Goal: Information Seeking & Learning: Find specific fact

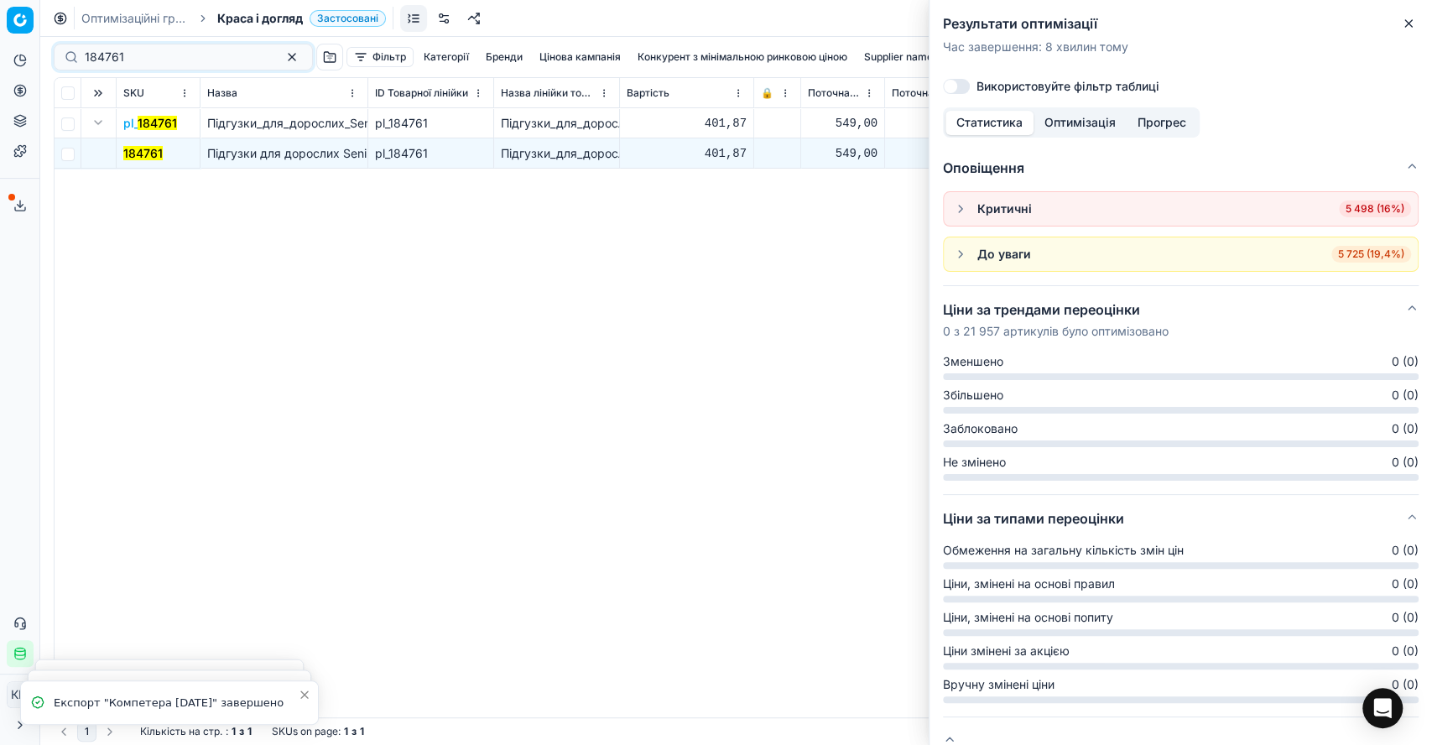
click at [33, 59] on div "Pricing platform Аналітика Цінова оптимізація Асортимент продукції Шаблони Серв…" at bounding box center [716, 372] width 1432 height 745
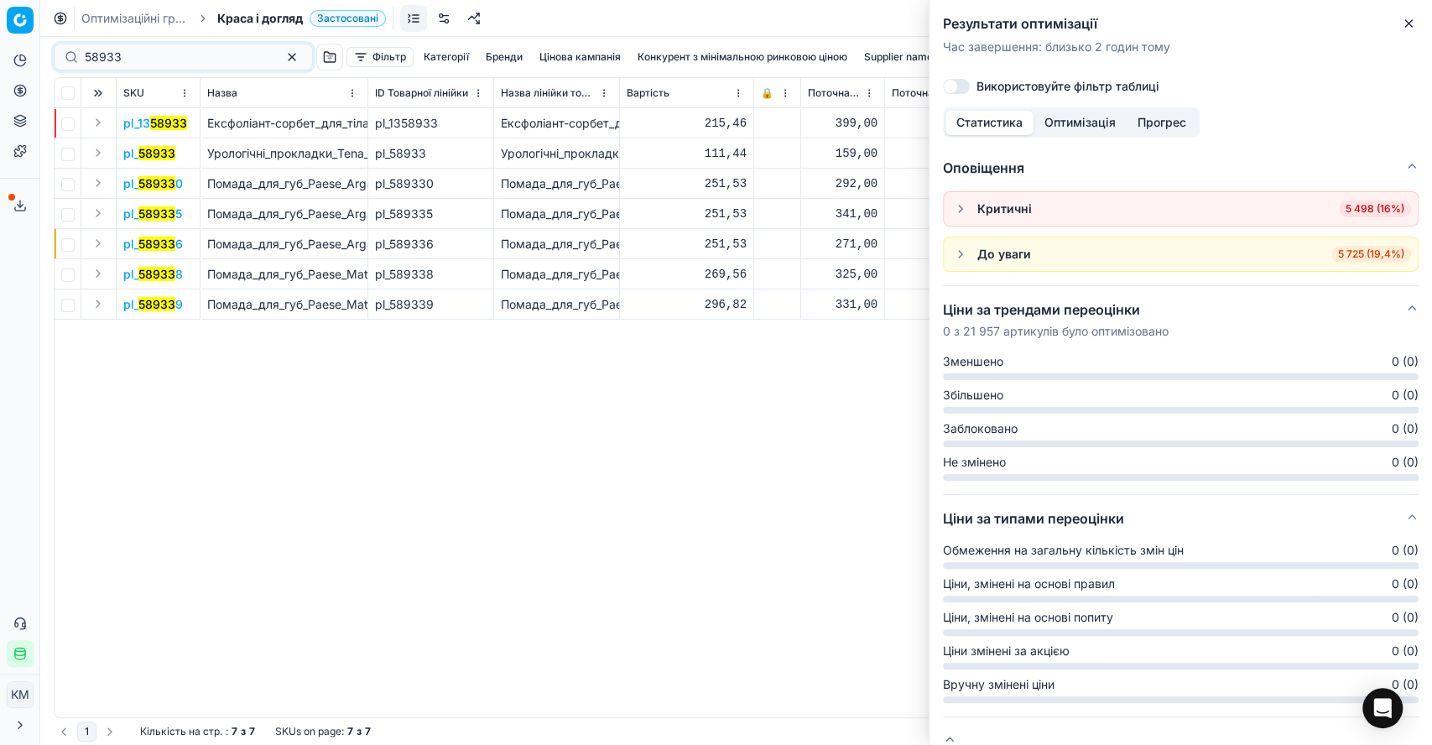
click at [100, 148] on button "Expand" at bounding box center [98, 153] width 20 height 20
click at [156, 180] on mark "58933" at bounding box center [141, 183] width 37 height 14
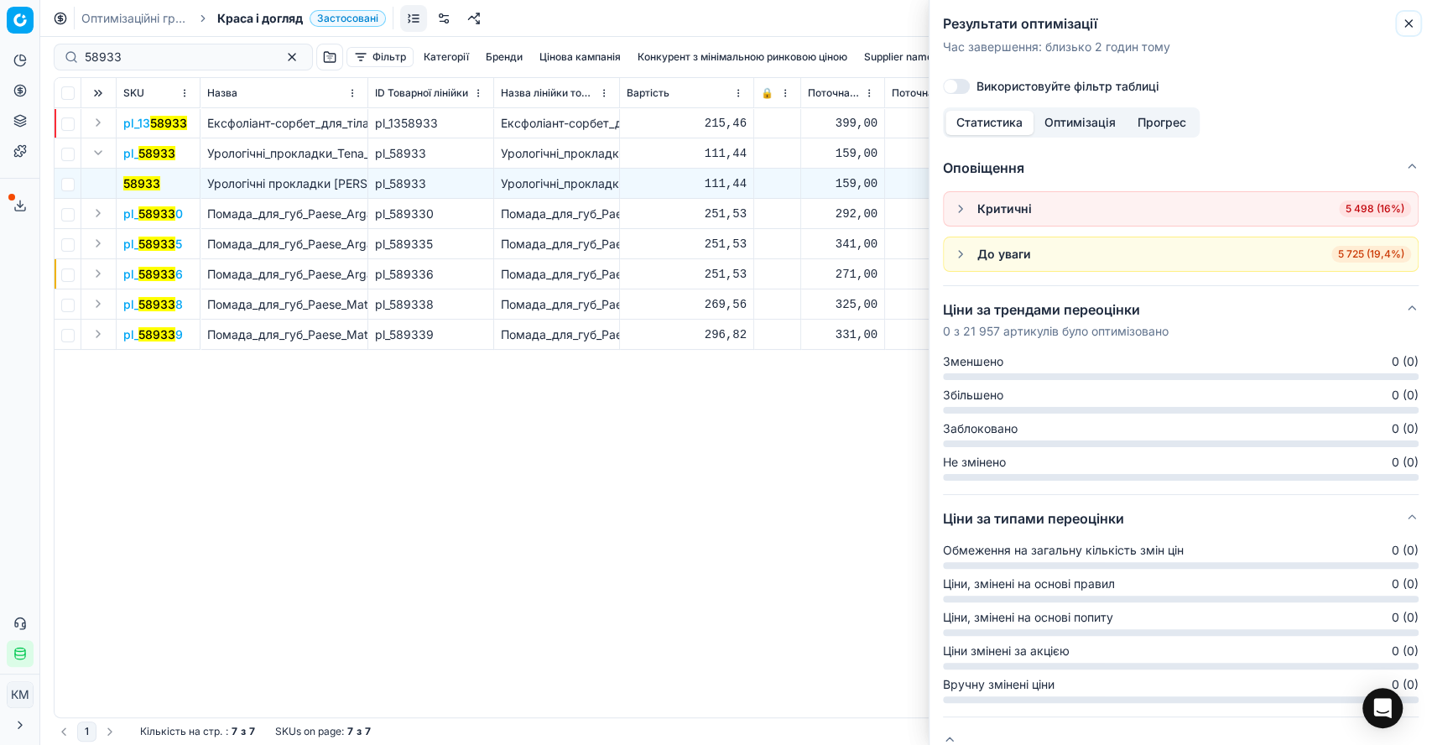
click at [1412, 23] on icon "button" at bounding box center [1408, 23] width 13 height 13
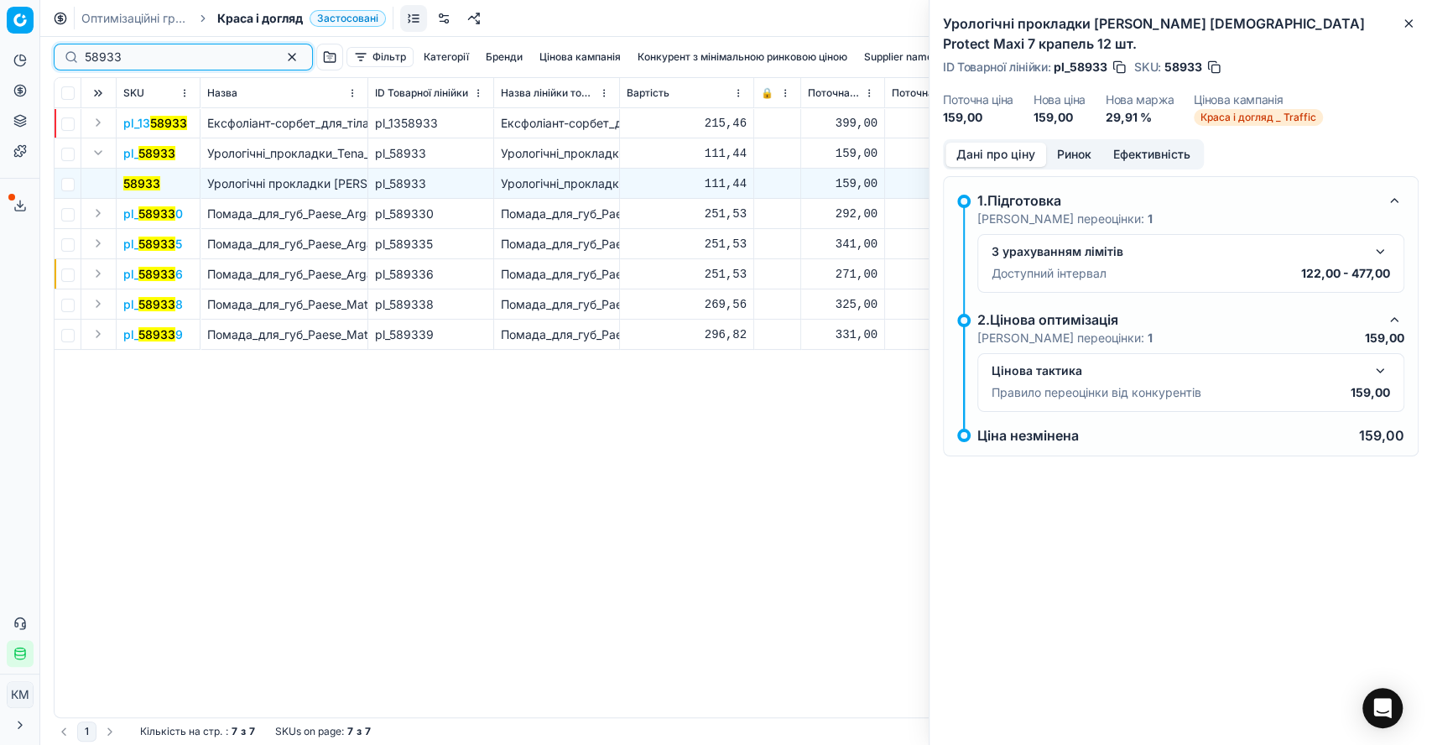
drag, startPoint x: 114, startPoint y: 54, endPoint x: 40, endPoint y: 55, distance: 73.9
click at [40, 55] on div "Pricing platform Аналітика Цінова оптимізація Асортимент продукції Шаблони Серв…" at bounding box center [716, 372] width 1432 height 745
paste input "118989"
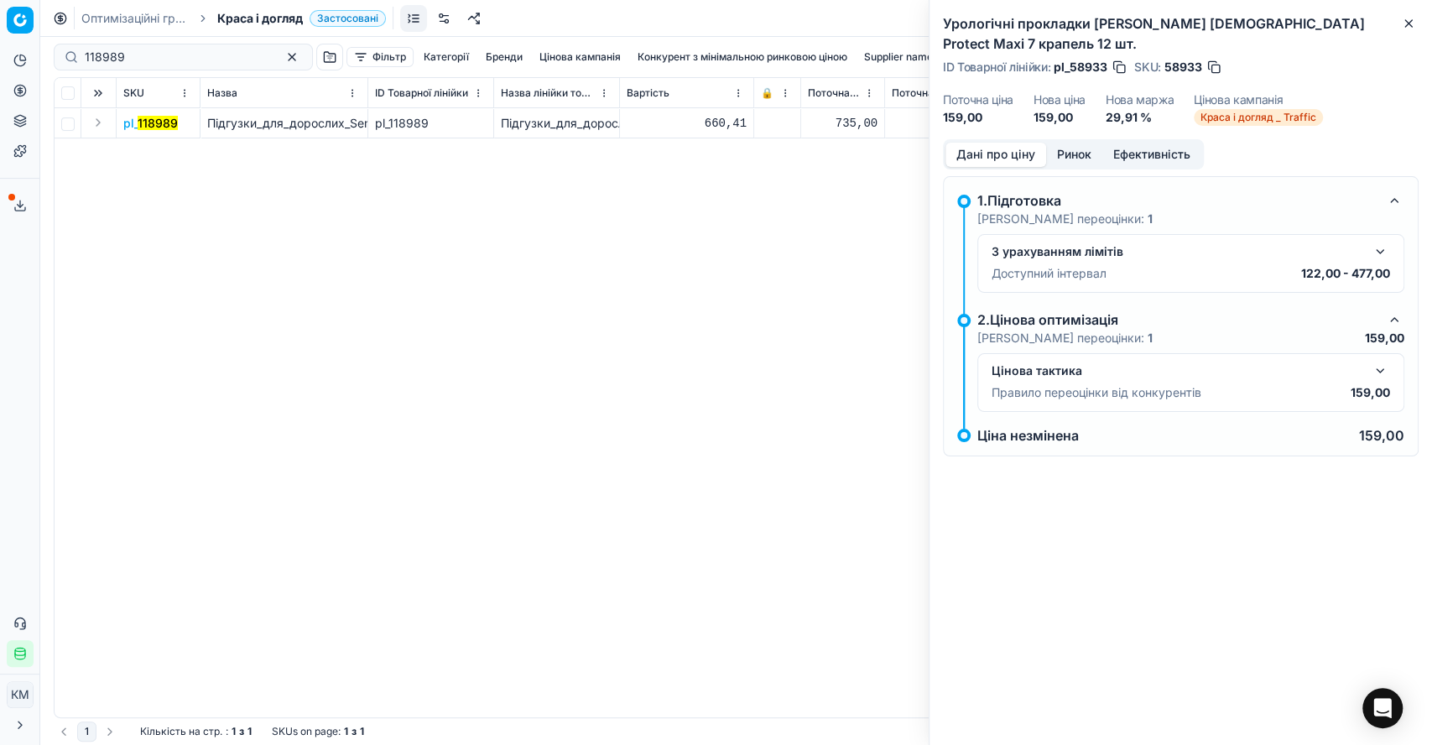
click at [97, 123] on button "Expand" at bounding box center [98, 122] width 20 height 20
click at [149, 158] on mark "118989" at bounding box center [143, 153] width 40 height 14
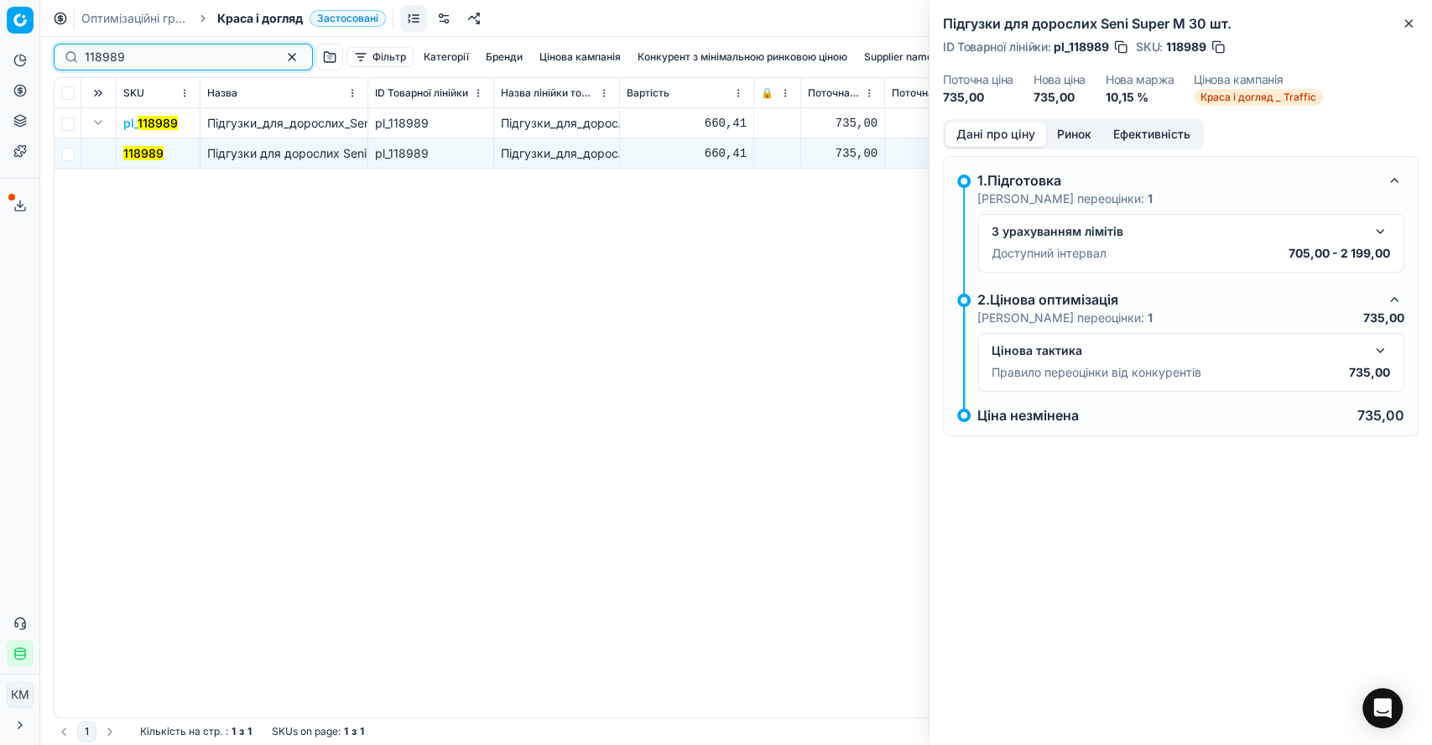
drag, startPoint x: 112, startPoint y: 56, endPoint x: 76, endPoint y: 56, distance: 35.2
click at [76, 56] on div "118989" at bounding box center [183, 57] width 259 height 27
paste input "42566"
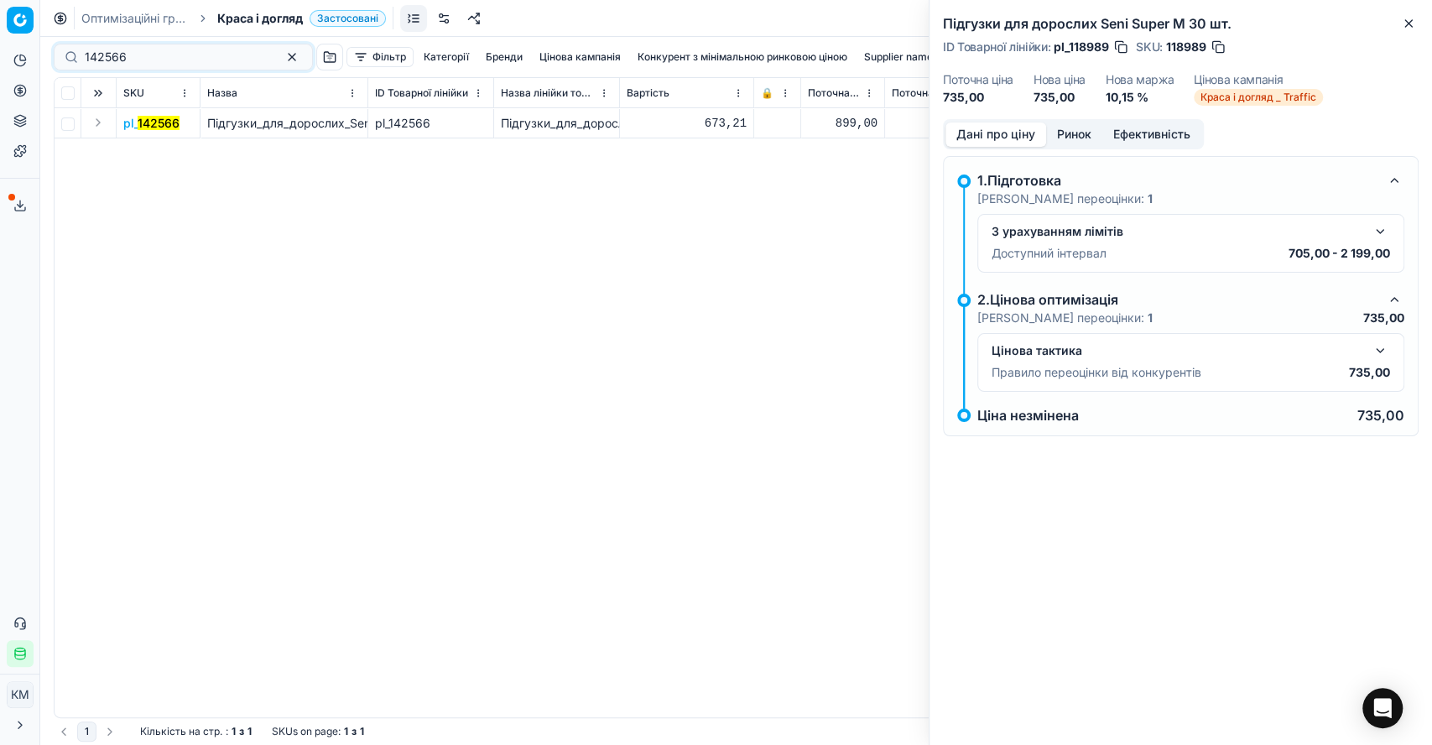
click at [91, 114] on button "Expand" at bounding box center [98, 122] width 20 height 20
click at [155, 154] on mark "142566" at bounding box center [144, 153] width 42 height 14
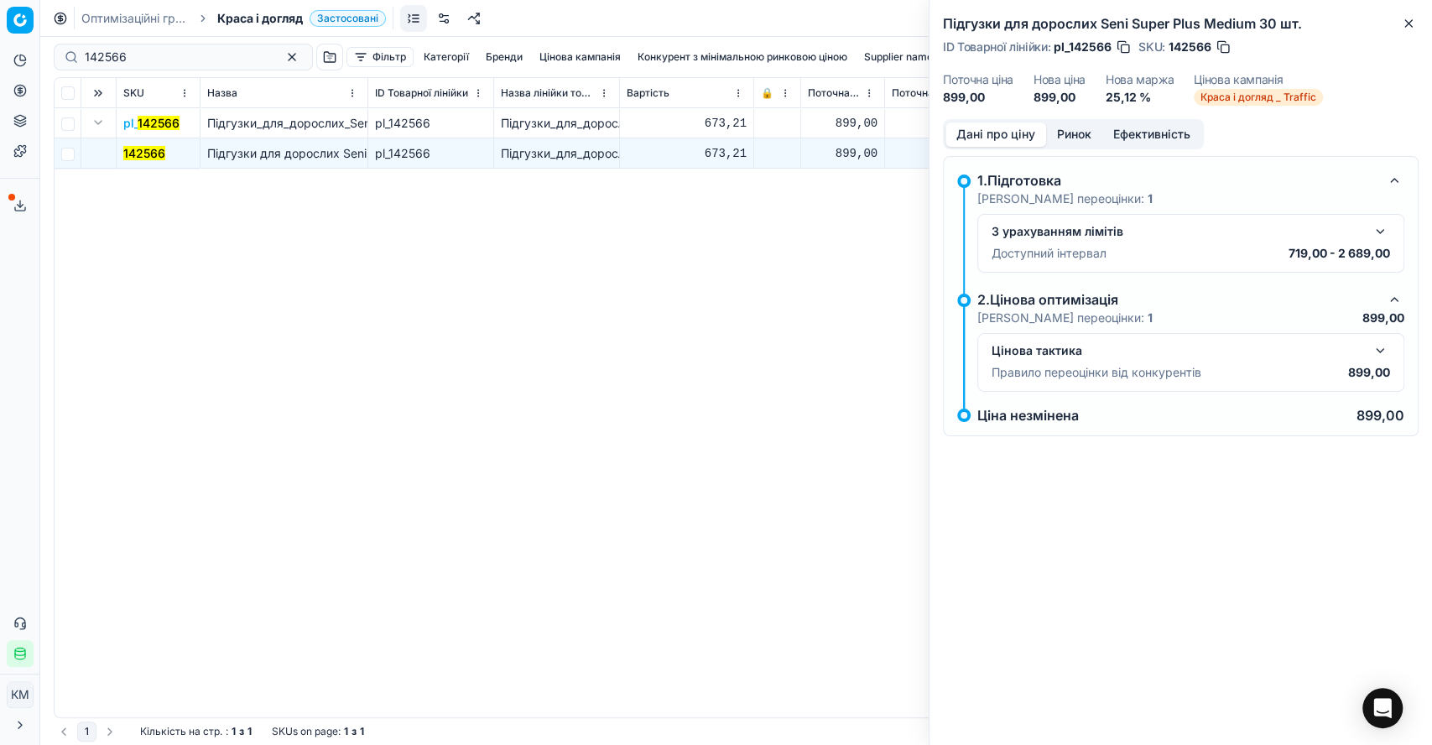
drag, startPoint x: 141, startPoint y: 65, endPoint x: 69, endPoint y: 61, distance: 72.3
click at [69, 61] on div "142566" at bounding box center [183, 57] width 259 height 27
drag, startPoint x: 134, startPoint y: 56, endPoint x: 39, endPoint y: 45, distance: 95.4
click at [39, 45] on div "Pricing platform Аналітика Цінова оптимізація Асортимент продукції Шаблони Серв…" at bounding box center [716, 372] width 1432 height 745
paste input "77688"
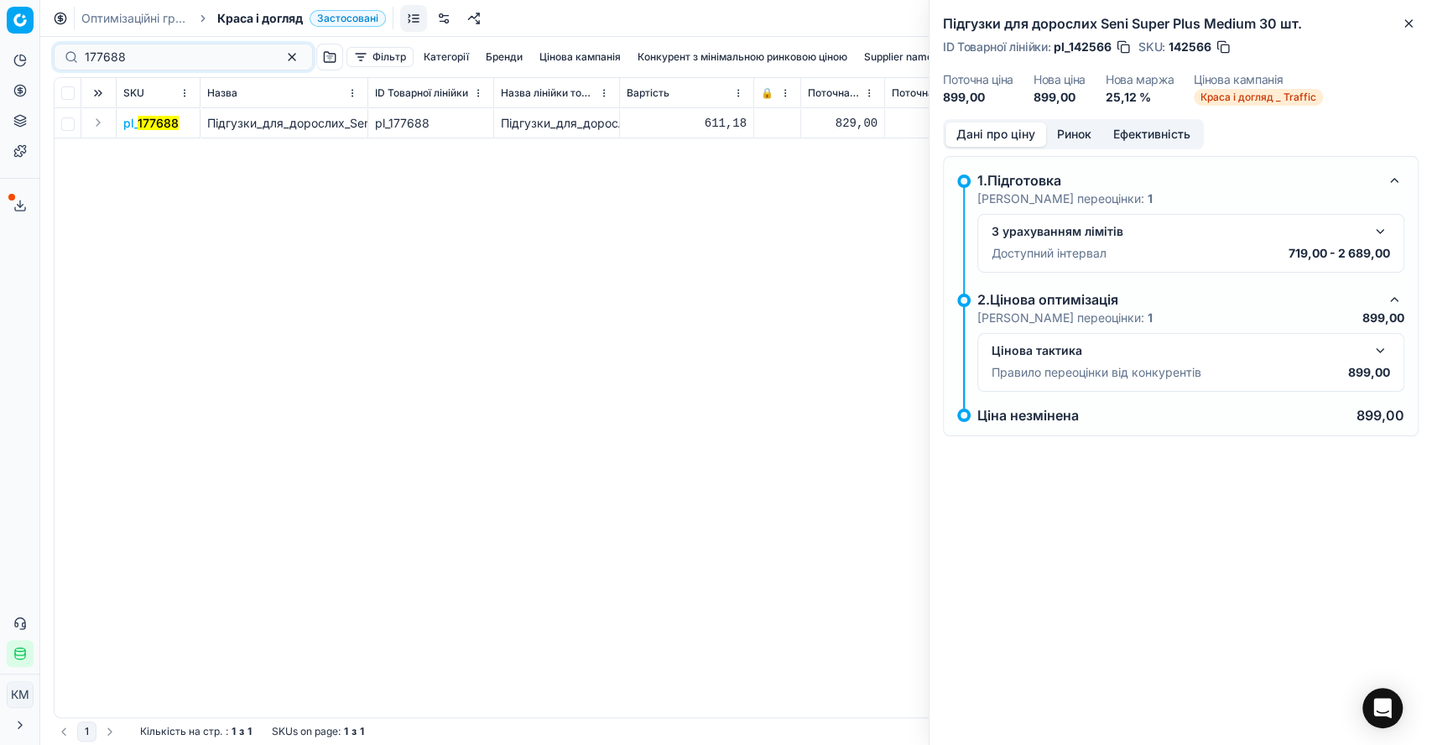
click at [99, 126] on button "Expand" at bounding box center [98, 122] width 20 height 20
drag, startPoint x: 133, startPoint y: 142, endPoint x: 139, endPoint y: 149, distance: 8.9
click at [139, 149] on td "177688" at bounding box center [159, 153] width 84 height 30
click at [142, 149] on mark "177688" at bounding box center [143, 153] width 41 height 14
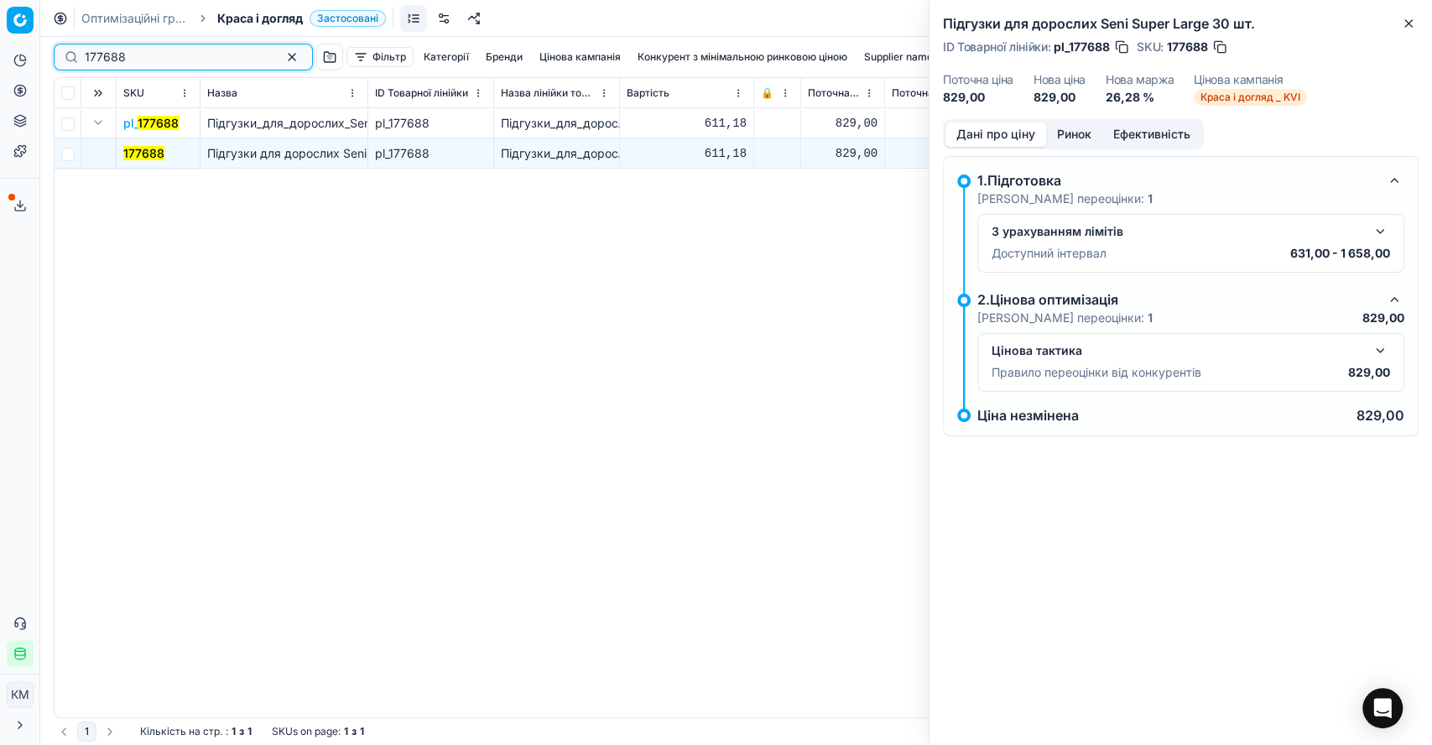
drag, startPoint x: 139, startPoint y: 62, endPoint x: 47, endPoint y: 55, distance: 92.6
click at [47, 55] on div "177688 Фільтр Категорії [PERSON_NAME] кампанія Конкурент з мінімальною ринковою…" at bounding box center [736, 391] width 1392 height 708
paste input "217402"
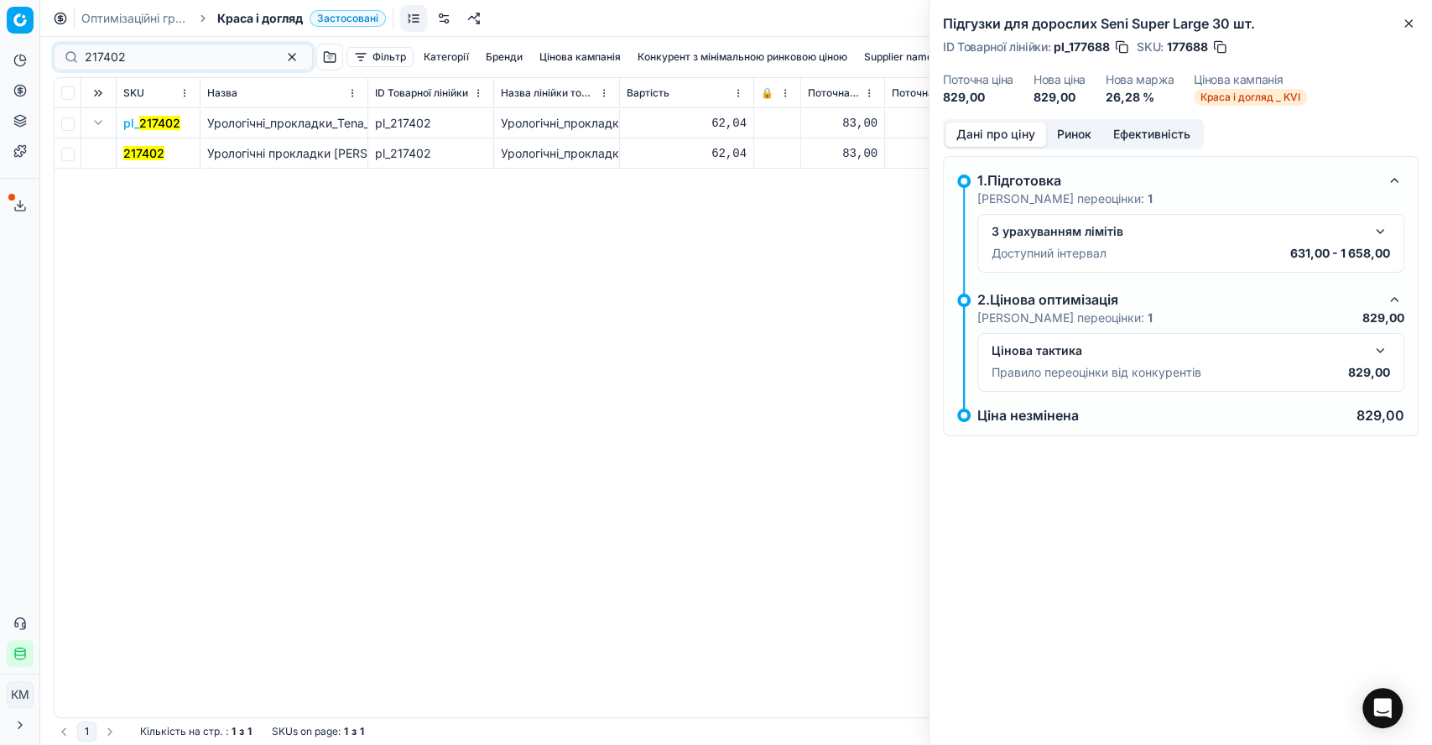
click at [129, 155] on mark "217402" at bounding box center [143, 153] width 41 height 14
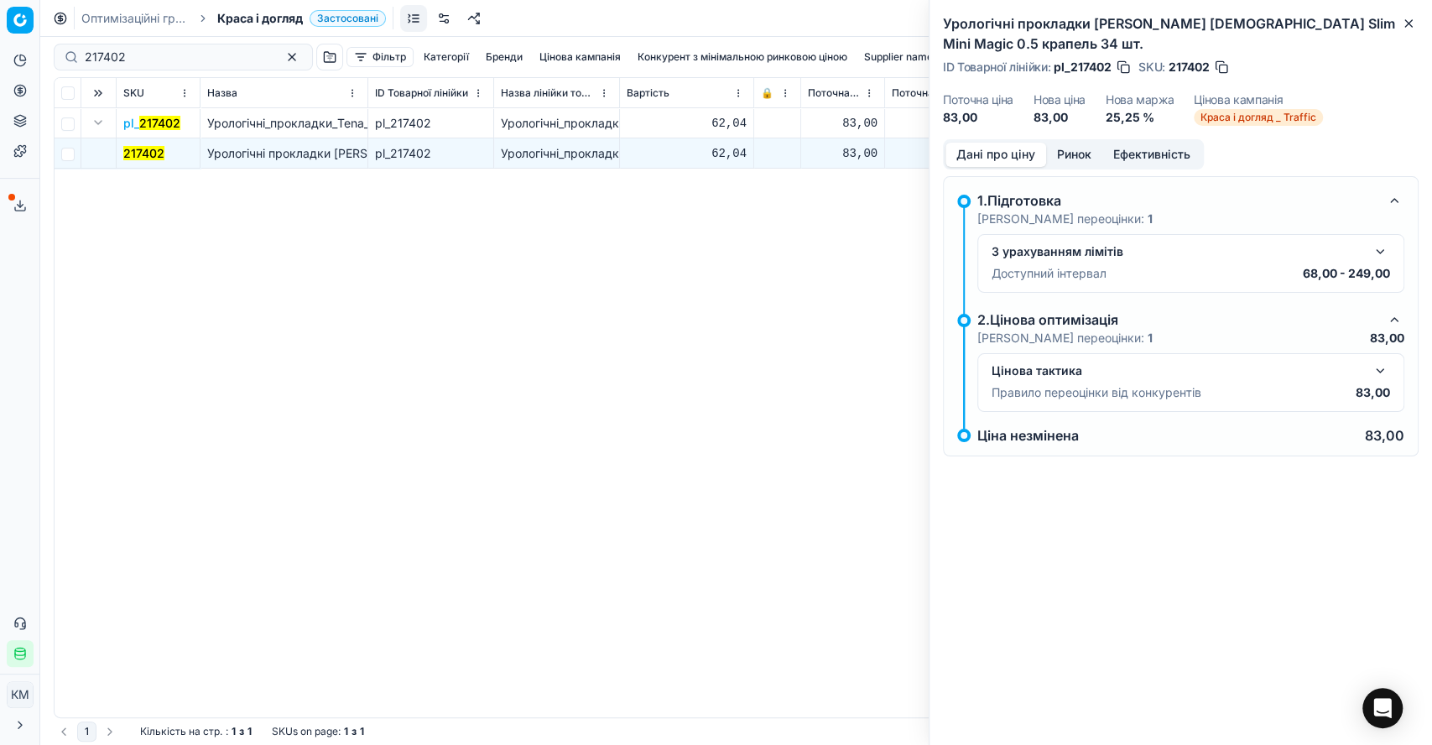
drag, startPoint x: 157, startPoint y: 45, endPoint x: 50, endPoint y: 61, distance: 108.6
click at [50, 61] on div "217402 Фільтр Категорії [PERSON_NAME] кампанія Конкурент з мінімальною ринковою…" at bounding box center [736, 391] width 1392 height 708
drag, startPoint x: 124, startPoint y: 57, endPoint x: 29, endPoint y: 53, distance: 94.9
click at [29, 53] on div "Pricing platform Аналітика Цінова оптимізація Асортимент продукції Шаблони Серв…" at bounding box center [716, 372] width 1432 height 745
paste input "197655"
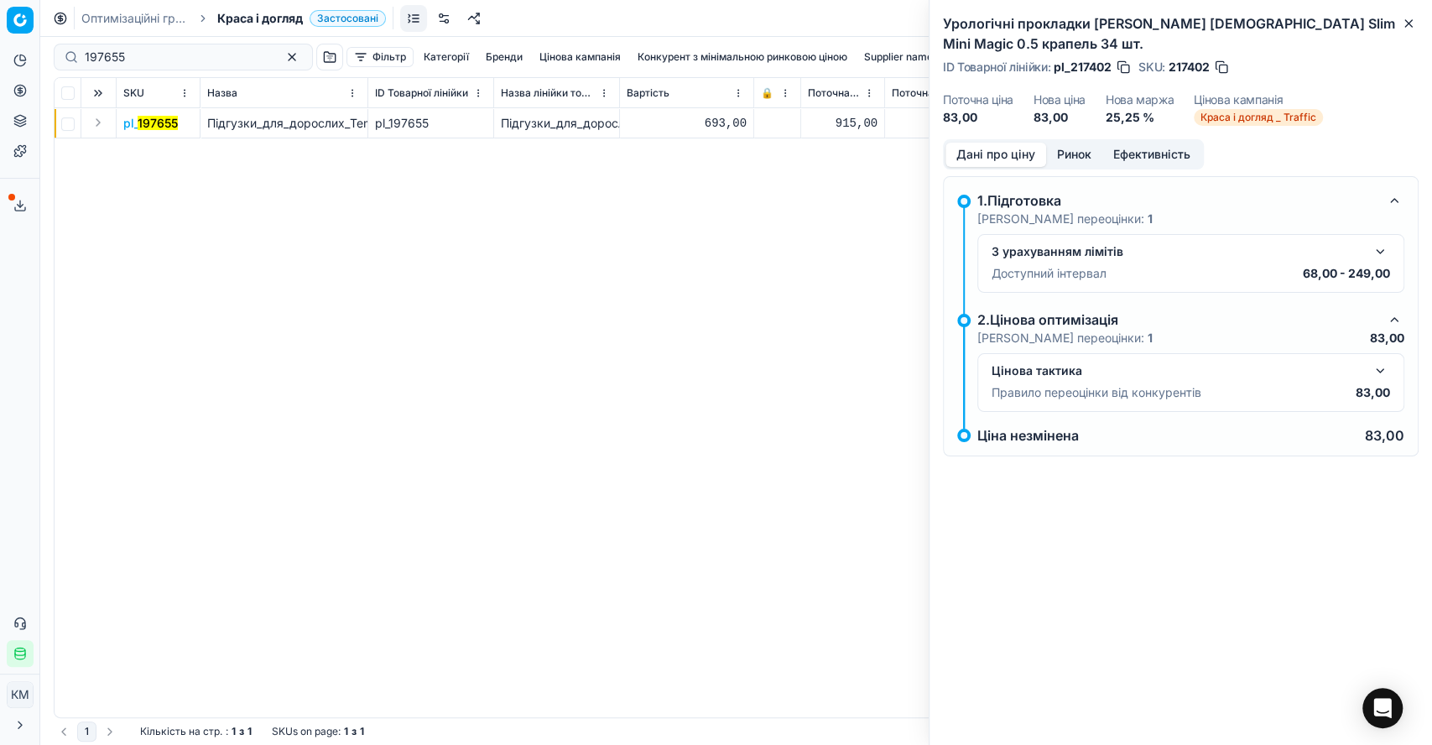
click at [92, 121] on button "Expand" at bounding box center [98, 122] width 20 height 20
click at [149, 154] on mark "197655" at bounding box center [143, 153] width 40 height 14
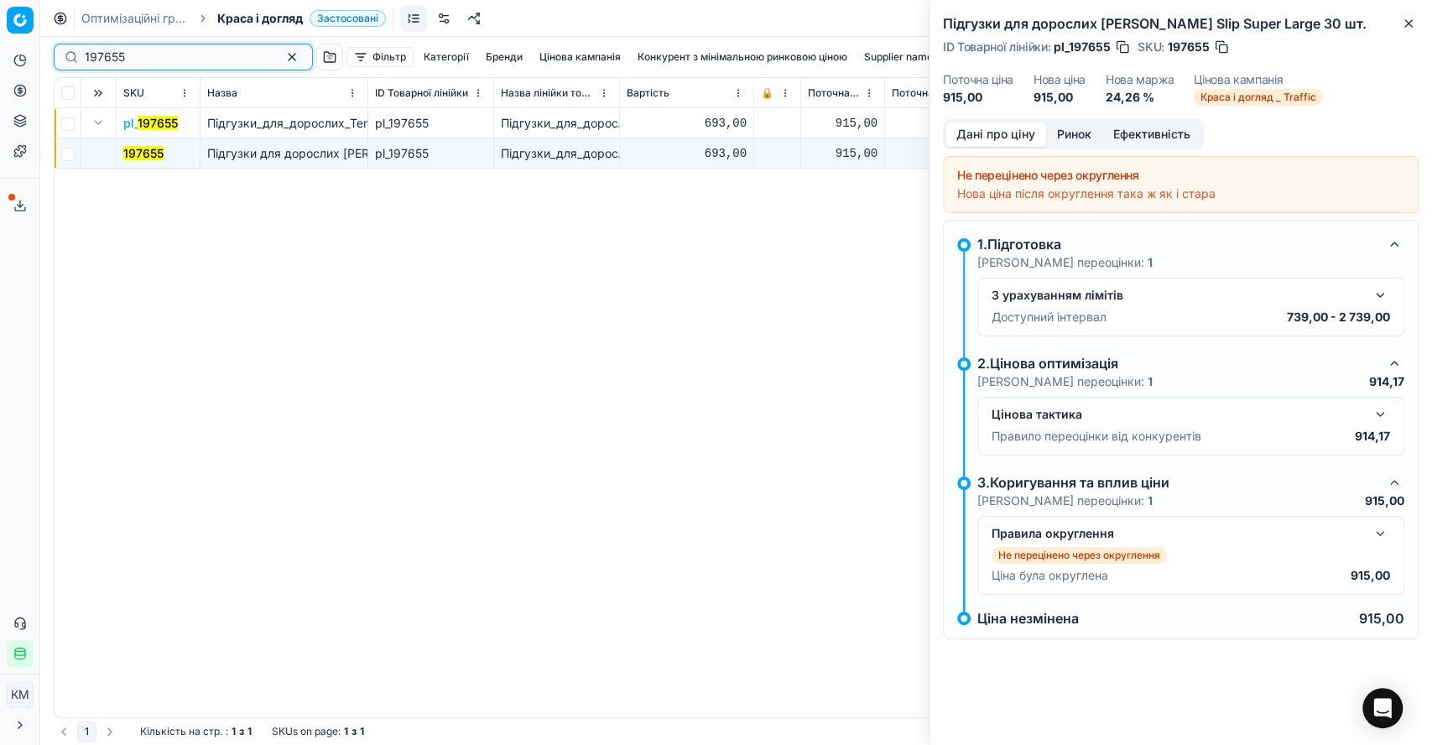
click at [38, 50] on div "Pricing platform Аналітика Цінова оптимізація Асортимент продукції Шаблони Серв…" at bounding box center [716, 372] width 1432 height 745
paste input "236150"
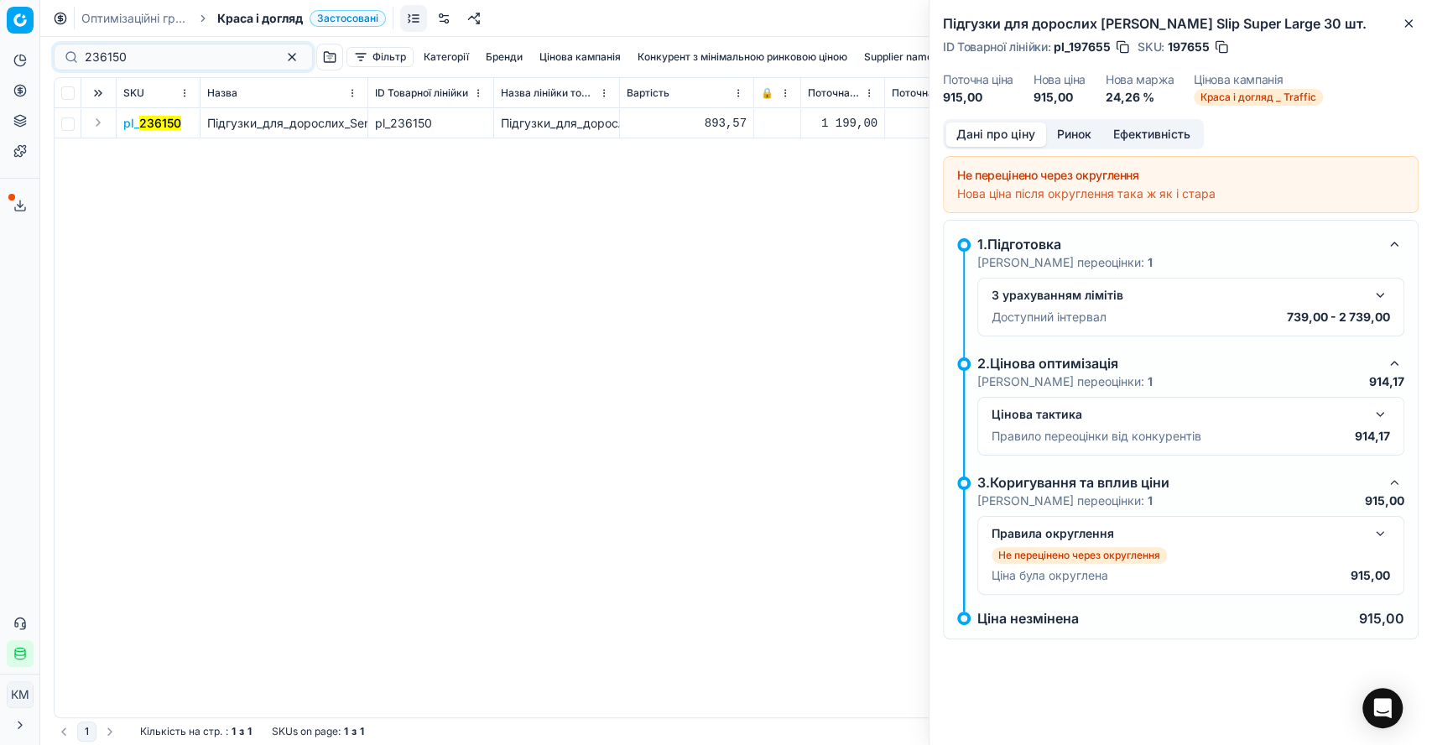
click at [95, 123] on button "Expand" at bounding box center [98, 122] width 20 height 20
click at [147, 151] on mark "236150" at bounding box center [144, 153] width 42 height 14
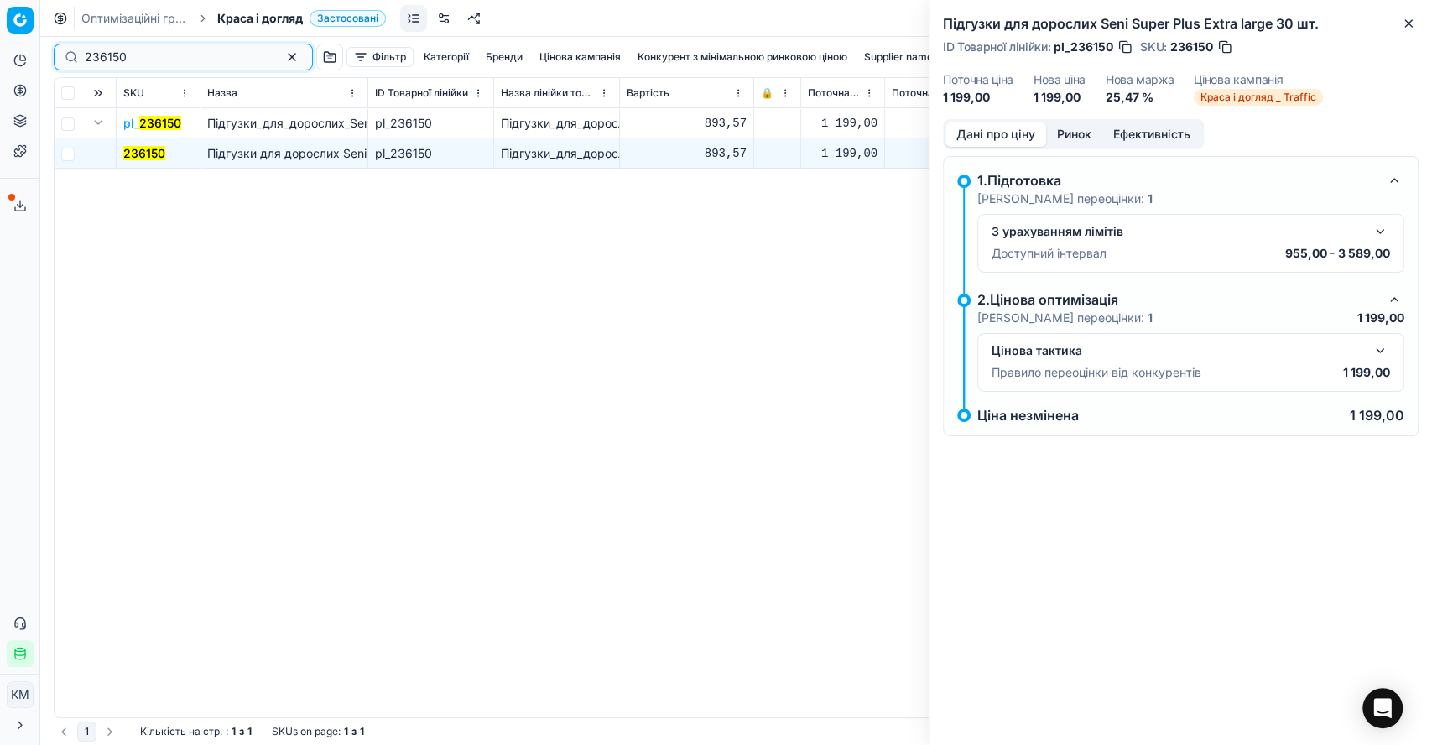
drag, startPoint x: 86, startPoint y: 52, endPoint x: 51, endPoint y: 51, distance: 34.4
click at [51, 51] on div "236150 Фільтр Категорії [PERSON_NAME] кампанія Конкурент з мінімальною ринковою…" at bounding box center [736, 391] width 1392 height 708
paste input "83682"
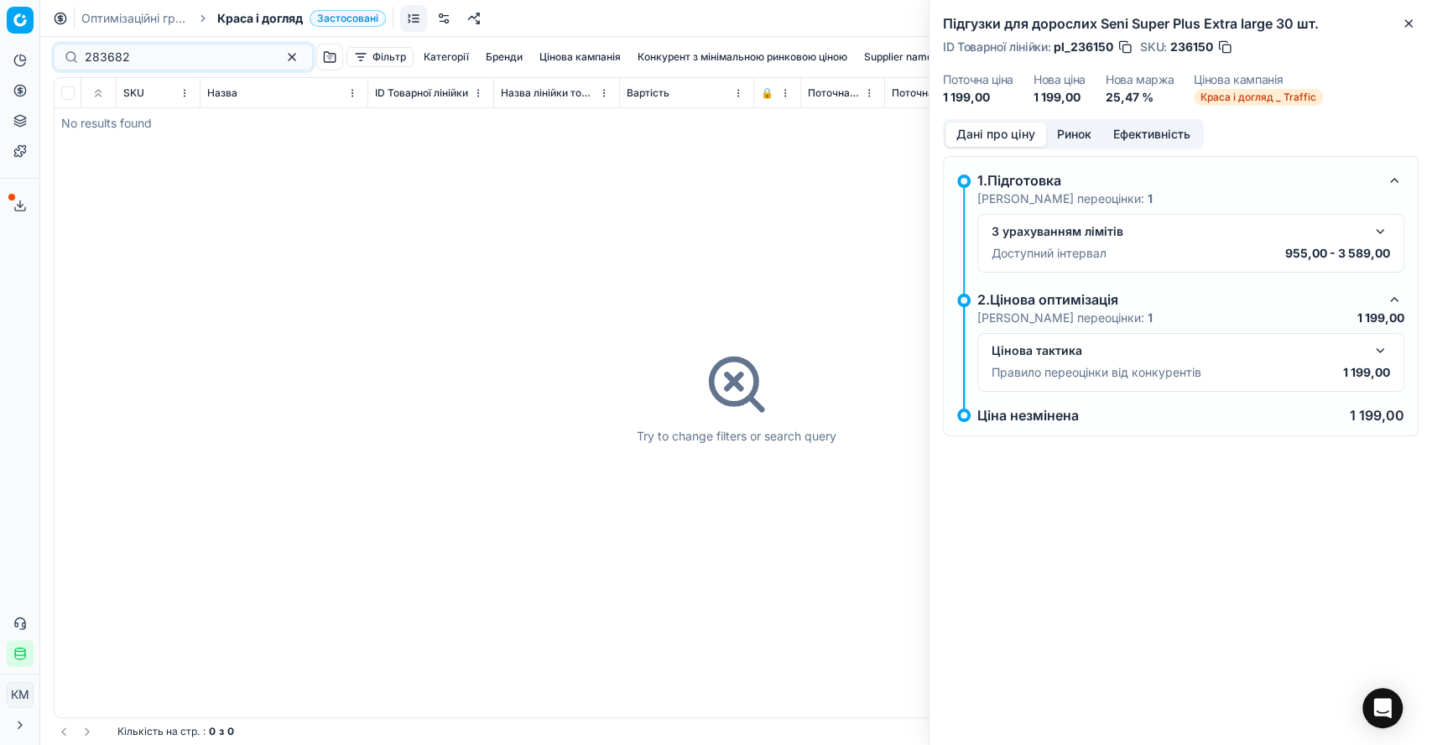
click at [119, 37] on div "283682 Фільтр Категорії [PERSON_NAME] кампанія Конкурент з мінімальною ринковою…" at bounding box center [736, 57] width 1365 height 40
drag, startPoint x: 62, startPoint y: 52, endPoint x: 7, endPoint y: 52, distance: 55.4
click at [7, 52] on div "Pricing platform Аналітика Цінова оптимізація Асортимент продукції Шаблони Серв…" at bounding box center [716, 372] width 1432 height 745
drag, startPoint x: 174, startPoint y: 46, endPoint x: 55, endPoint y: 44, distance: 119.2
click at [55, 44] on div "283682 Фільтр Категорії [PERSON_NAME] кампанія Конкурент з мінімальною ринковою…" at bounding box center [736, 57] width 1365 height 40
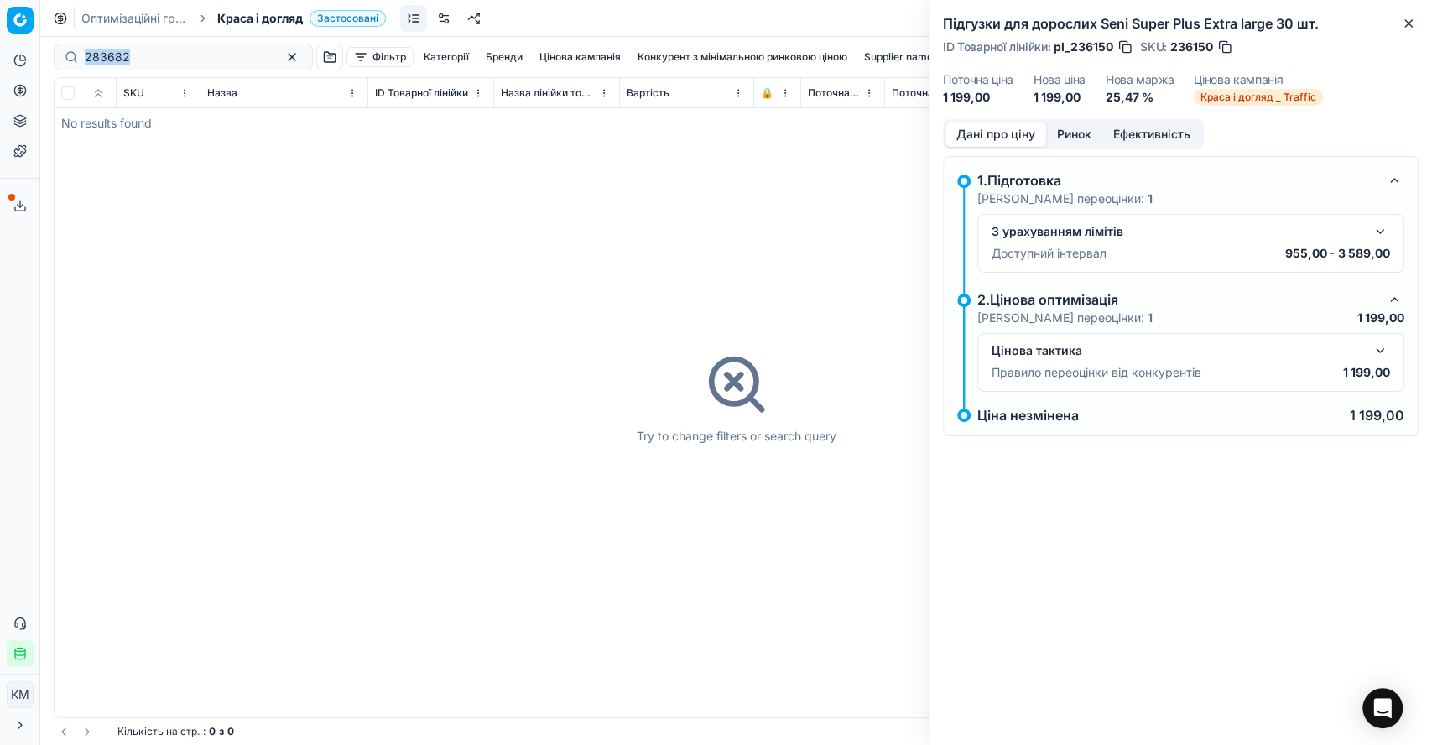
click at [201, 68] on div "283682" at bounding box center [183, 57] width 259 height 27
drag, startPoint x: 134, startPoint y: 59, endPoint x: 60, endPoint y: 65, distance: 74.9
click at [60, 65] on div "283682" at bounding box center [183, 57] width 259 height 27
paste input "7303"
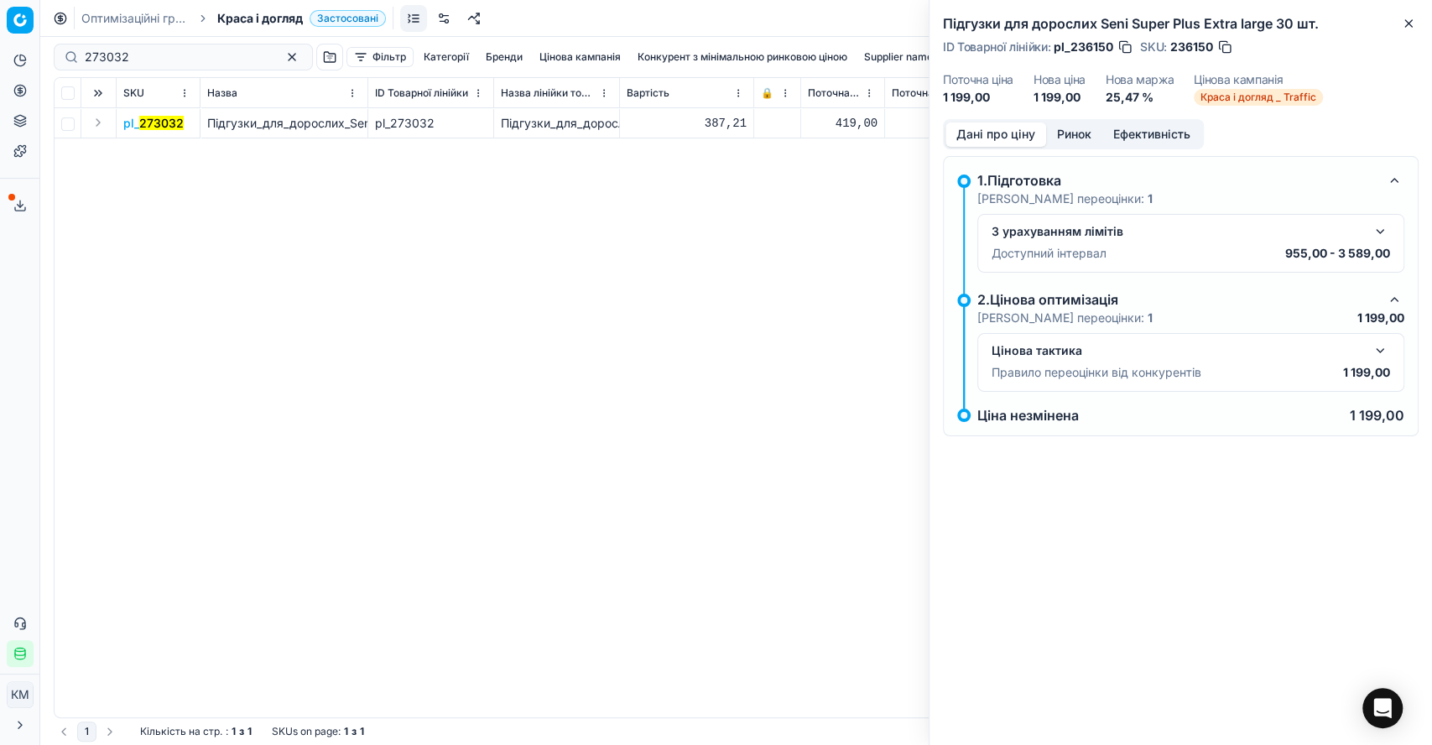
click at [99, 121] on button "Expand" at bounding box center [98, 122] width 20 height 20
click at [151, 145] on span "273032" at bounding box center [145, 153] width 44 height 17
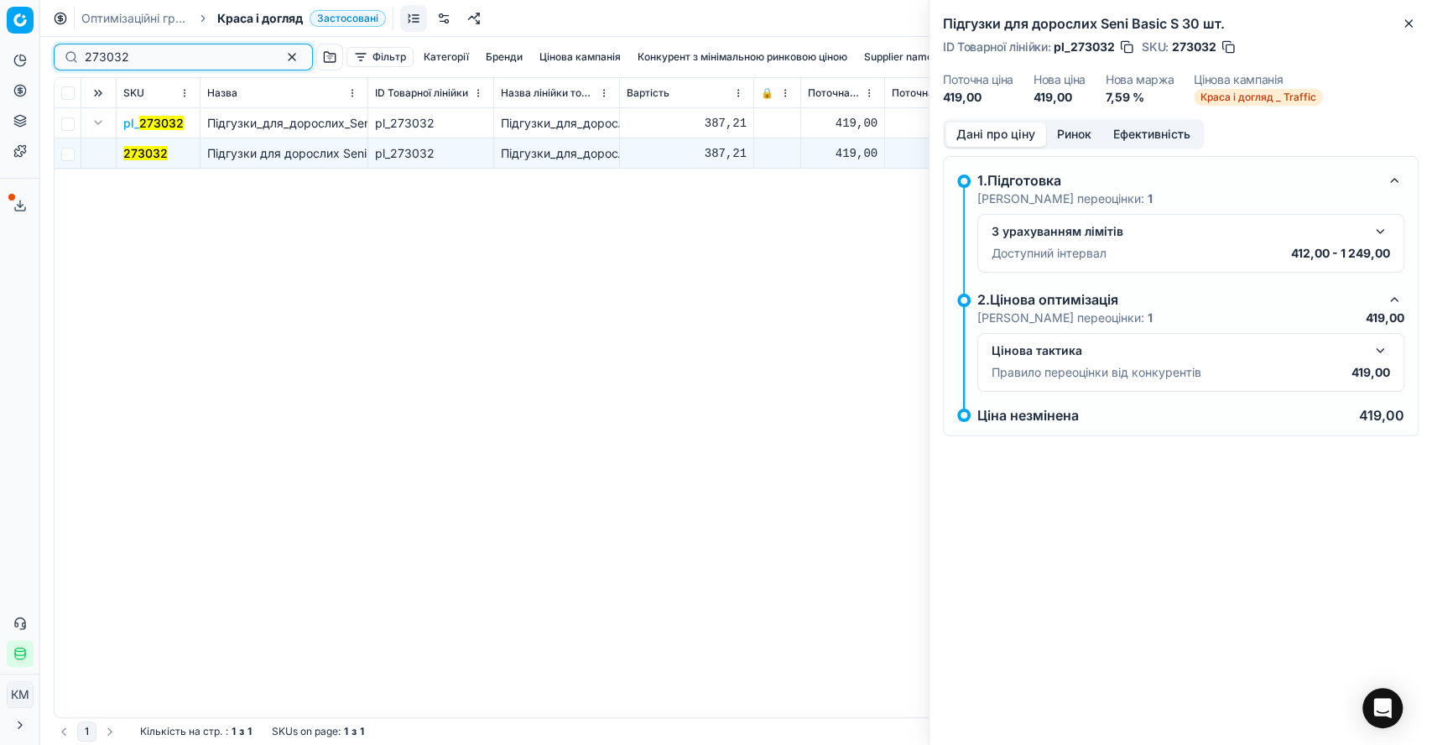
drag, startPoint x: 207, startPoint y: 65, endPoint x: 72, endPoint y: 59, distance: 135.2
click at [72, 59] on div "273032" at bounding box center [183, 57] width 259 height 27
paste input "8990"
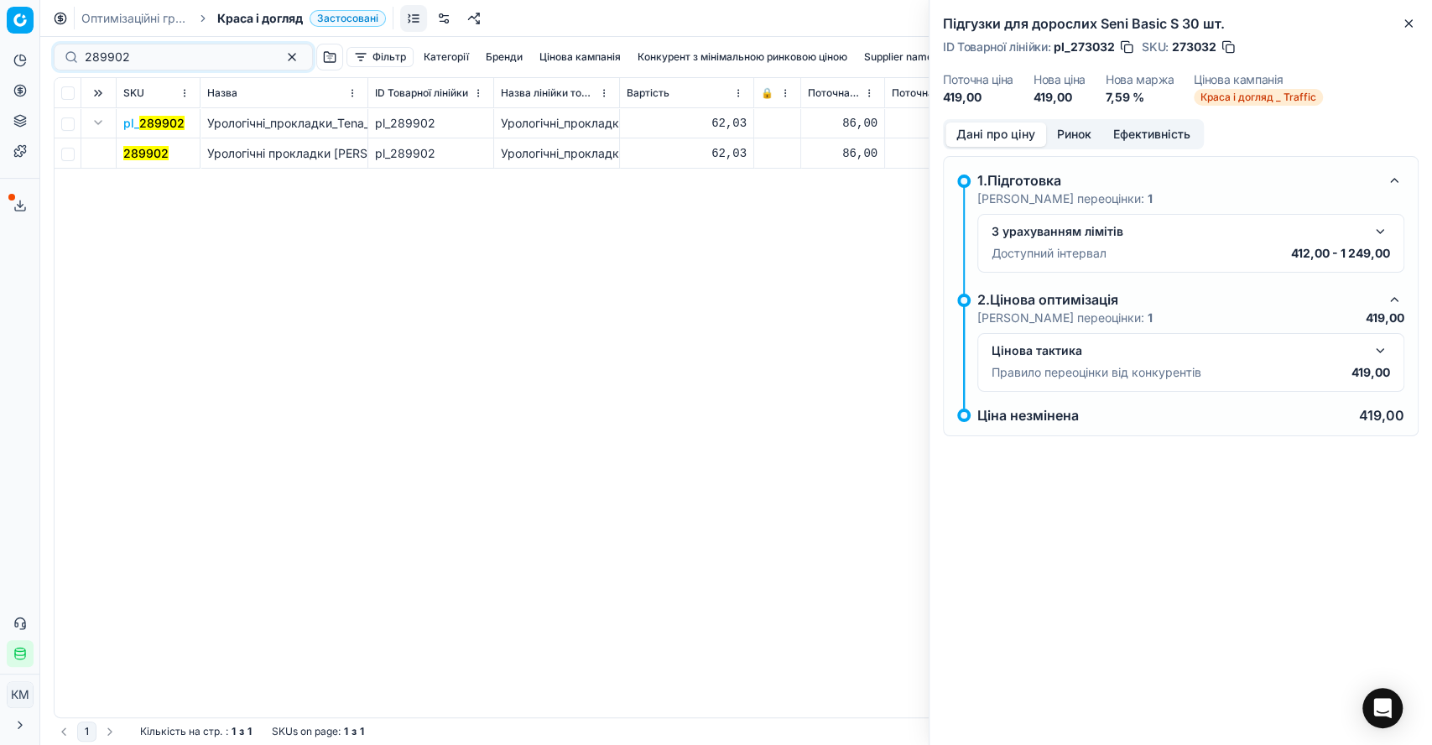
click at [141, 156] on mark "289902" at bounding box center [145, 153] width 45 height 14
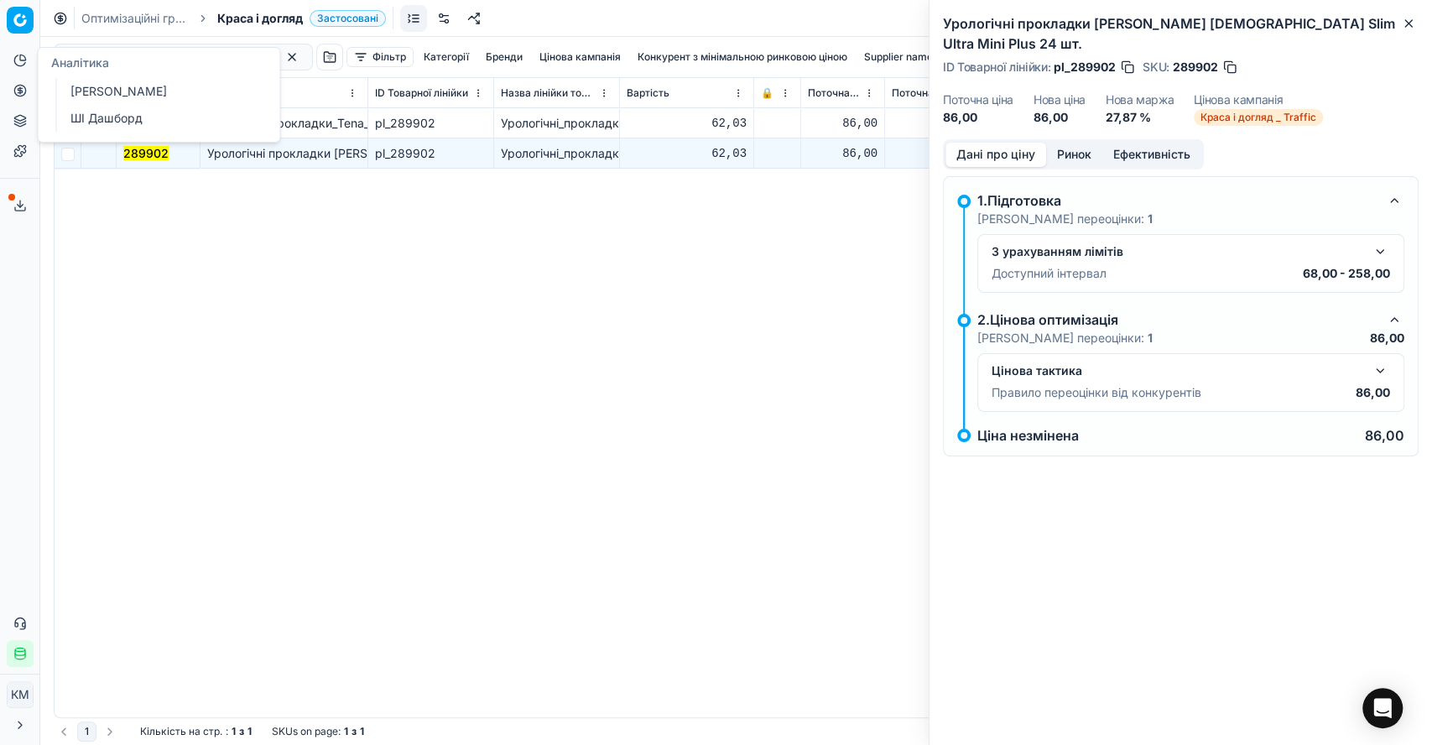
click at [158, 59] on div "Аналітика" at bounding box center [159, 63] width 242 height 30
click at [225, 277] on div "pl_ 289902 Урологічні_прокладки_Tena_[DEMOGRAPHIC_DATA]_Slim_Ultra_Mini_Plus_24…" at bounding box center [736, 412] width 1363 height 609
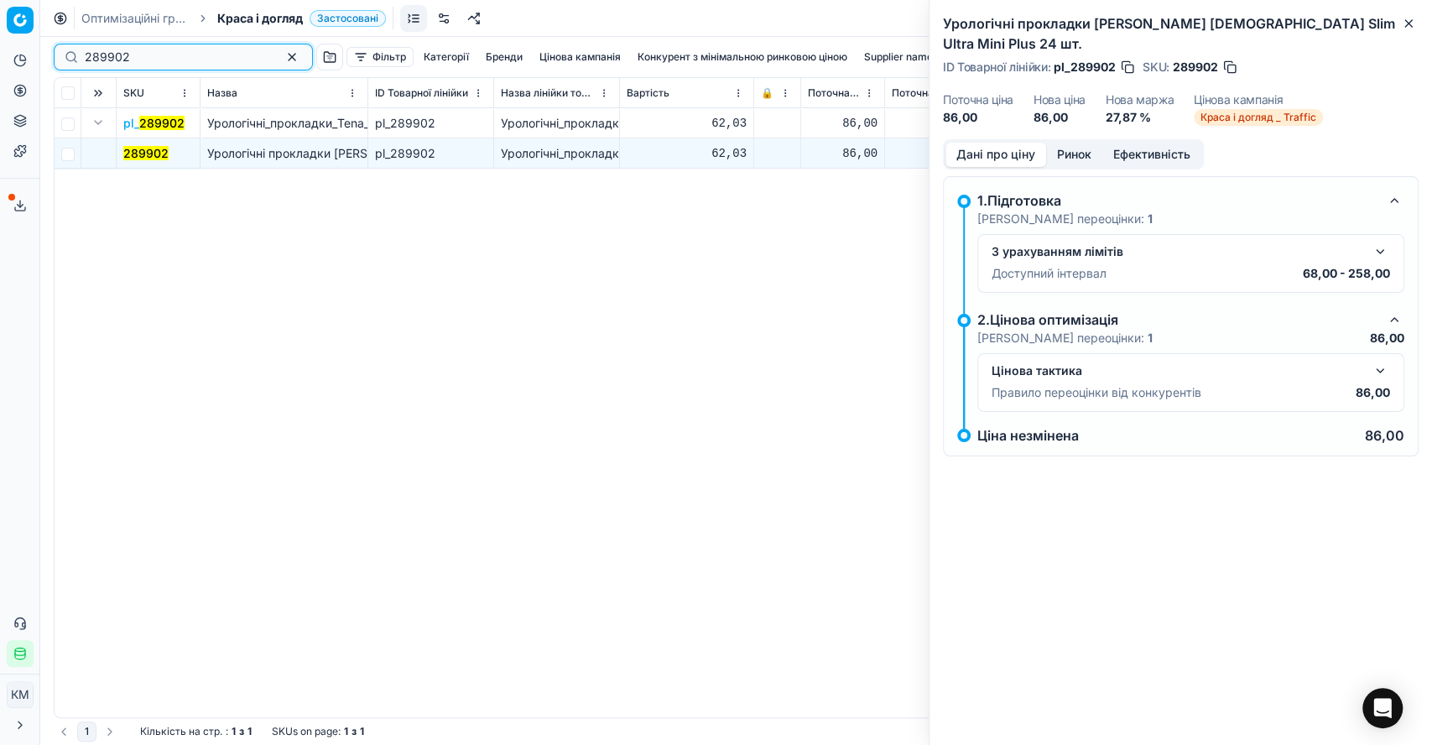
drag, startPoint x: 150, startPoint y: 58, endPoint x: 24, endPoint y: 59, distance: 125.9
click at [24, 59] on div "Pricing platform Аналітика Цінова оптимізація Асортимент продукції Шаблони Серв…" at bounding box center [716, 372] width 1432 height 745
paste input "349340"
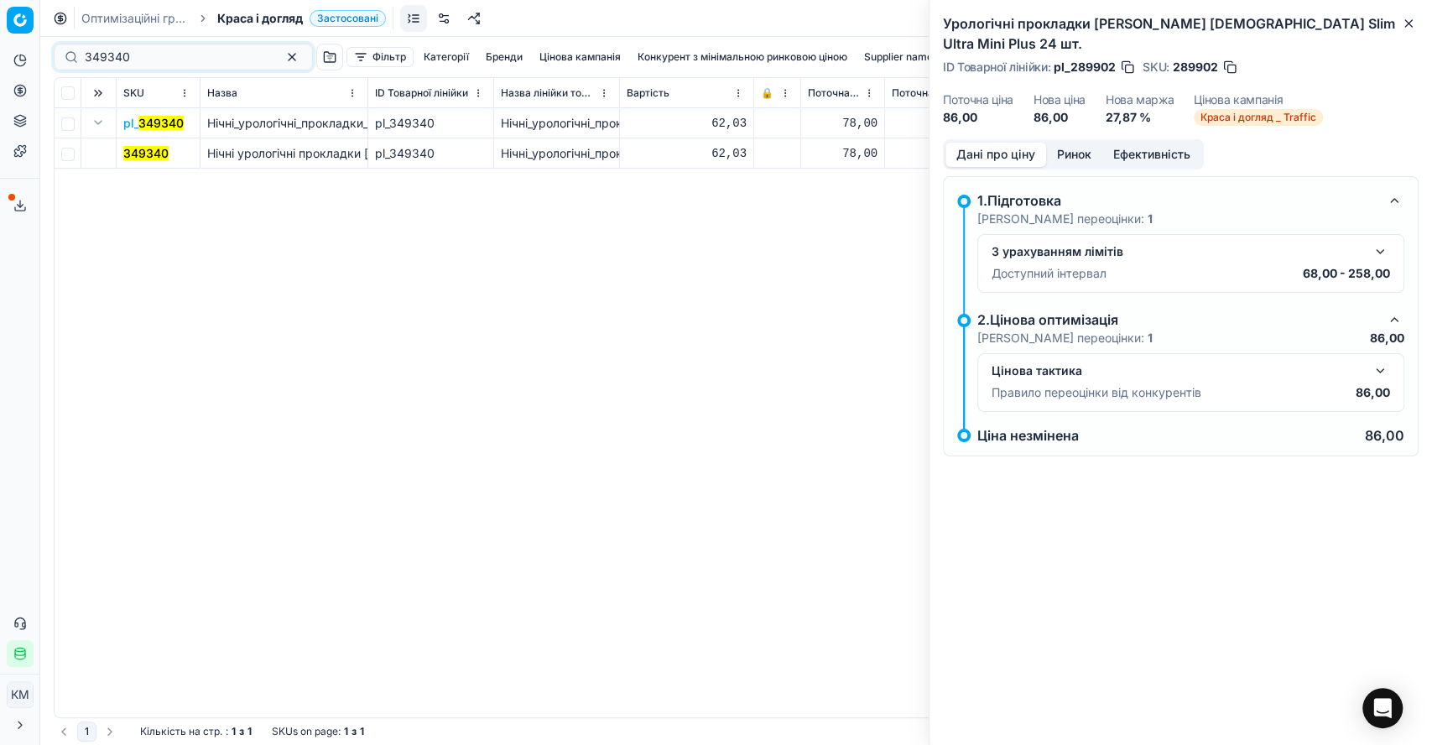
click at [149, 149] on mark "349340" at bounding box center [145, 153] width 45 height 14
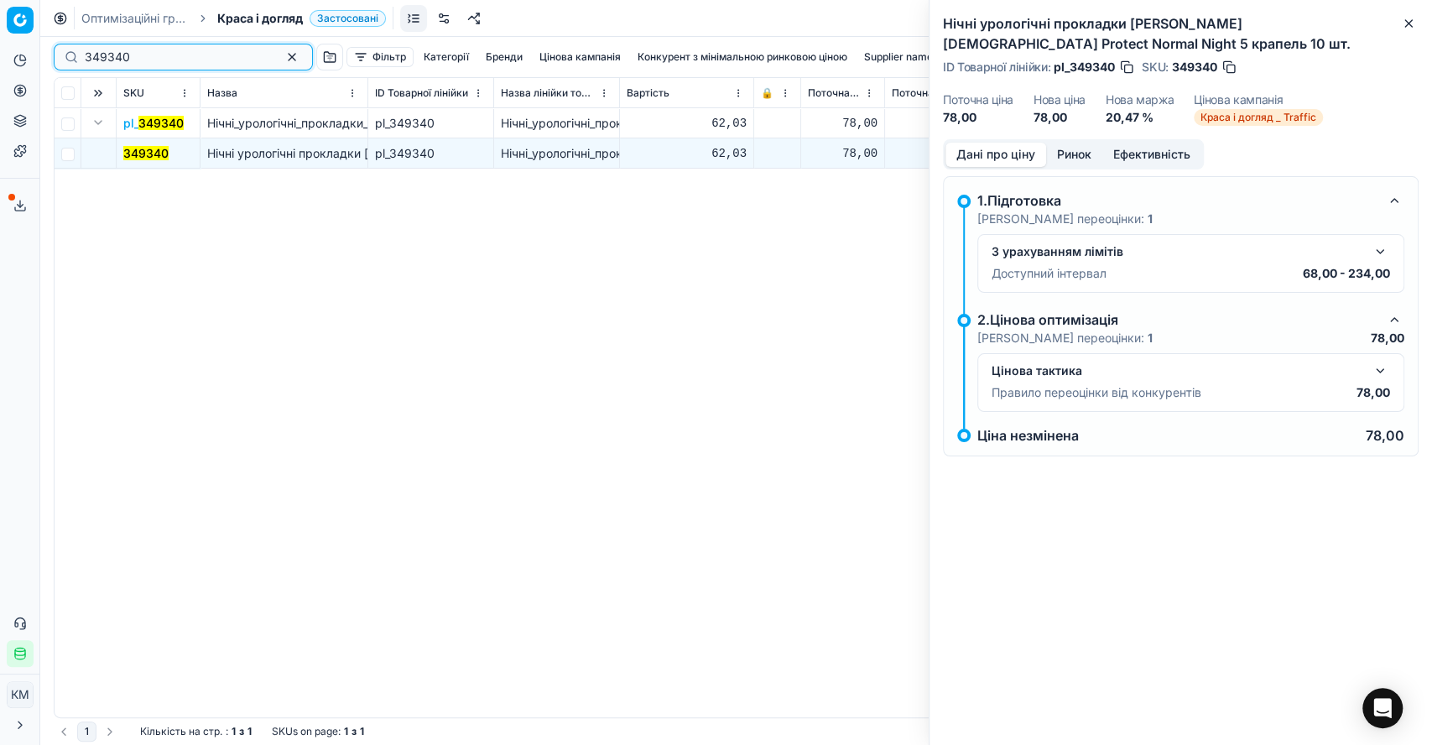
drag, startPoint x: 134, startPoint y: 59, endPoint x: 76, endPoint y: 54, distance: 58.1
click at [77, 54] on div "349340" at bounding box center [183, 57] width 259 height 27
paste input "415428"
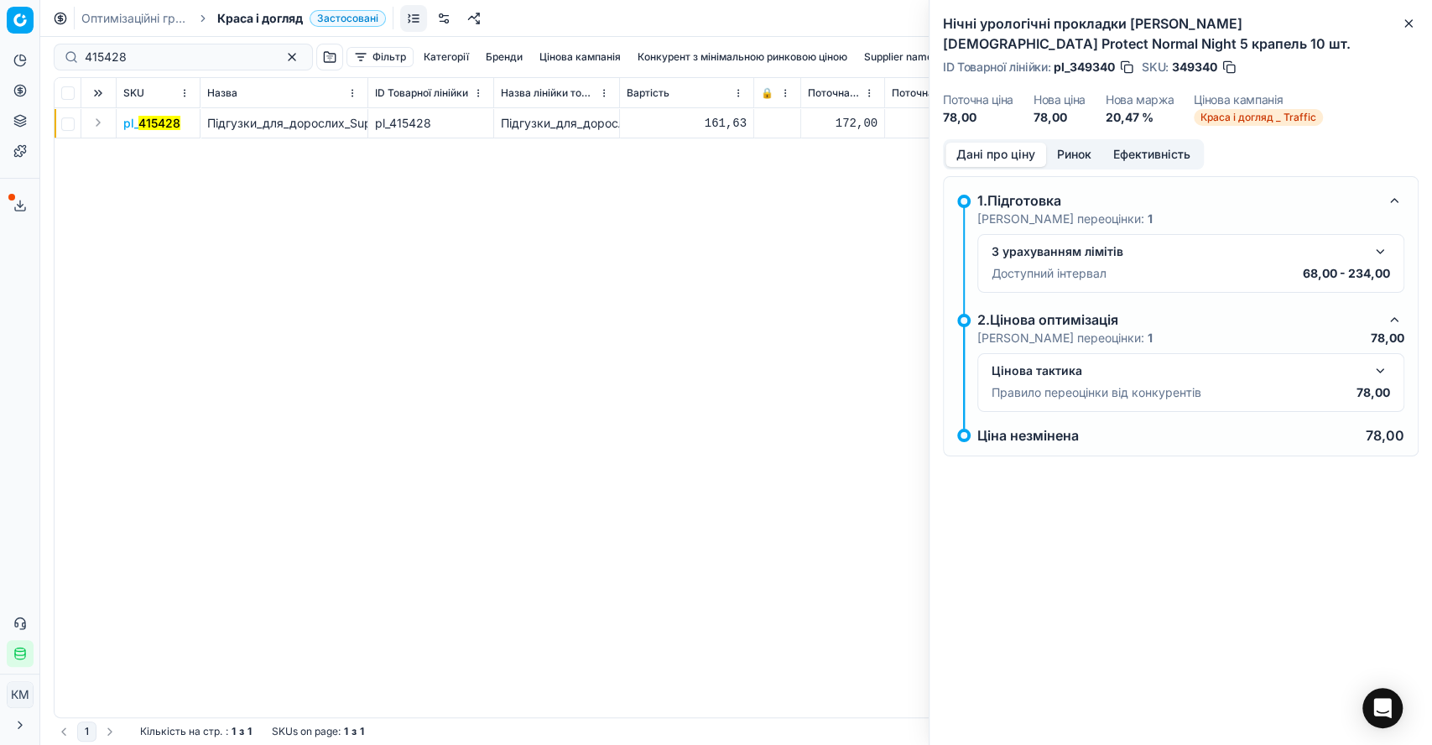
drag, startPoint x: 101, startPoint y: 127, endPoint x: 109, endPoint y: 133, distance: 10.2
click at [101, 126] on button "Expand" at bounding box center [98, 122] width 20 height 20
click at [133, 149] on mark "415428" at bounding box center [144, 153] width 42 height 14
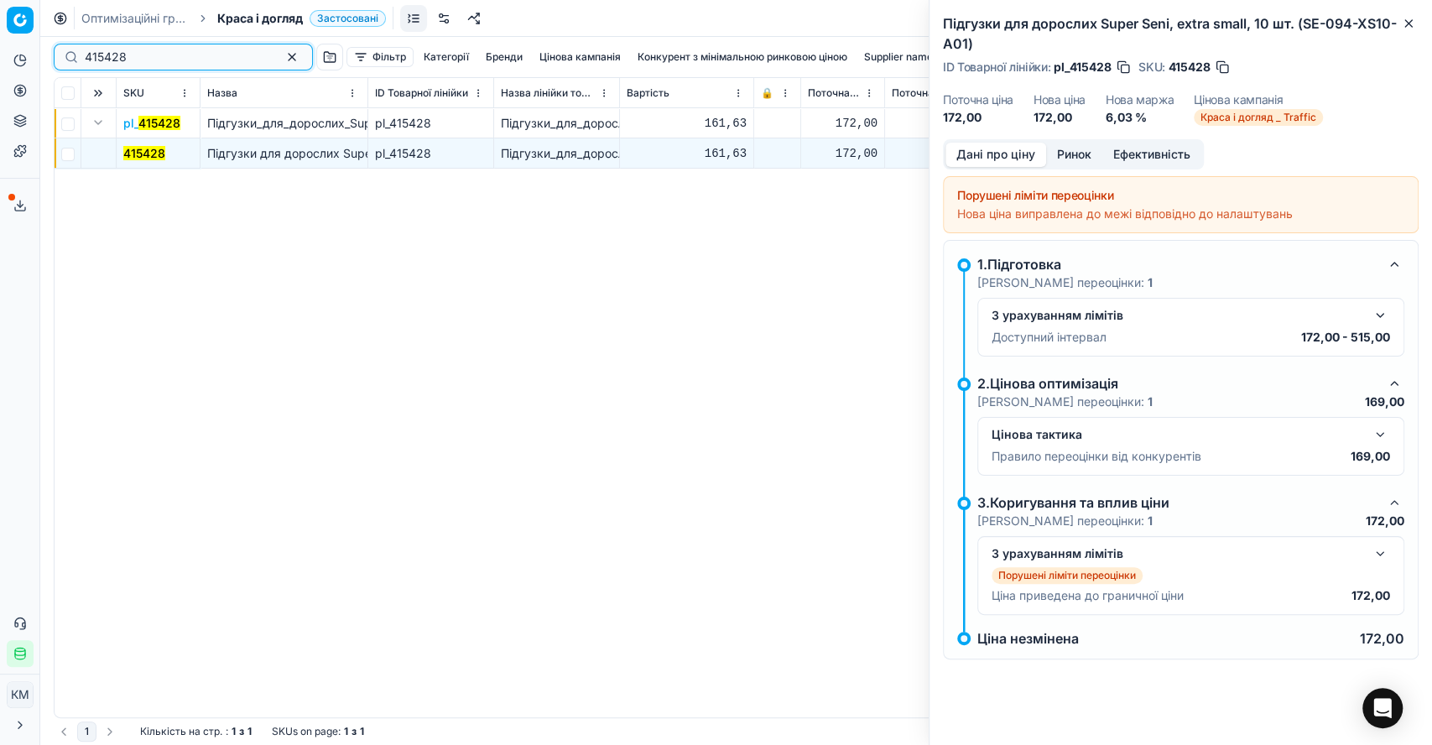
drag, startPoint x: 58, startPoint y: 55, endPoint x: 49, endPoint y: 53, distance: 9.4
click at [49, 53] on div "415428 Фільтр Категорії [PERSON_NAME] кампанія Конкурент з мінімальною ринковою…" at bounding box center [736, 391] width 1392 height 708
paste input "8814"
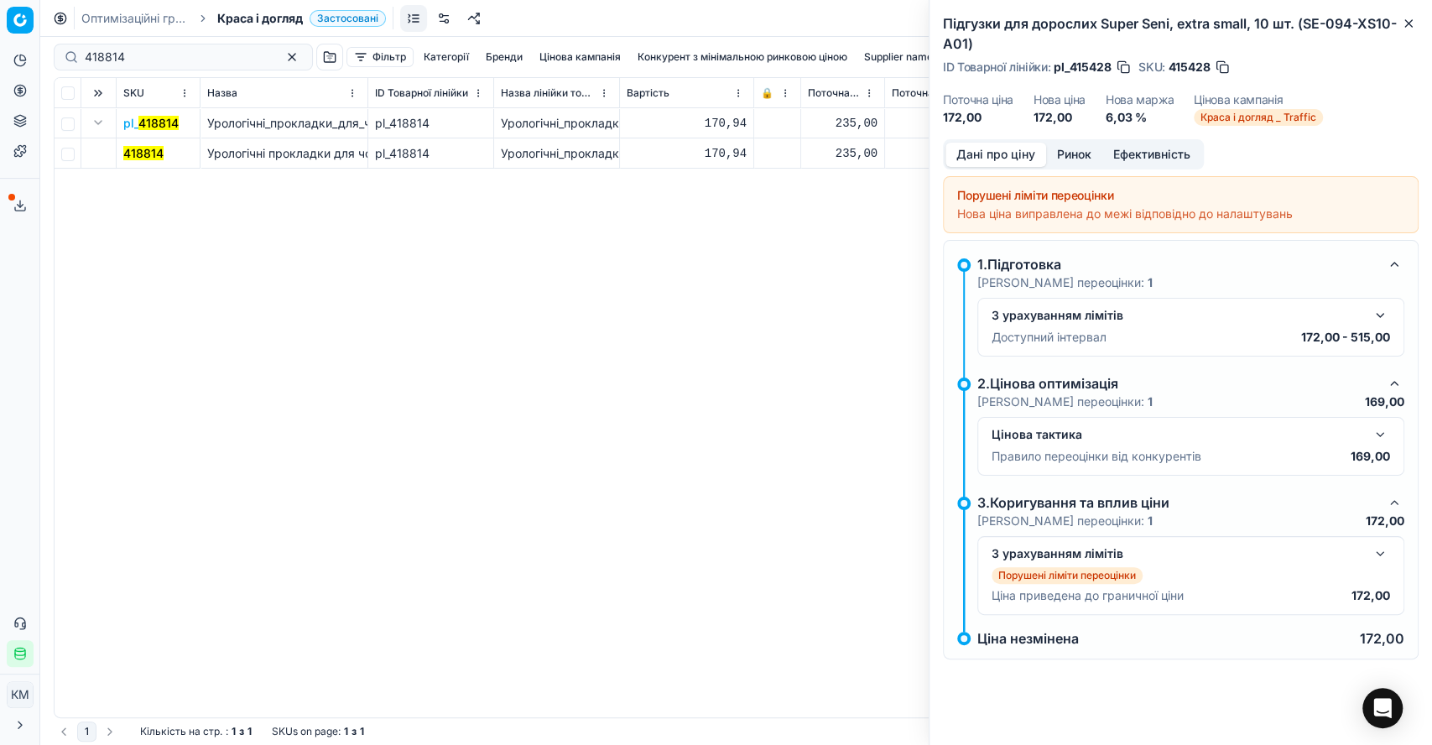
click at [168, 151] on td "418814" at bounding box center [159, 153] width 84 height 30
click at [148, 153] on mark "418814" at bounding box center [143, 153] width 40 height 14
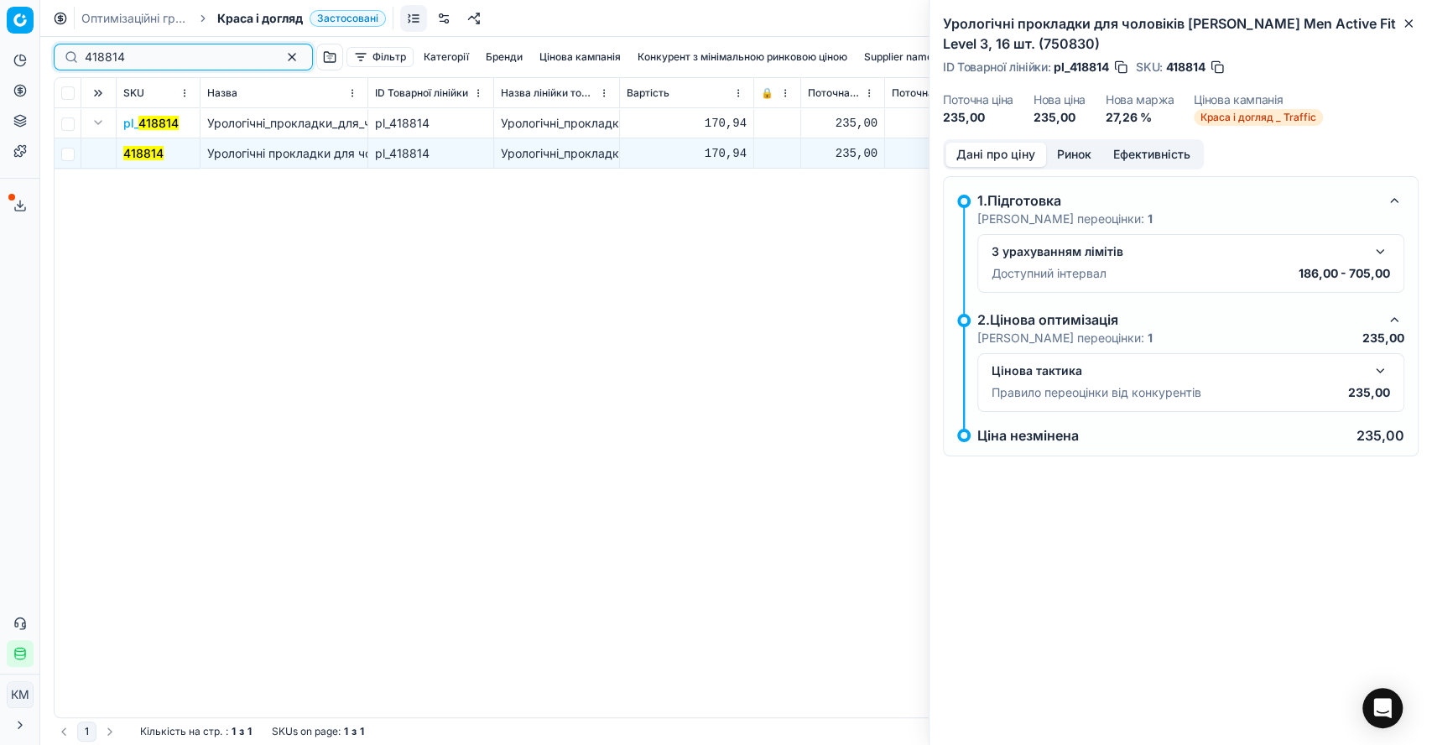
drag, startPoint x: 101, startPoint y: 55, endPoint x: 59, endPoint y: 60, distance: 42.2
click at [59, 60] on div "418814" at bounding box center [183, 57] width 259 height 27
paste input "549957"
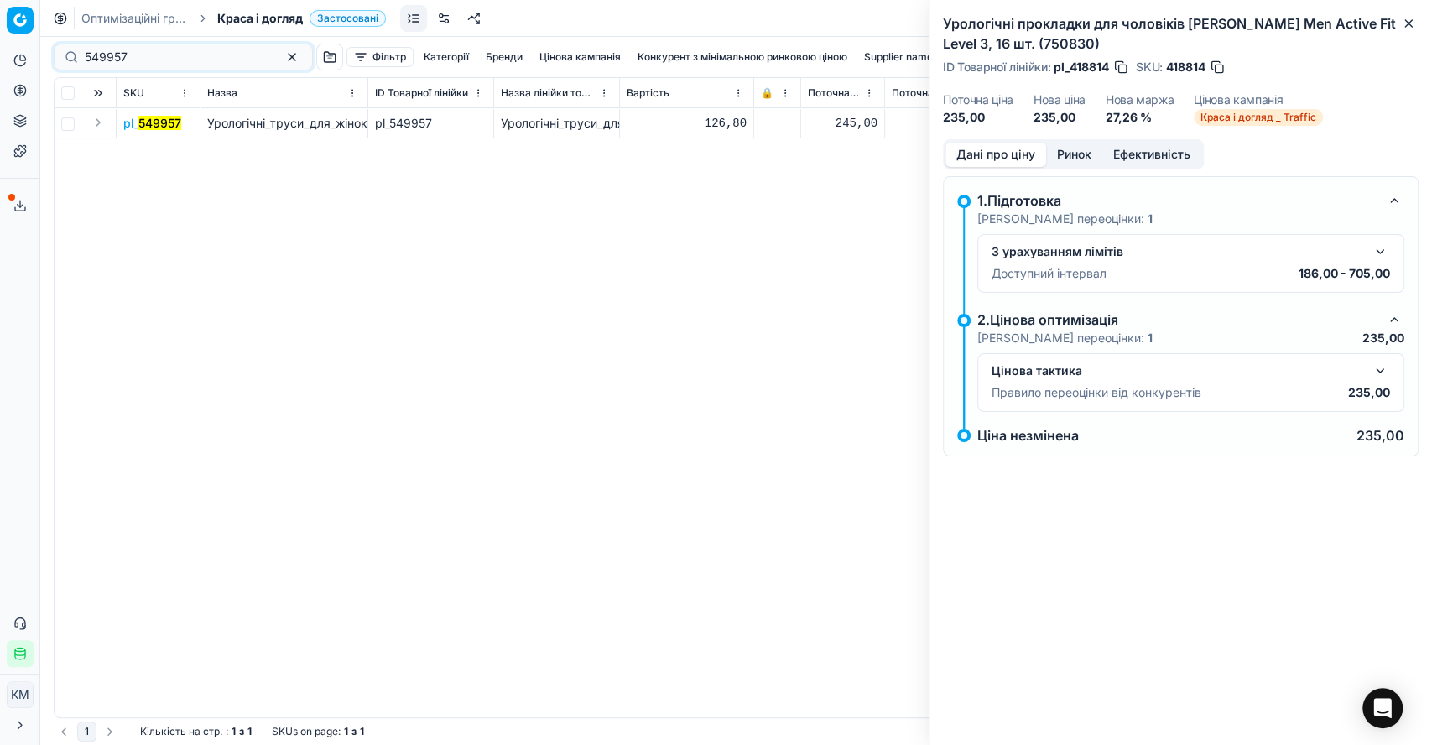
click at [96, 126] on button "Expand" at bounding box center [98, 122] width 20 height 20
click at [133, 149] on mark "549957" at bounding box center [144, 153] width 43 height 14
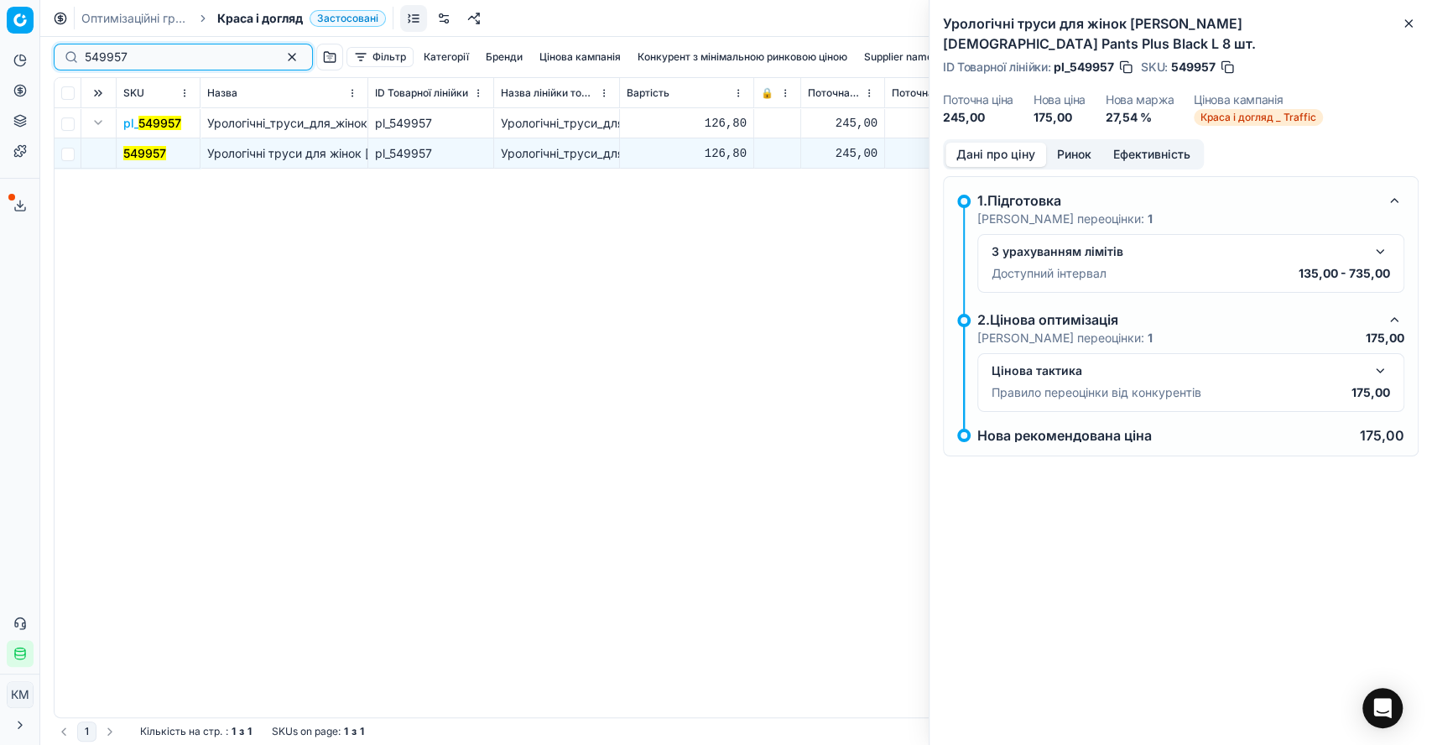
drag, startPoint x: 147, startPoint y: 47, endPoint x: 75, endPoint y: 51, distance: 72.3
click at [75, 51] on div "549957" at bounding box center [183, 57] width 259 height 27
paste input "184761"
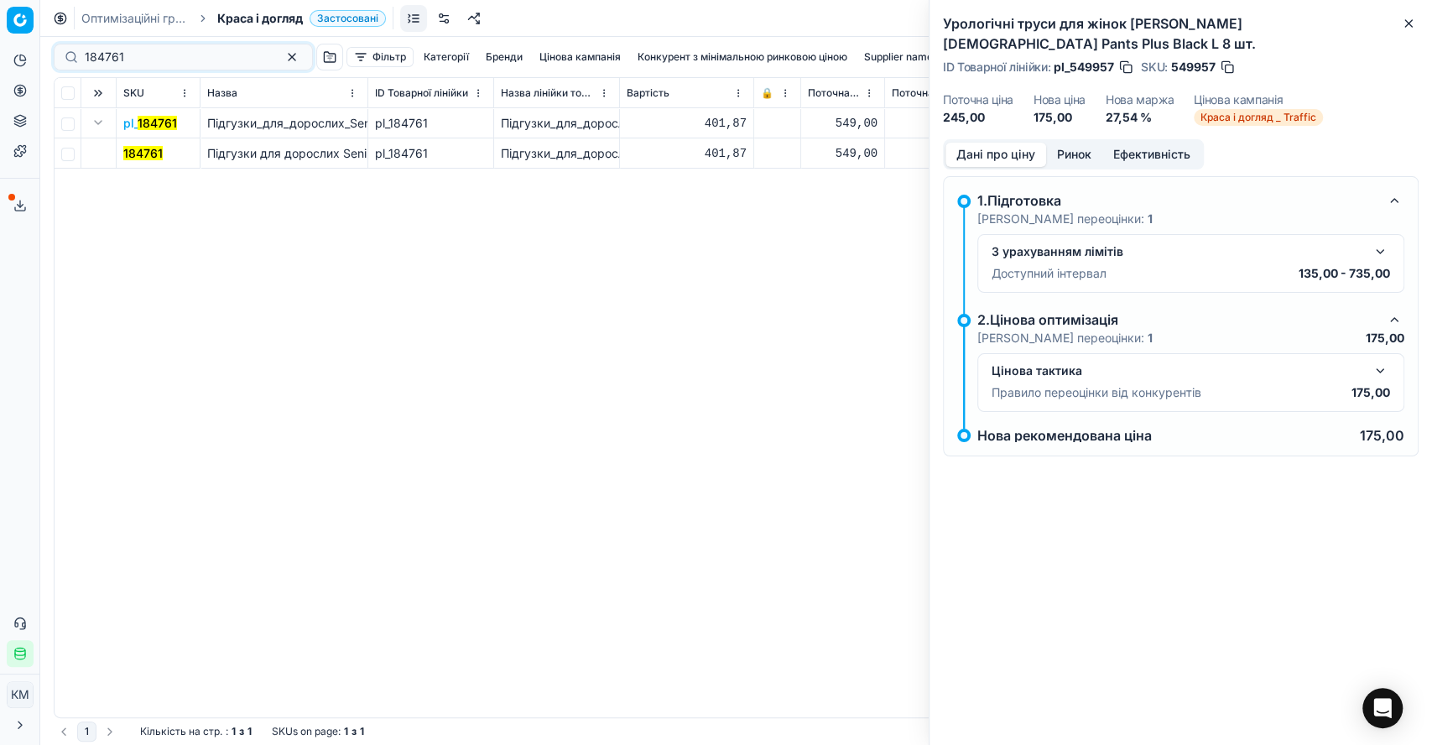
click at [143, 145] on span "184761" at bounding box center [142, 153] width 39 height 17
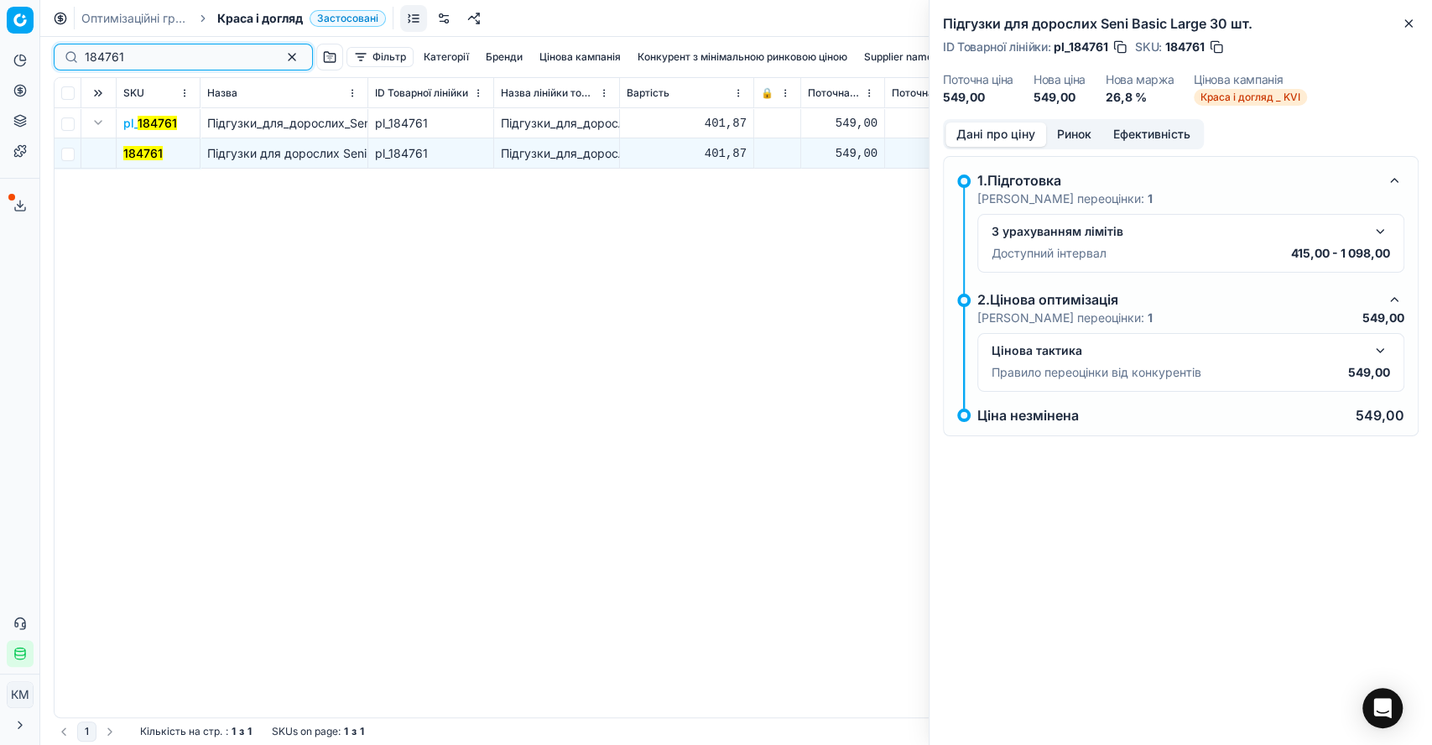
drag, startPoint x: 81, startPoint y: 52, endPoint x: 59, endPoint y: 50, distance: 22.0
click at [59, 50] on div "184761" at bounding box center [183, 57] width 259 height 27
paste input "96097"
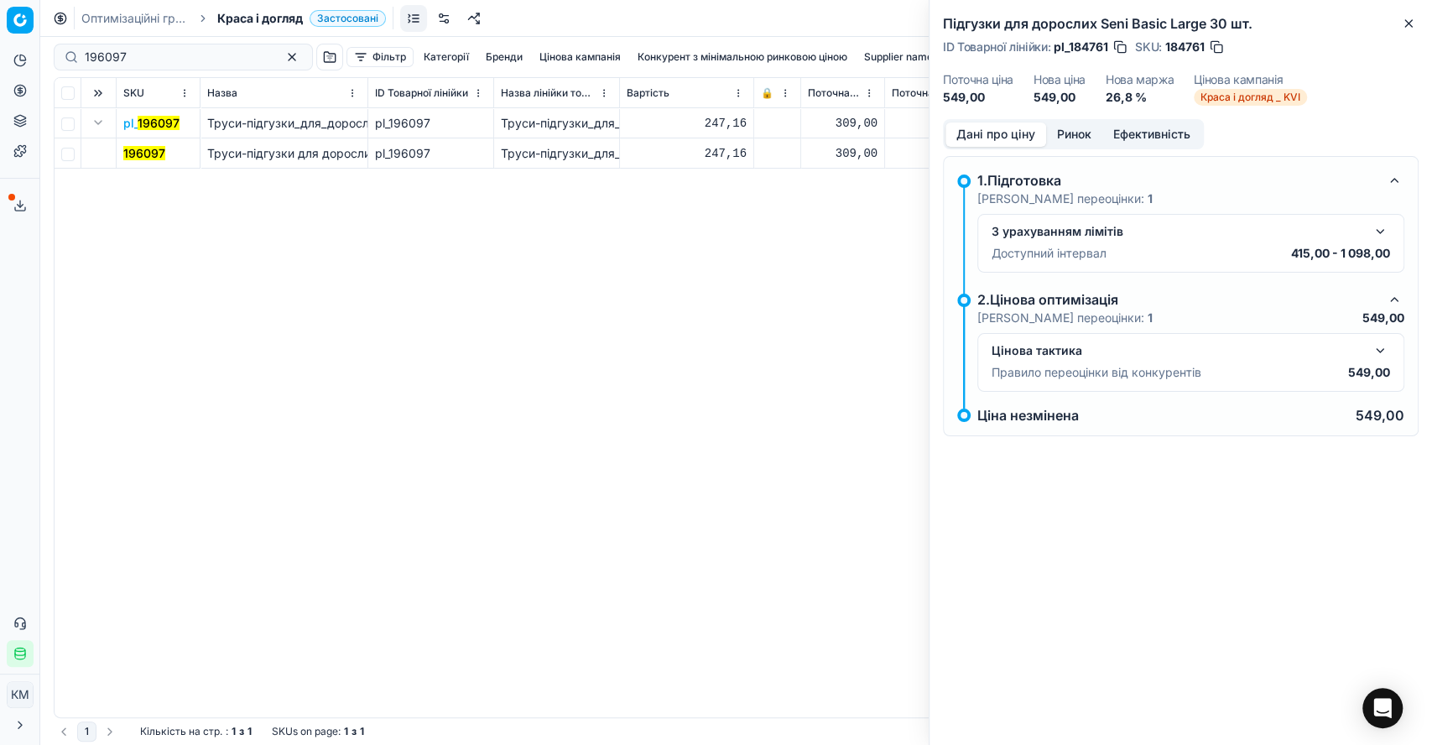
click at [133, 154] on mark "196097" at bounding box center [144, 153] width 42 height 14
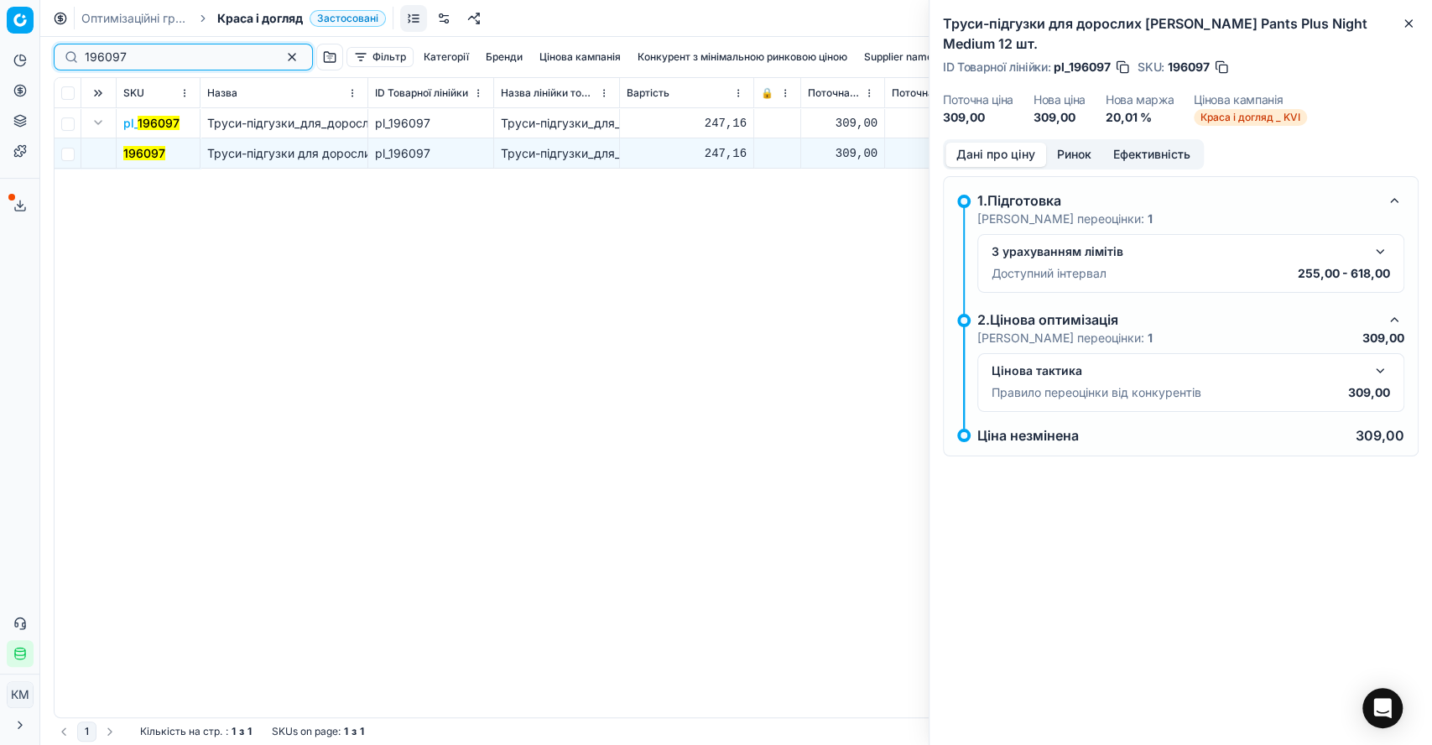
drag, startPoint x: 162, startPoint y: 57, endPoint x: 50, endPoint y: 53, distance: 111.7
click at [50, 53] on div "196097 Фільтр Категорії [PERSON_NAME] кампанія Конкурент з мінімальною ринковою…" at bounding box center [736, 391] width 1392 height 708
paste input "581805"
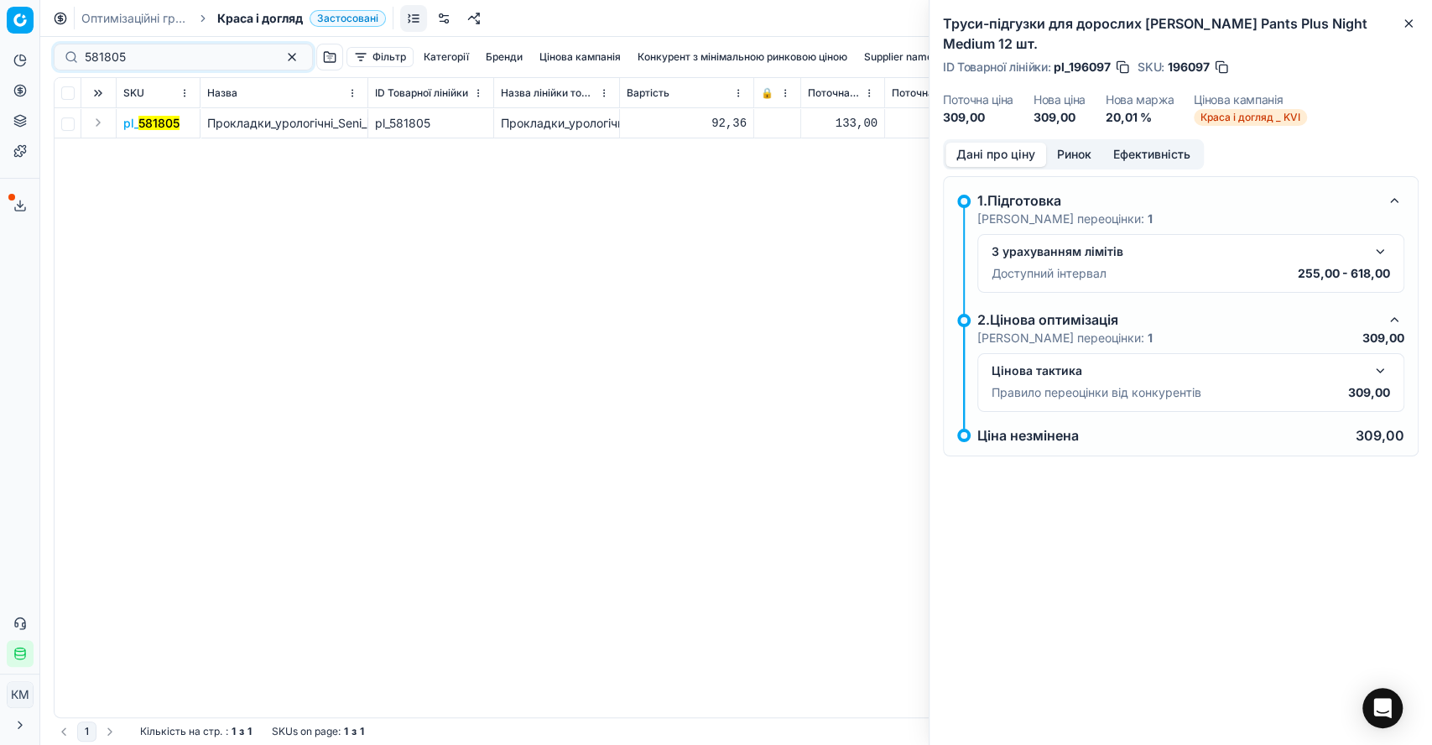
click at [95, 120] on button "Expand" at bounding box center [98, 122] width 20 height 20
click at [146, 149] on mark "581805" at bounding box center [143, 153] width 41 height 14
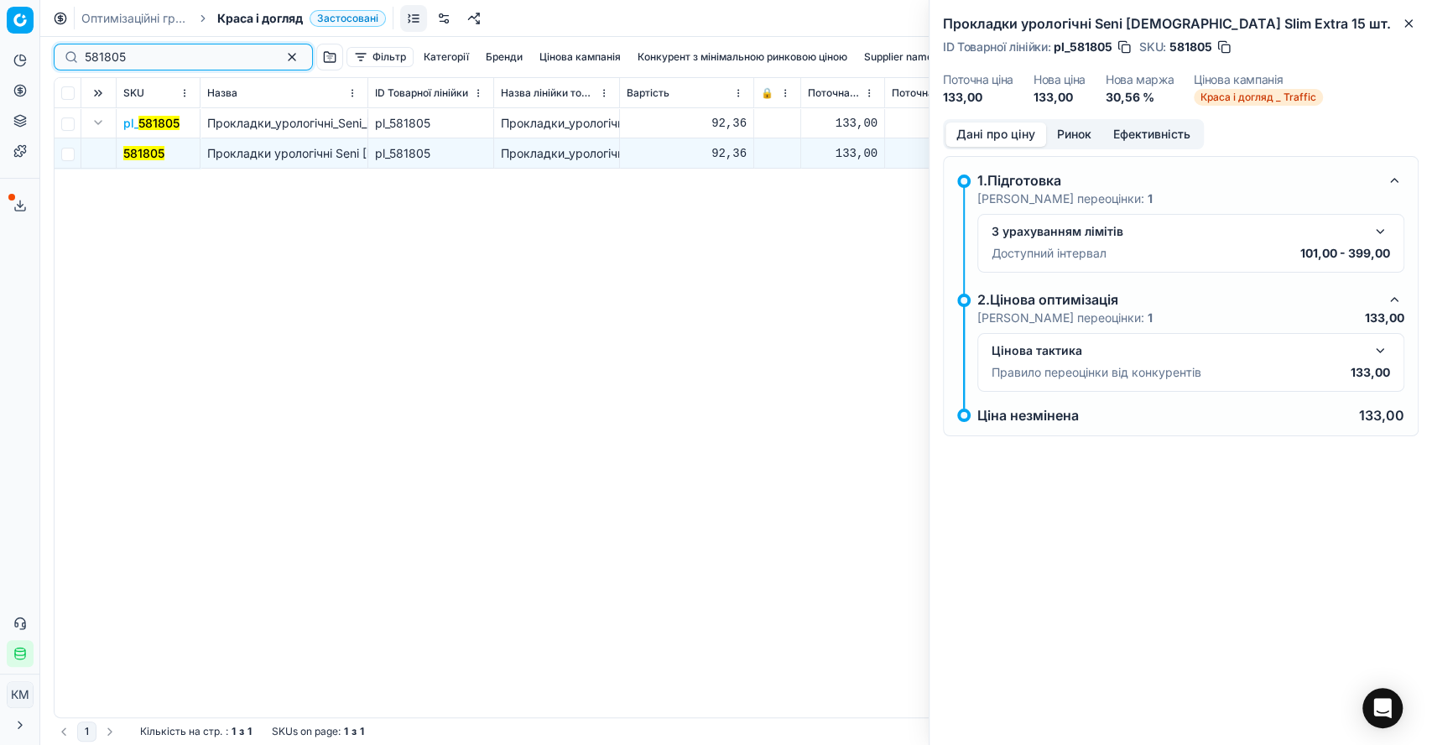
drag, startPoint x: 149, startPoint y: 50, endPoint x: 54, endPoint y: 50, distance: 95.6
click at [54, 50] on div "581805" at bounding box center [183, 57] width 259 height 27
paste input "252964"
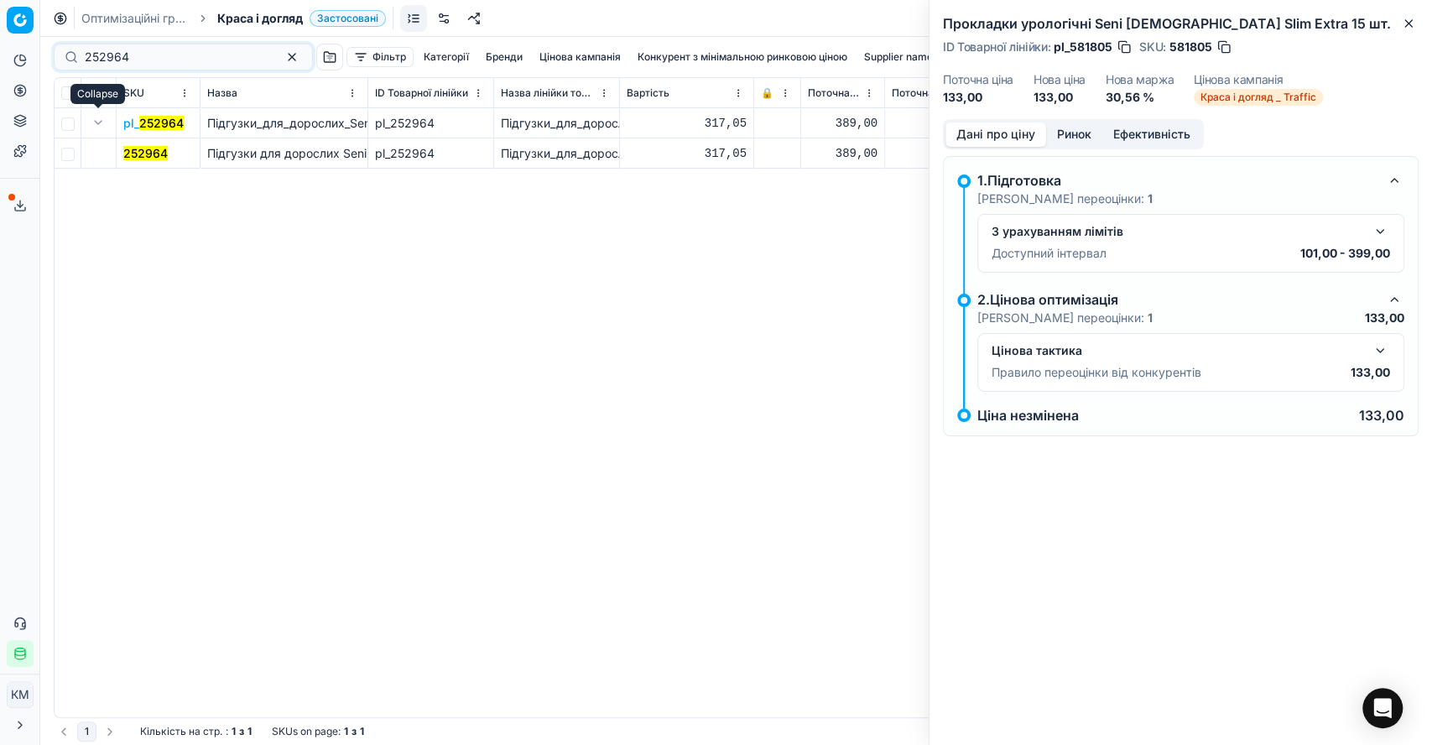
click at [97, 122] on button "Expand" at bounding box center [98, 122] width 20 height 20
click at [136, 151] on mark "252964" at bounding box center [145, 153] width 44 height 14
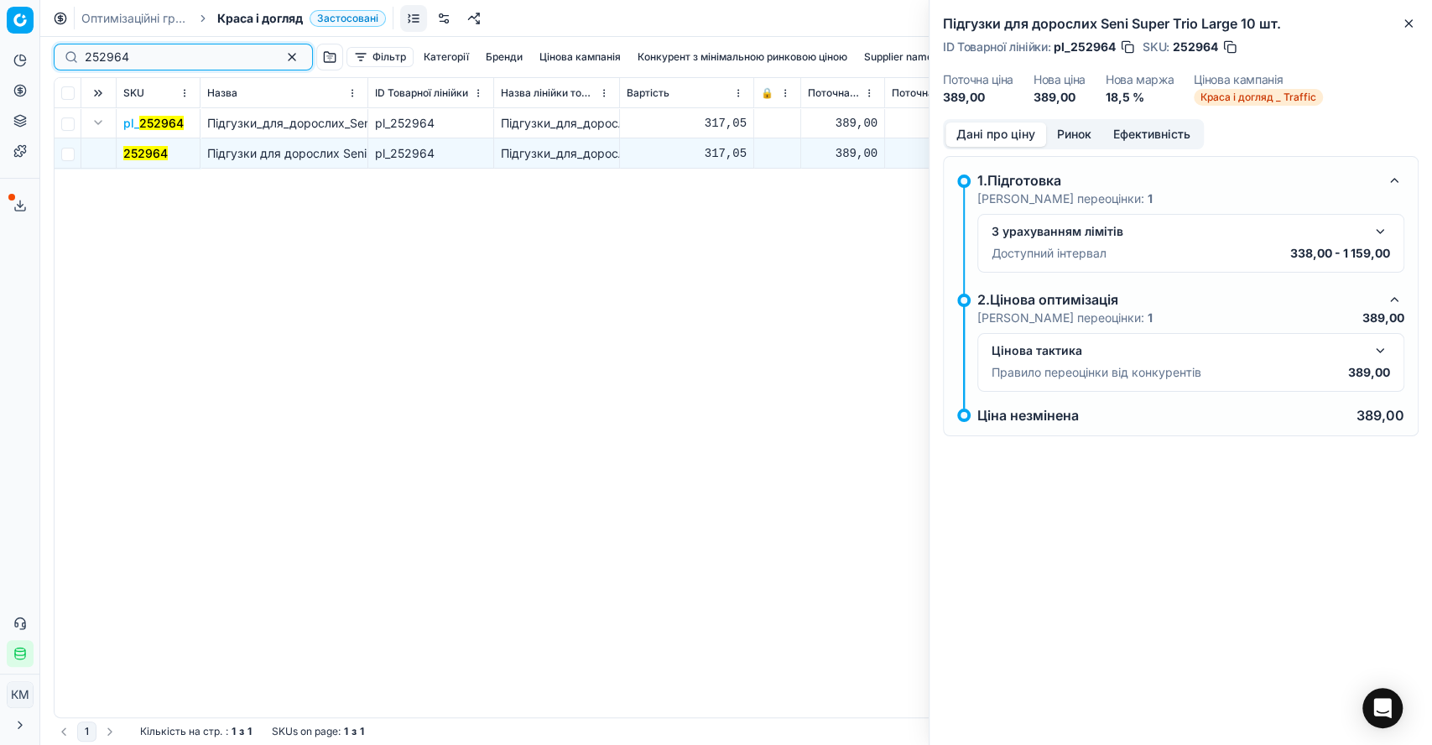
drag, startPoint x: 153, startPoint y: 51, endPoint x: 60, endPoint y: 49, distance: 93.2
click at [60, 49] on div "252964" at bounding box center [183, 57] width 259 height 27
paste input "52400"
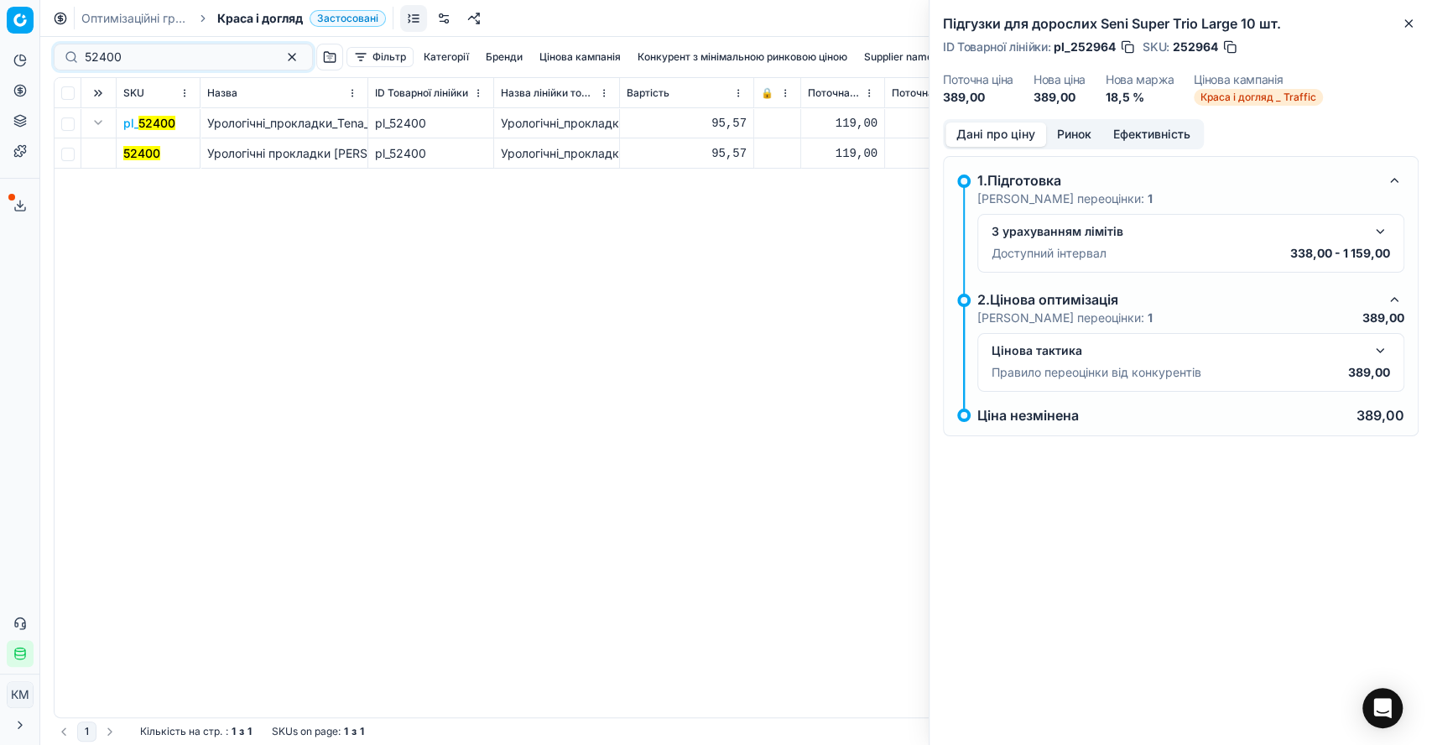
click at [138, 153] on mark "52400" at bounding box center [141, 153] width 37 height 14
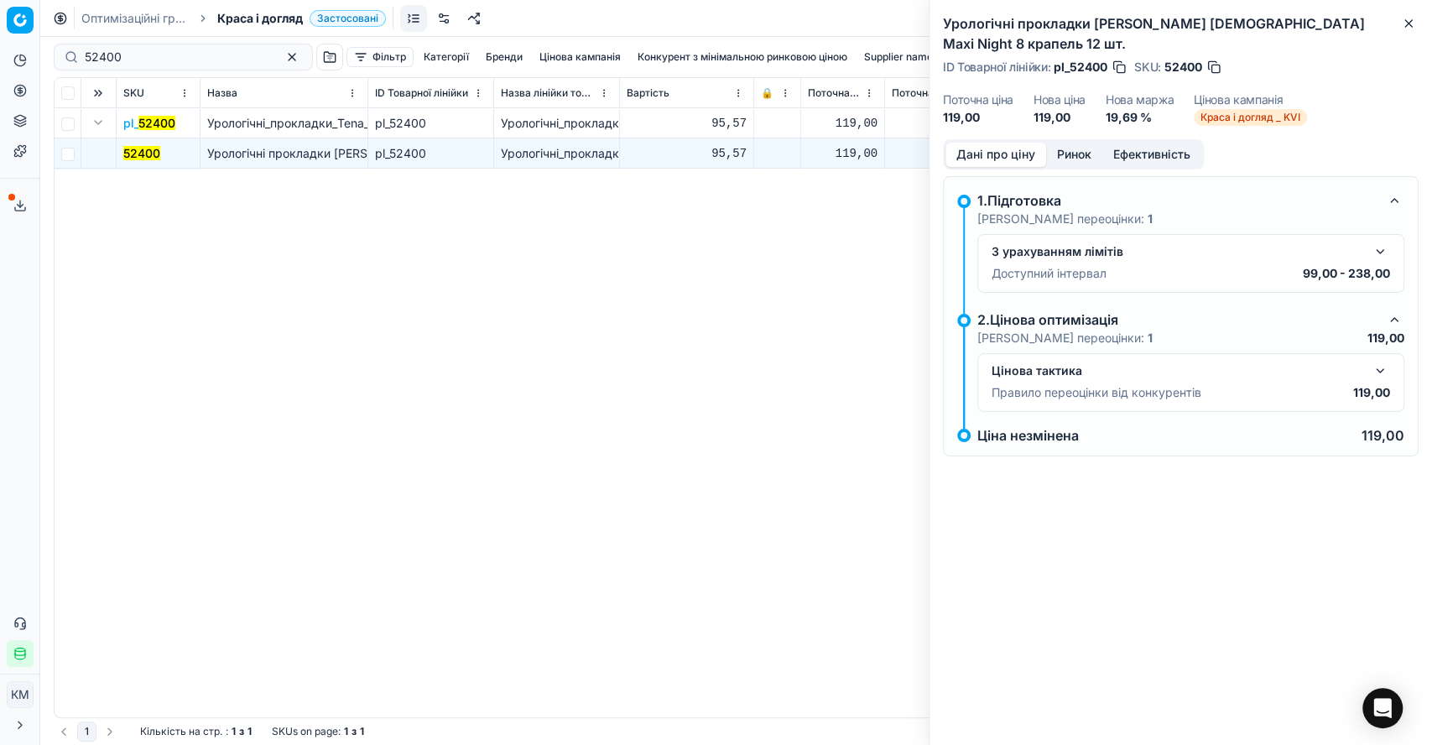
click at [1376, 361] on button "button" at bounding box center [1380, 371] width 20 height 20
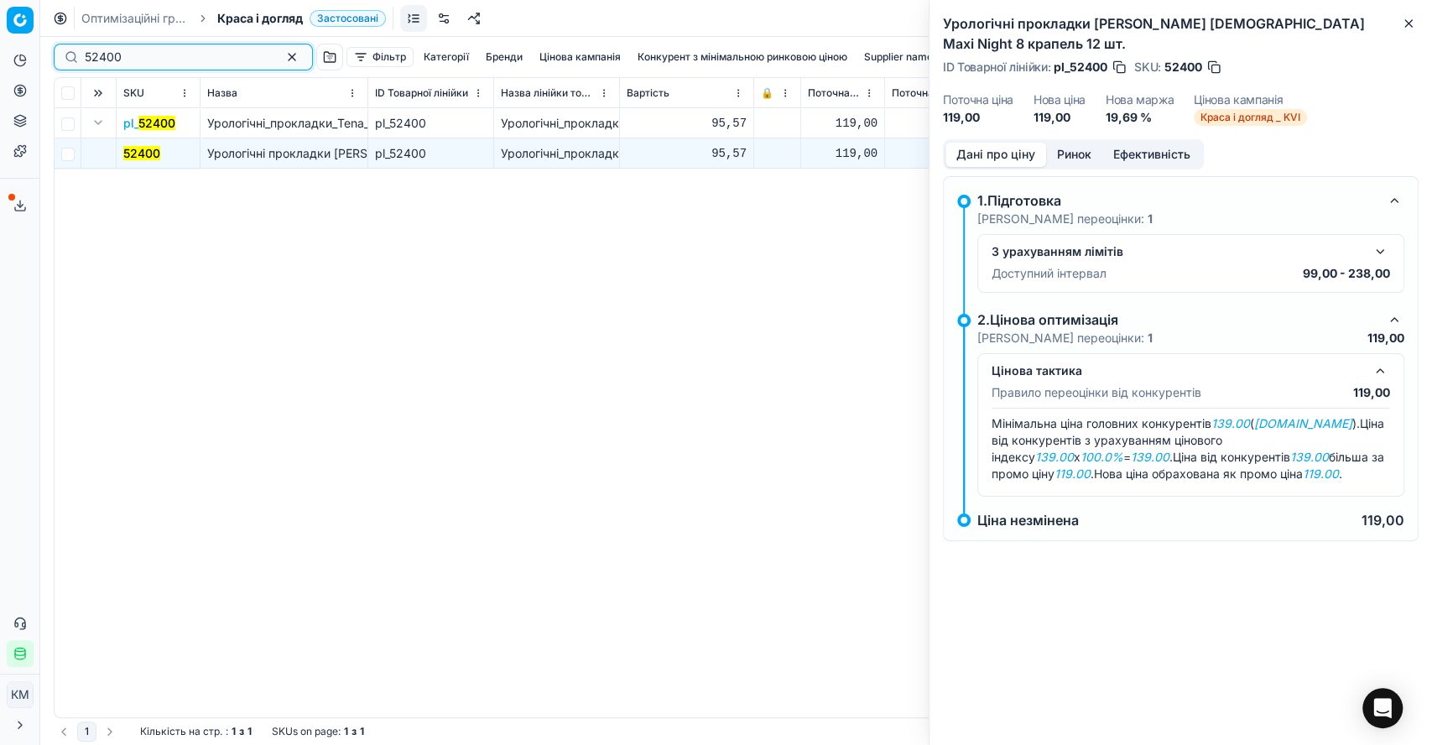
drag, startPoint x: 149, startPoint y: 53, endPoint x: 63, endPoint y: 59, distance: 86.6
click at [63, 59] on div "52400" at bounding box center [183, 57] width 259 height 27
paste input "93485"
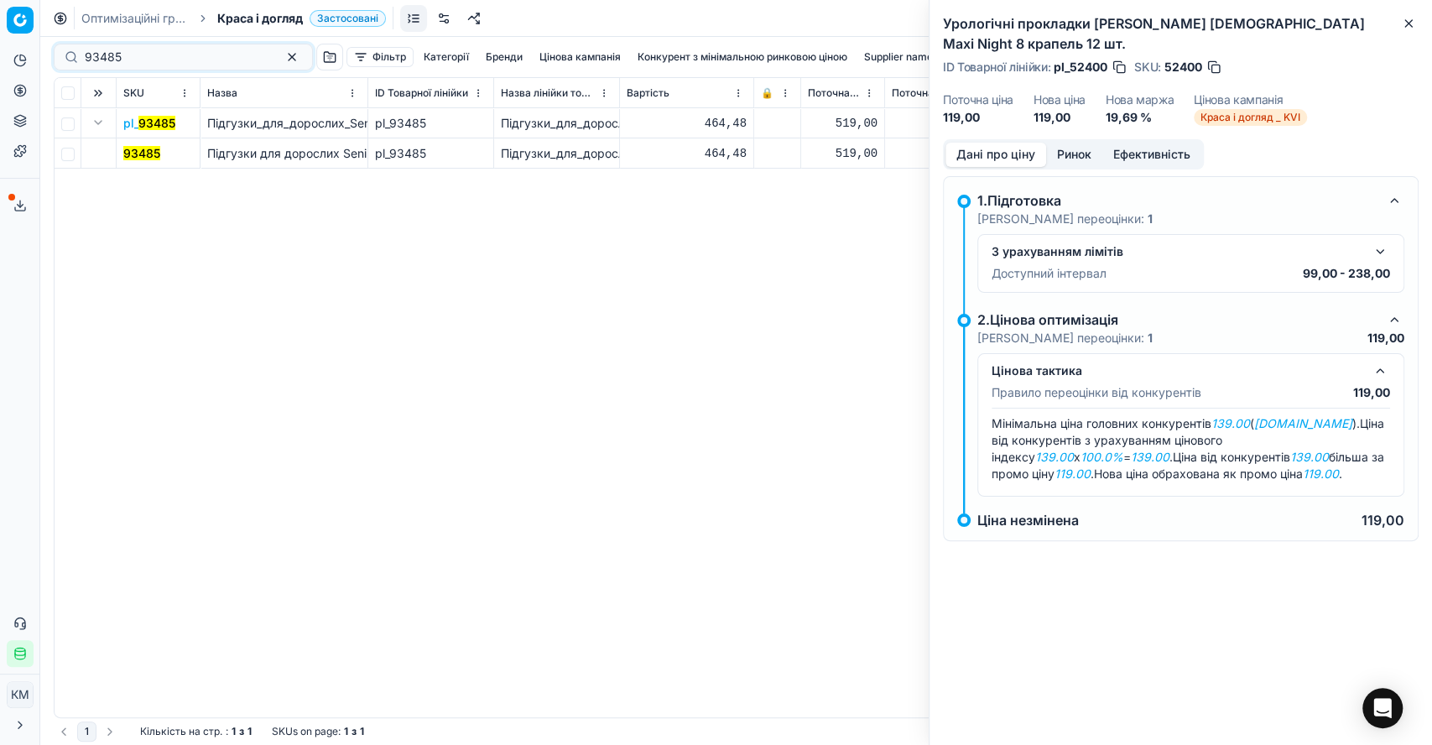
click at [140, 153] on mark "93485" at bounding box center [141, 153] width 37 height 14
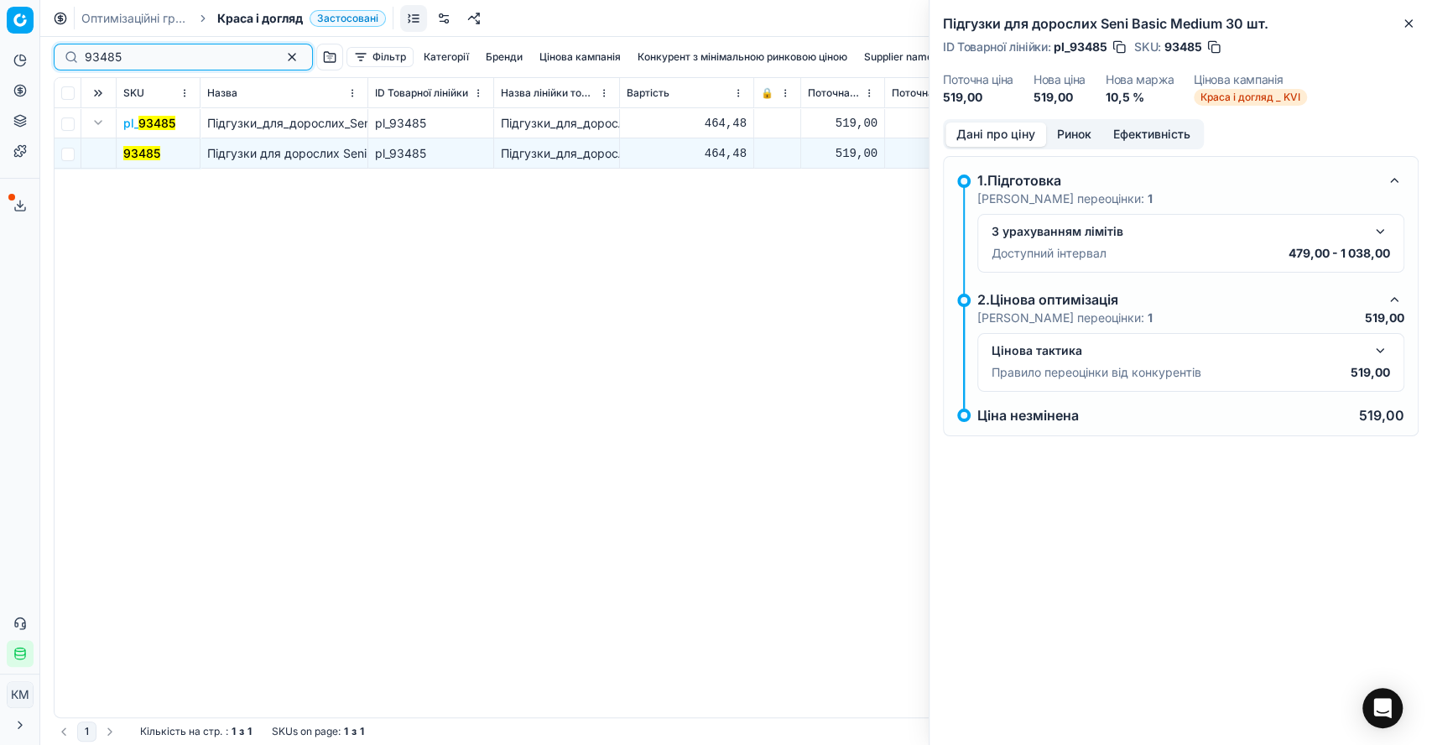
drag, startPoint x: 52, startPoint y: 55, endPoint x: 34, endPoint y: 57, distance: 18.5
click at [34, 57] on div "Pricing platform Аналітика Цінова оптимізація Асортимент продукції Шаблони Серв…" at bounding box center [716, 372] width 1432 height 745
paste input "107331"
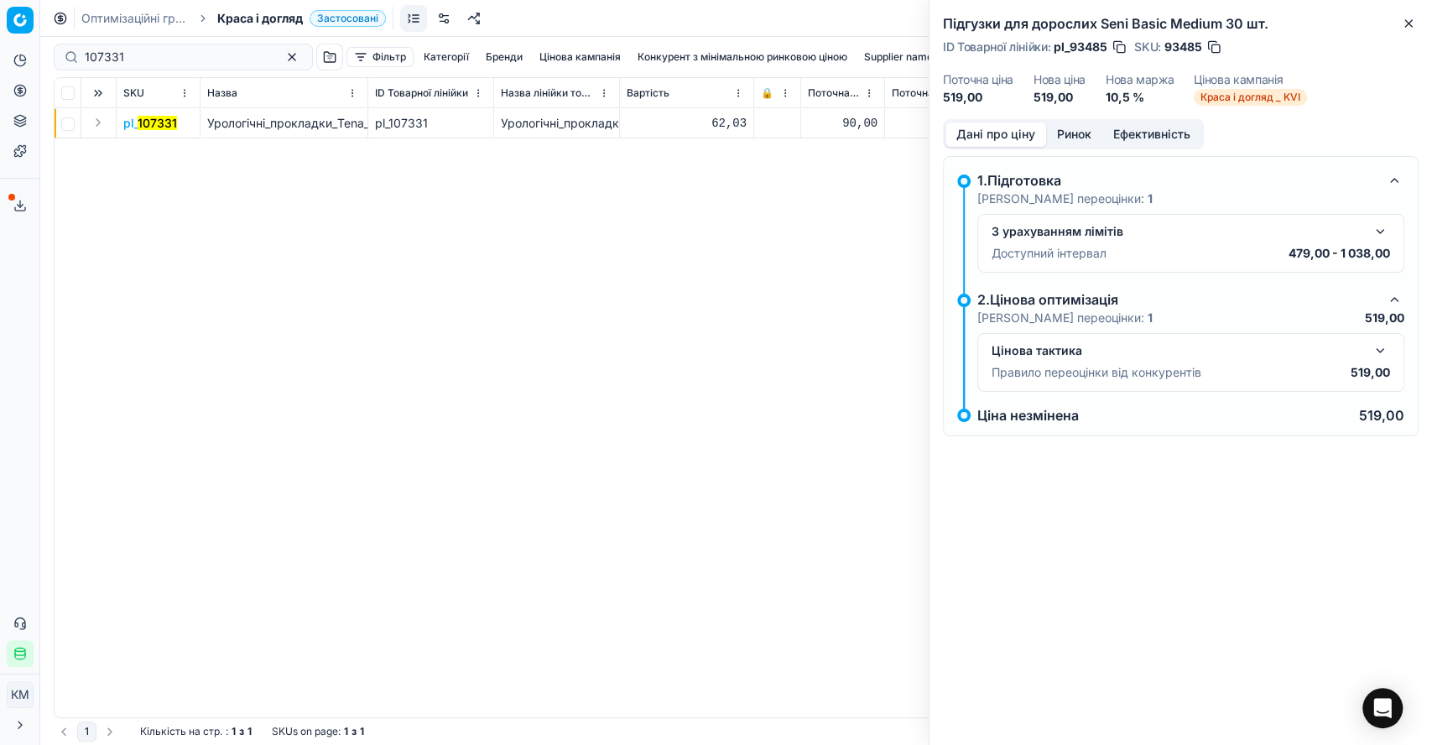
drag, startPoint x: 96, startPoint y: 122, endPoint x: 122, endPoint y: 133, distance: 27.9
click at [98, 121] on button "Expand" at bounding box center [98, 122] width 20 height 20
click at [164, 151] on td "107331" at bounding box center [159, 153] width 84 height 30
click at [148, 154] on mark "107331" at bounding box center [142, 153] width 39 height 14
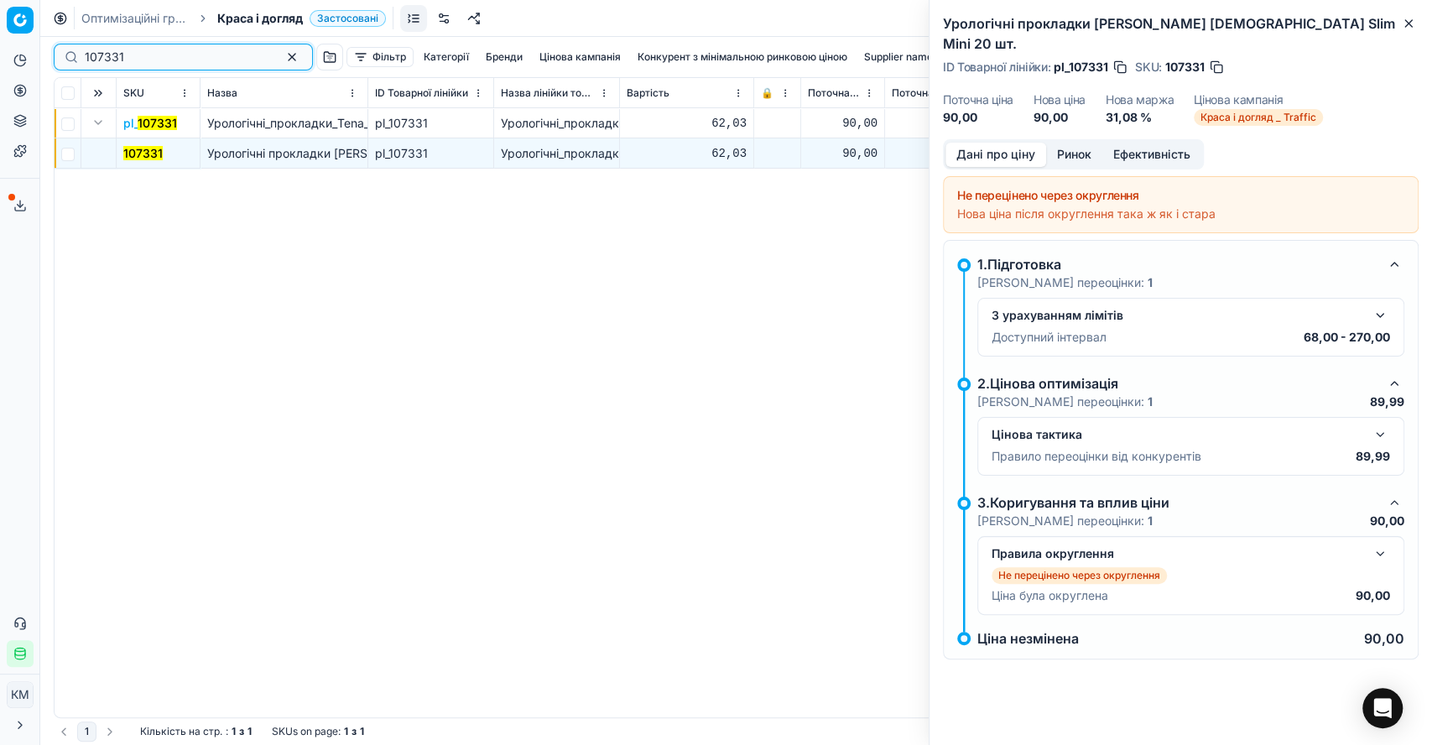
click at [73, 59] on div "107331" at bounding box center [183, 57] width 259 height 27
paste input "350096"
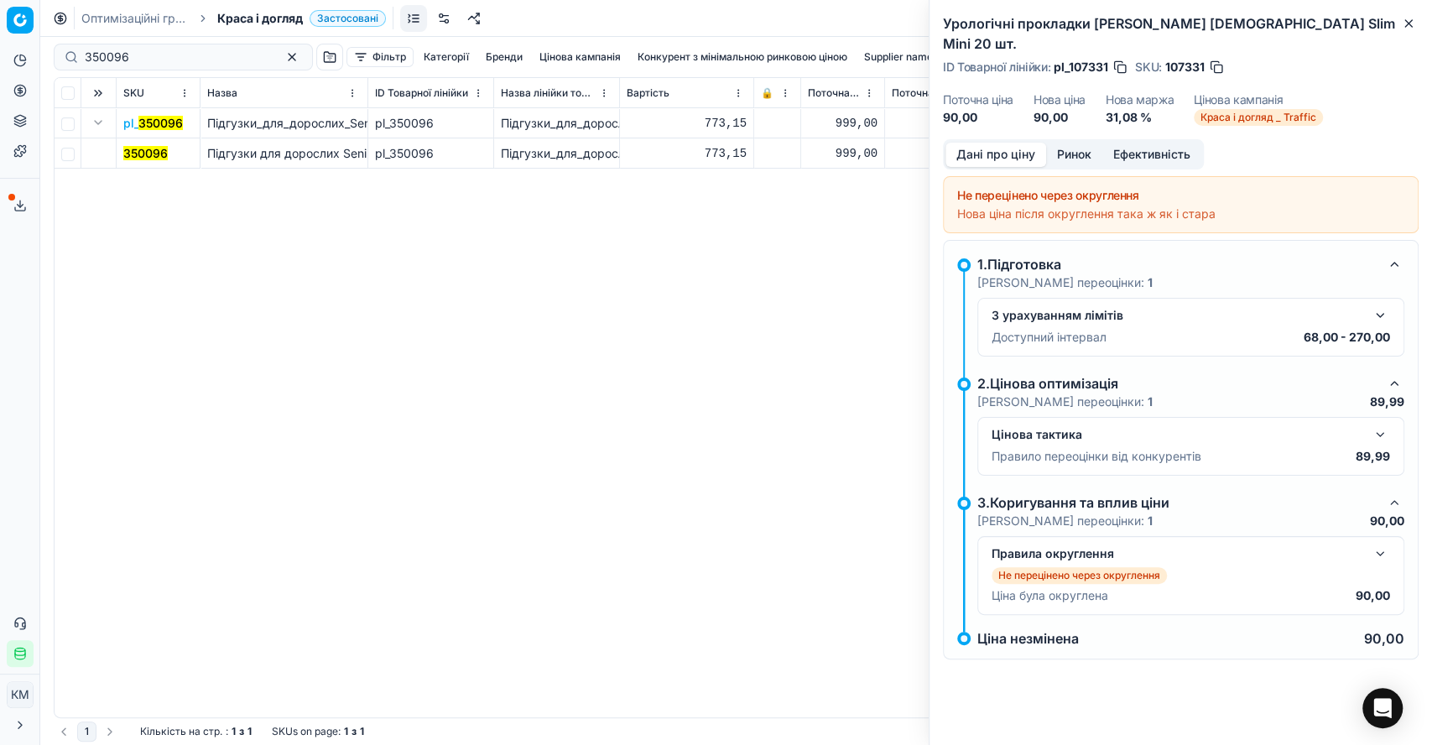
click at [143, 146] on mark "350096" at bounding box center [145, 153] width 44 height 14
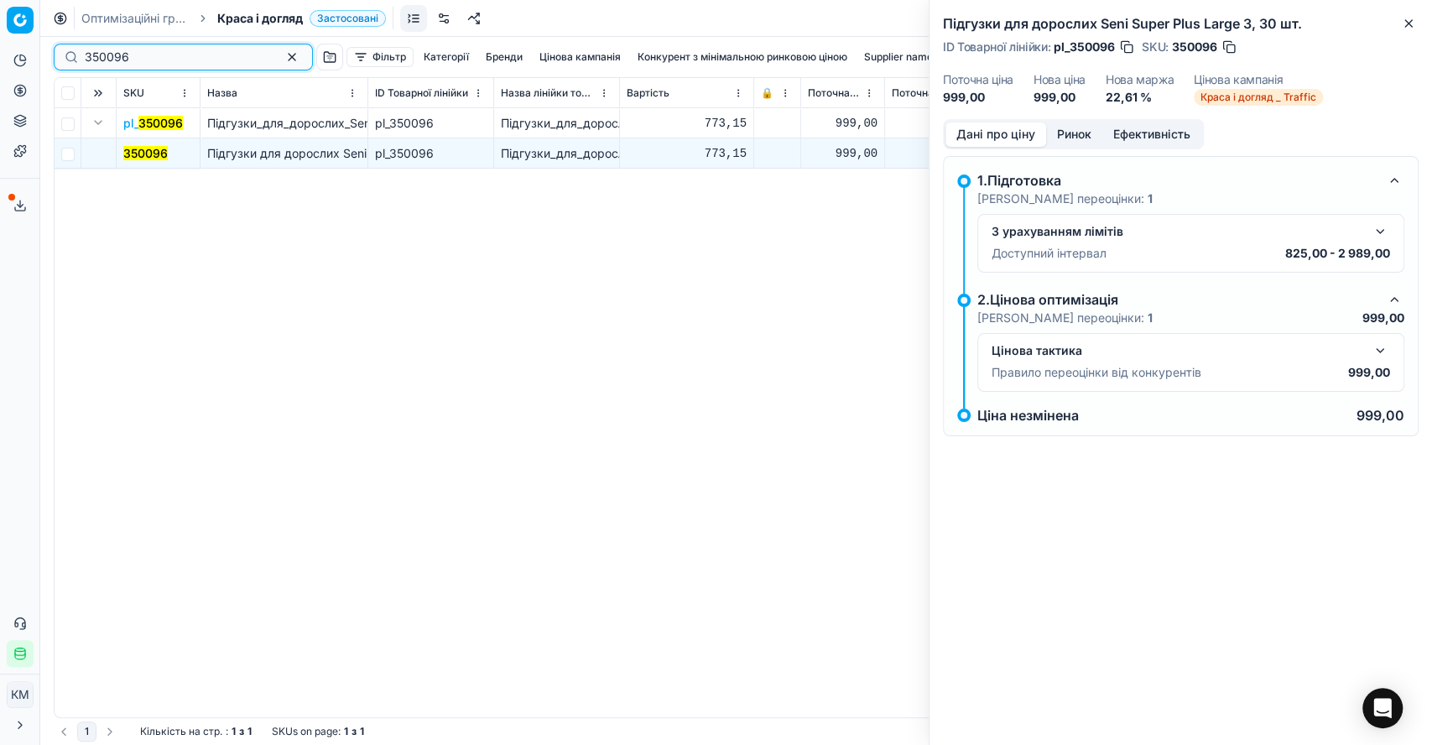
drag, startPoint x: 138, startPoint y: 50, endPoint x: 68, endPoint y: 45, distance: 70.7
click at [68, 45] on div "350096" at bounding box center [183, 57] width 259 height 27
paste input "05"
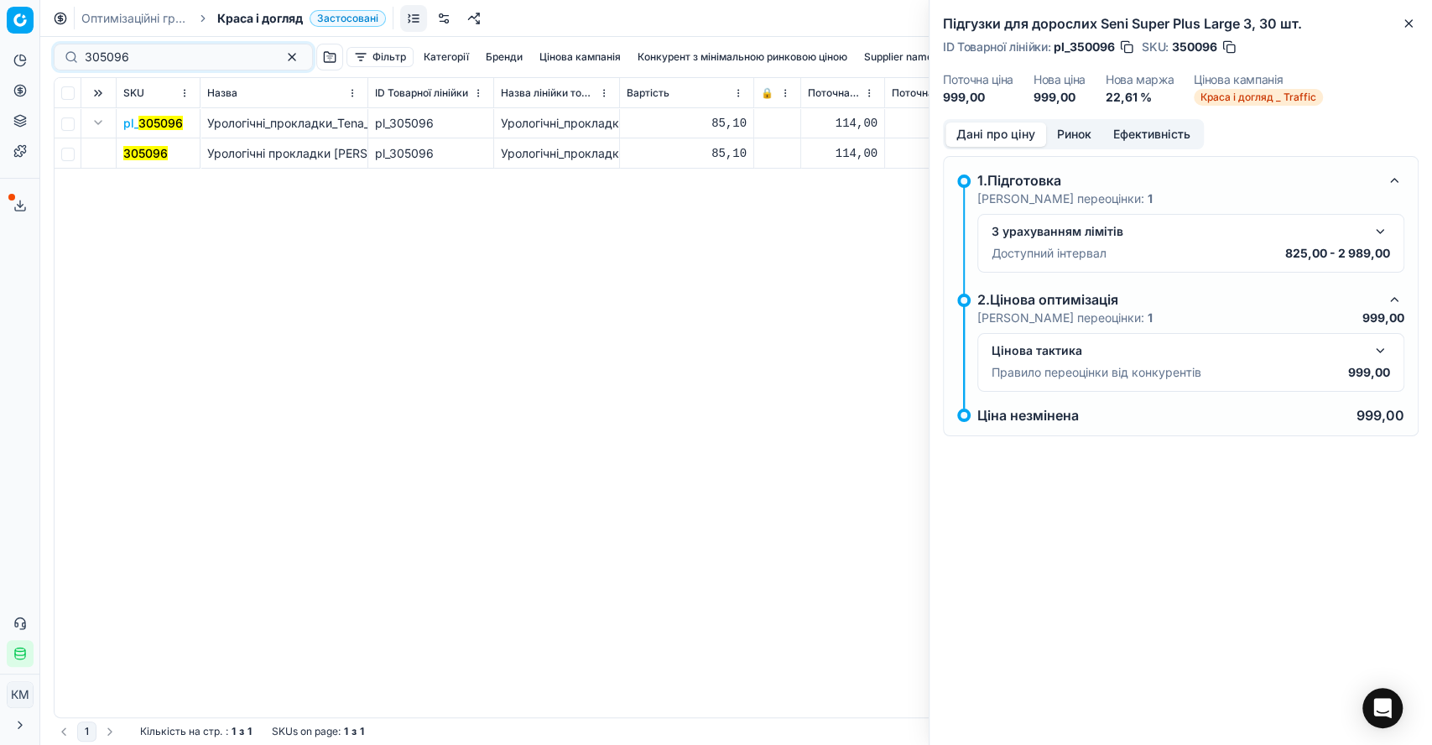
click at [147, 146] on mark "305096" at bounding box center [145, 153] width 44 height 14
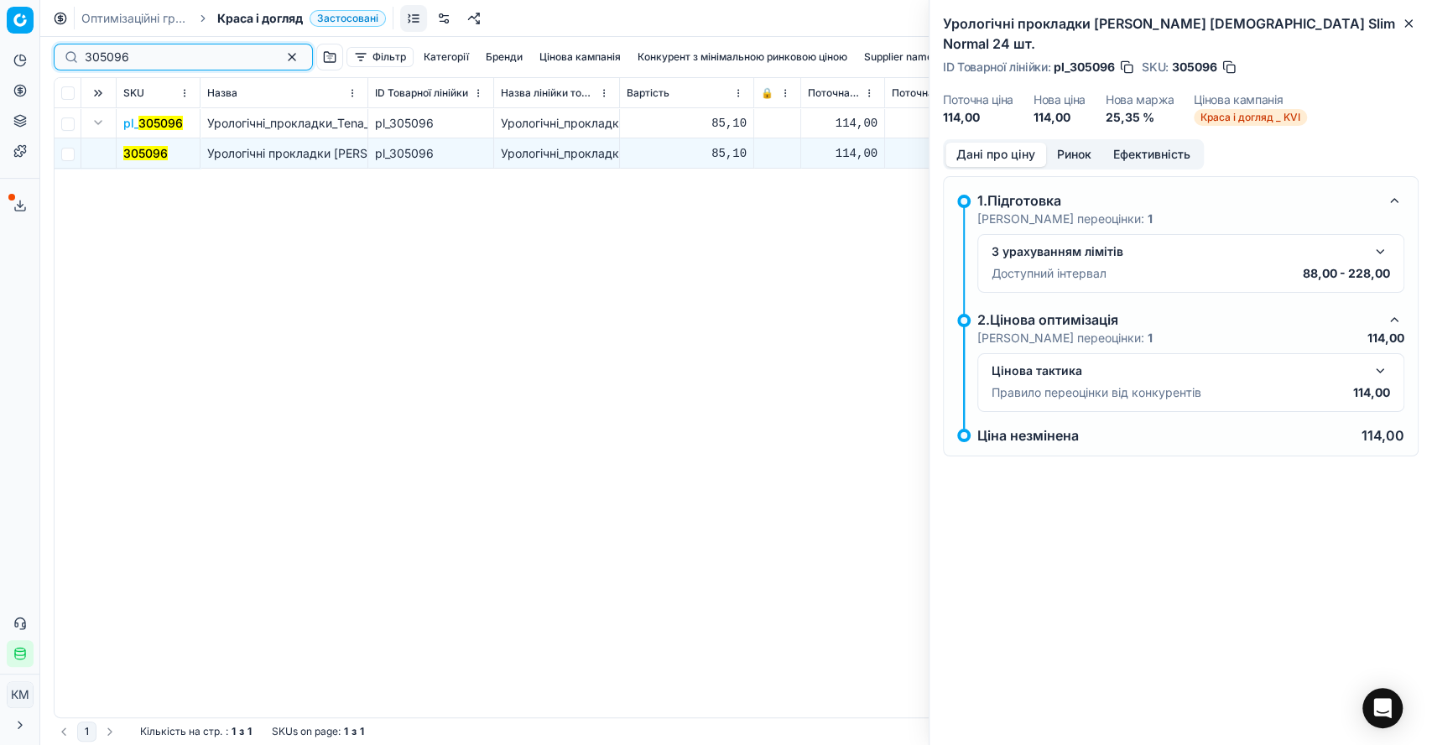
drag, startPoint x: 151, startPoint y: 52, endPoint x: 73, endPoint y: 39, distance: 79.0
click at [73, 39] on div "305096 Фільтр Категорії [PERSON_NAME] кампанія Конкурент з мінімальною ринковою…" at bounding box center [736, 57] width 1365 height 40
paste input "14844"
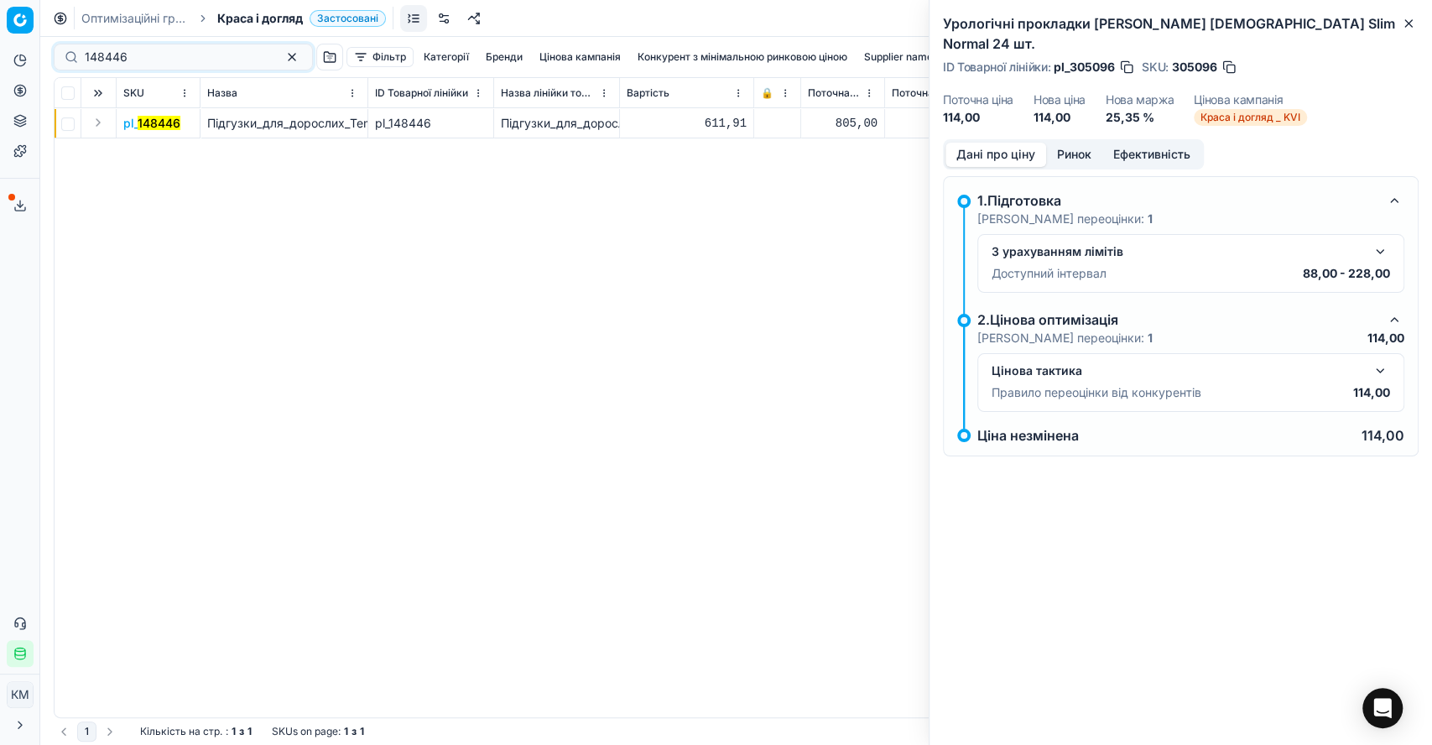
click at [97, 126] on button "Expand" at bounding box center [98, 122] width 20 height 20
click at [138, 153] on mark "148446" at bounding box center [144, 153] width 43 height 14
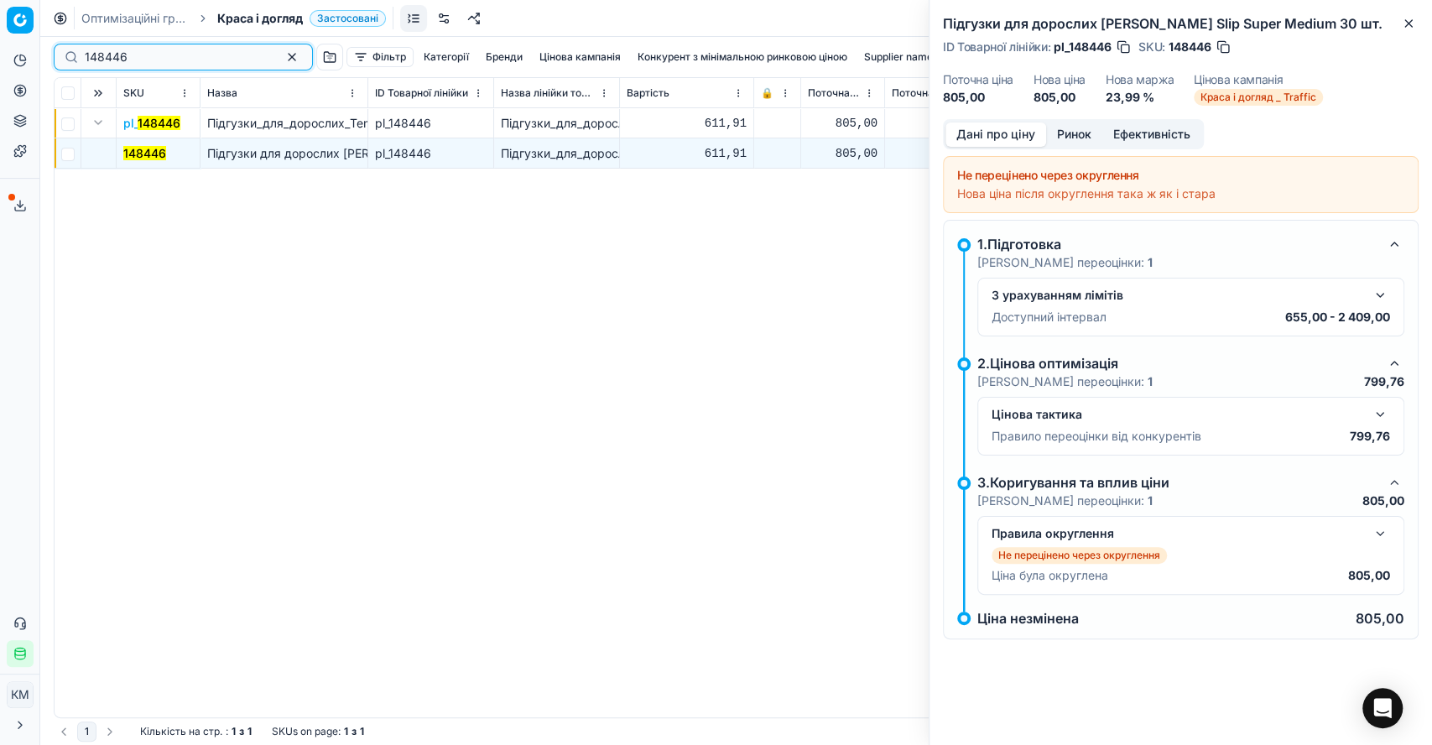
drag, startPoint x: 144, startPoint y: 52, endPoint x: 62, endPoint y: 53, distance: 82.2
click at [62, 53] on div "148446" at bounding box center [183, 57] width 259 height 27
paste input "0043"
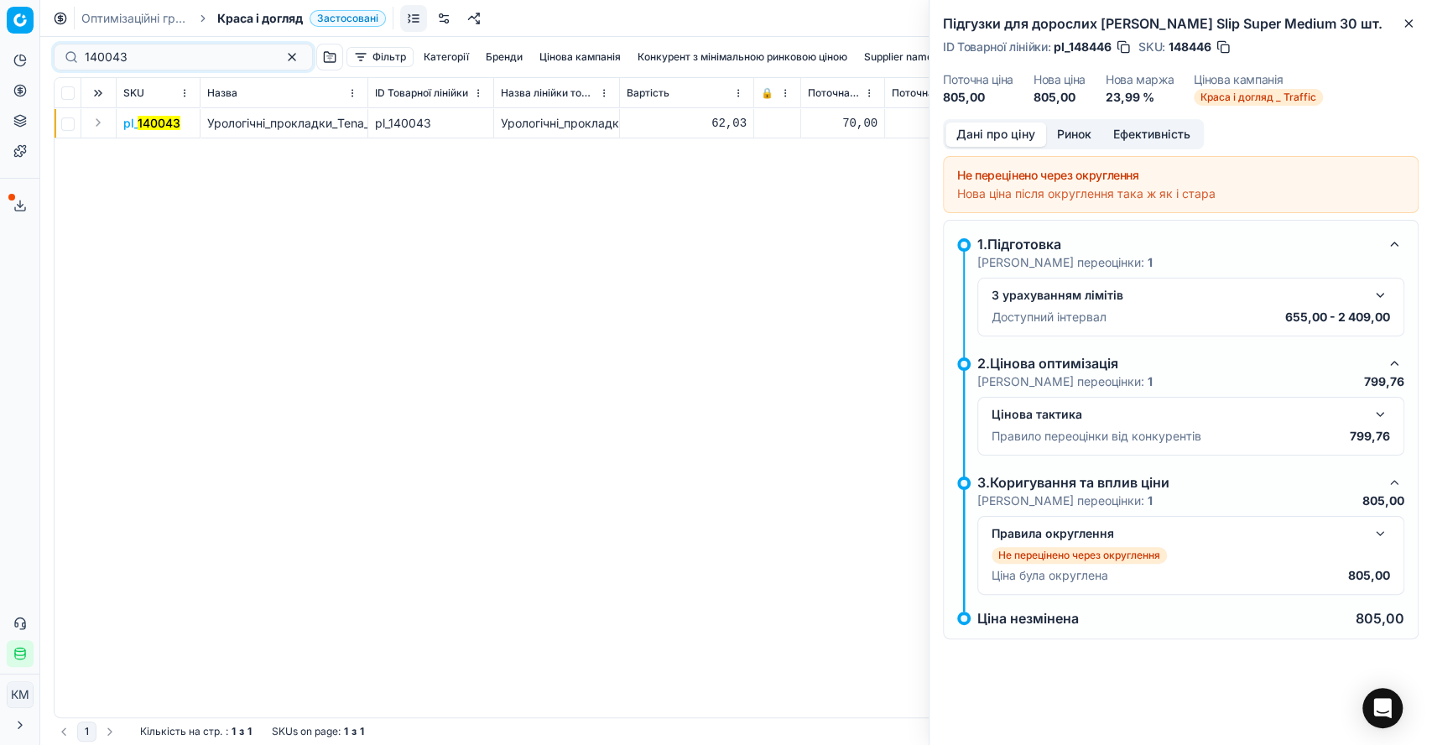
click at [102, 117] on button "Expand" at bounding box center [98, 122] width 20 height 20
click at [138, 151] on mark "140043" at bounding box center [144, 153] width 43 height 14
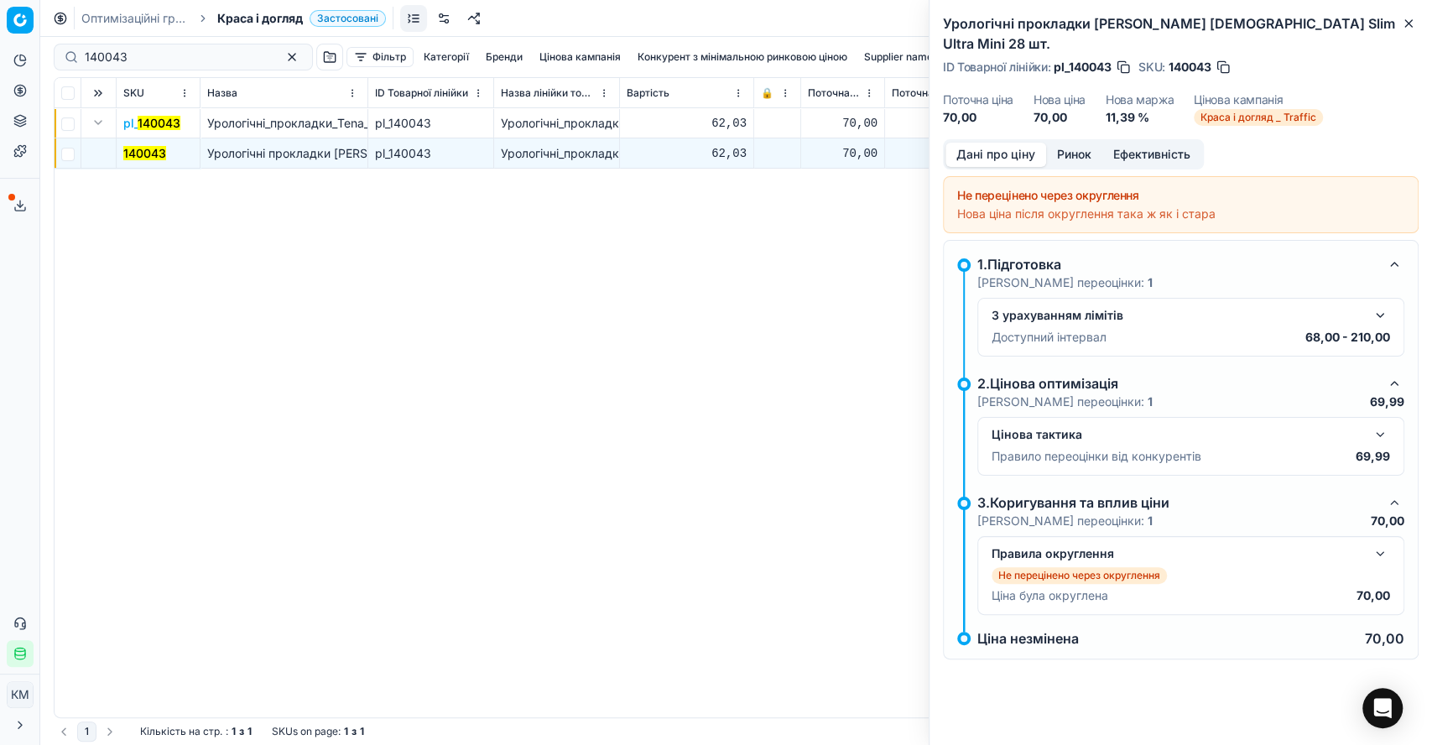
click at [1386, 425] on button "button" at bounding box center [1380, 435] width 20 height 20
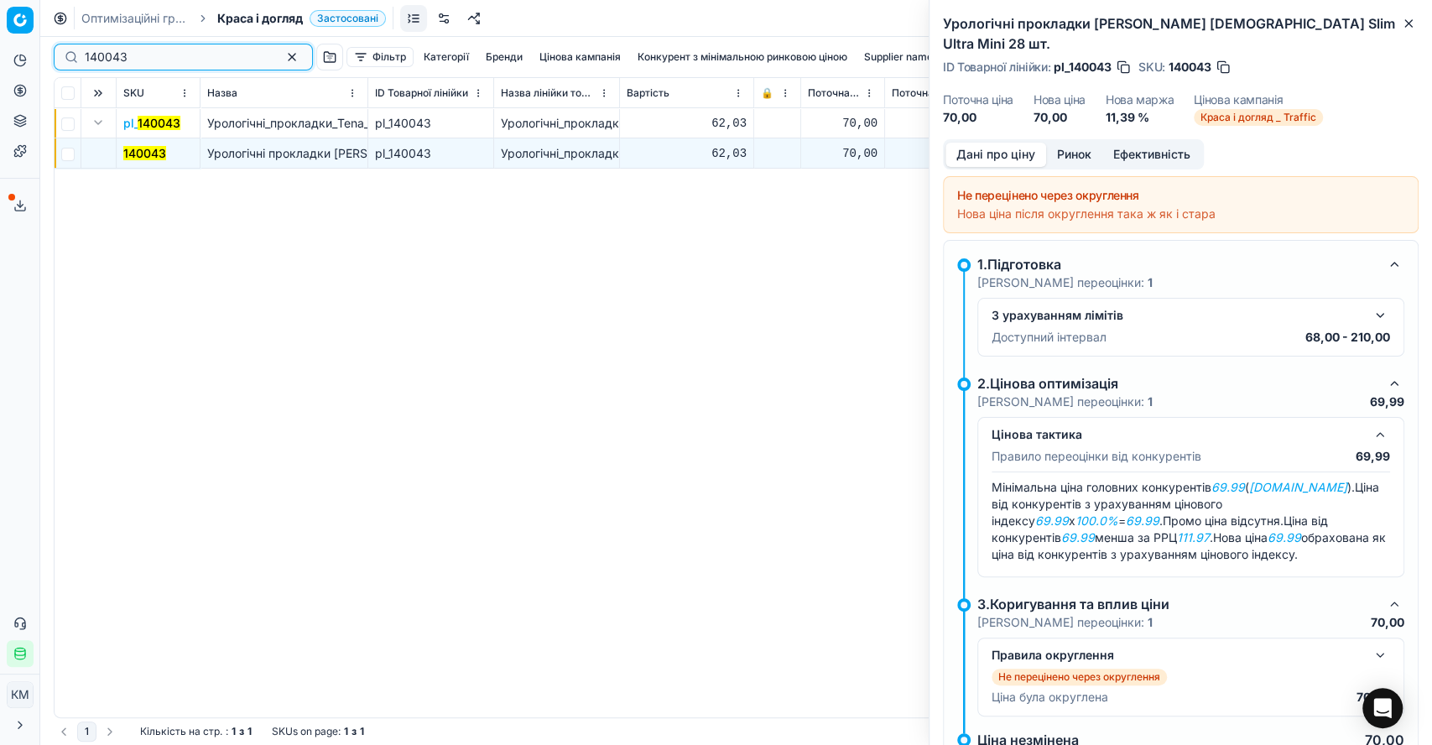
drag, startPoint x: 102, startPoint y: 56, endPoint x: 76, endPoint y: 55, distance: 26.1
click at [76, 55] on div "140043" at bounding box center [183, 57] width 259 height 27
paste input "549951"
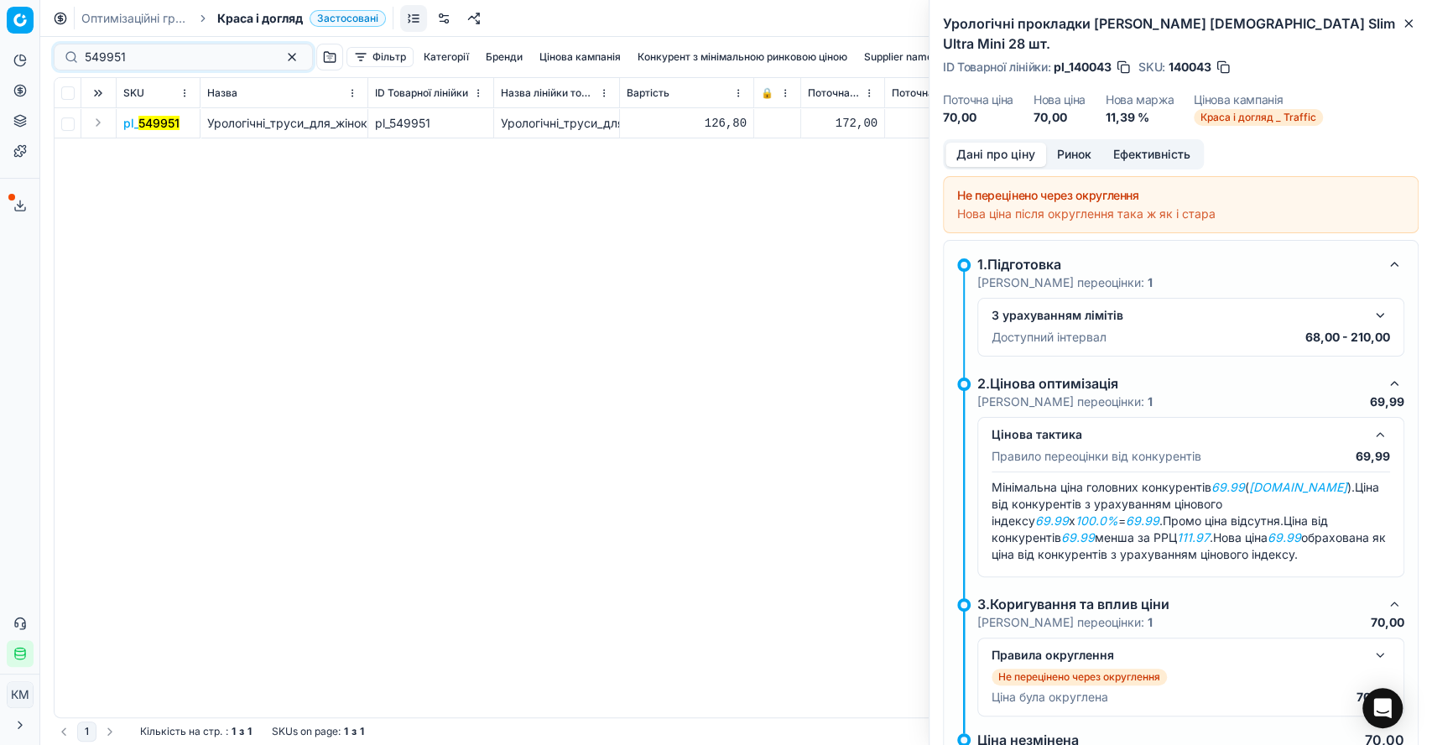
click at [99, 120] on button "Expand" at bounding box center [98, 122] width 20 height 20
click at [132, 151] on mark "549951" at bounding box center [143, 153] width 41 height 14
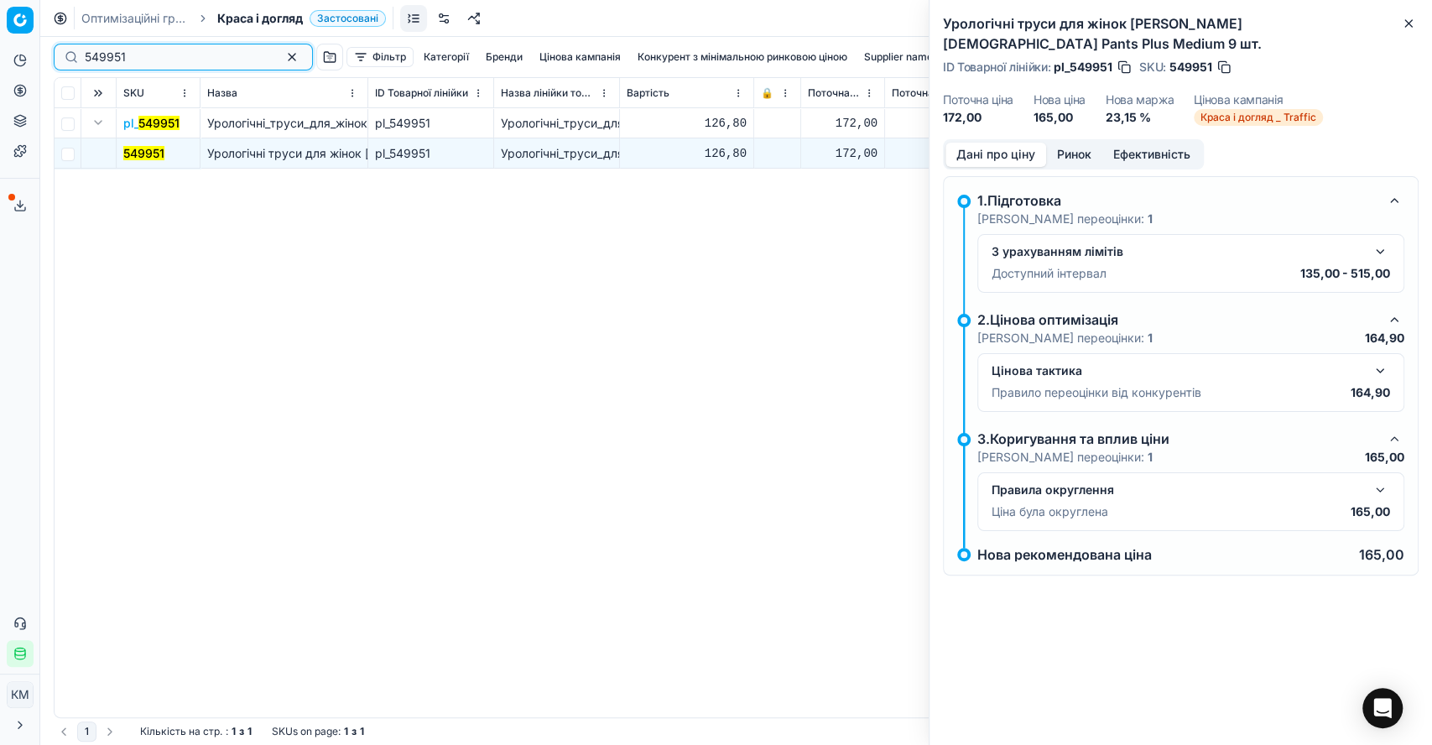
drag, startPoint x: 155, startPoint y: 59, endPoint x: 74, endPoint y: 59, distance: 81.4
click at [74, 59] on div "549951" at bounding box center [183, 57] width 259 height 27
paste input "5"
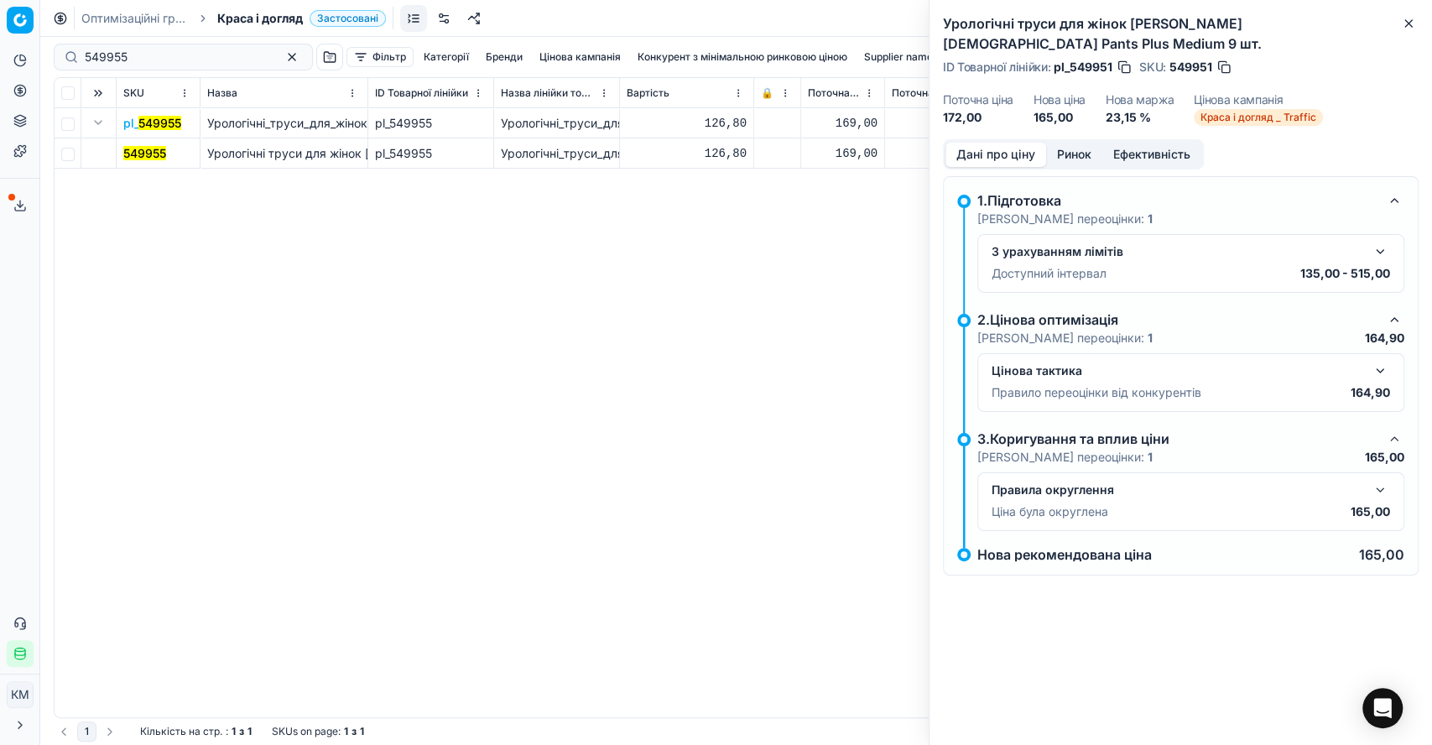
click at [142, 154] on mark "549955" at bounding box center [144, 153] width 43 height 14
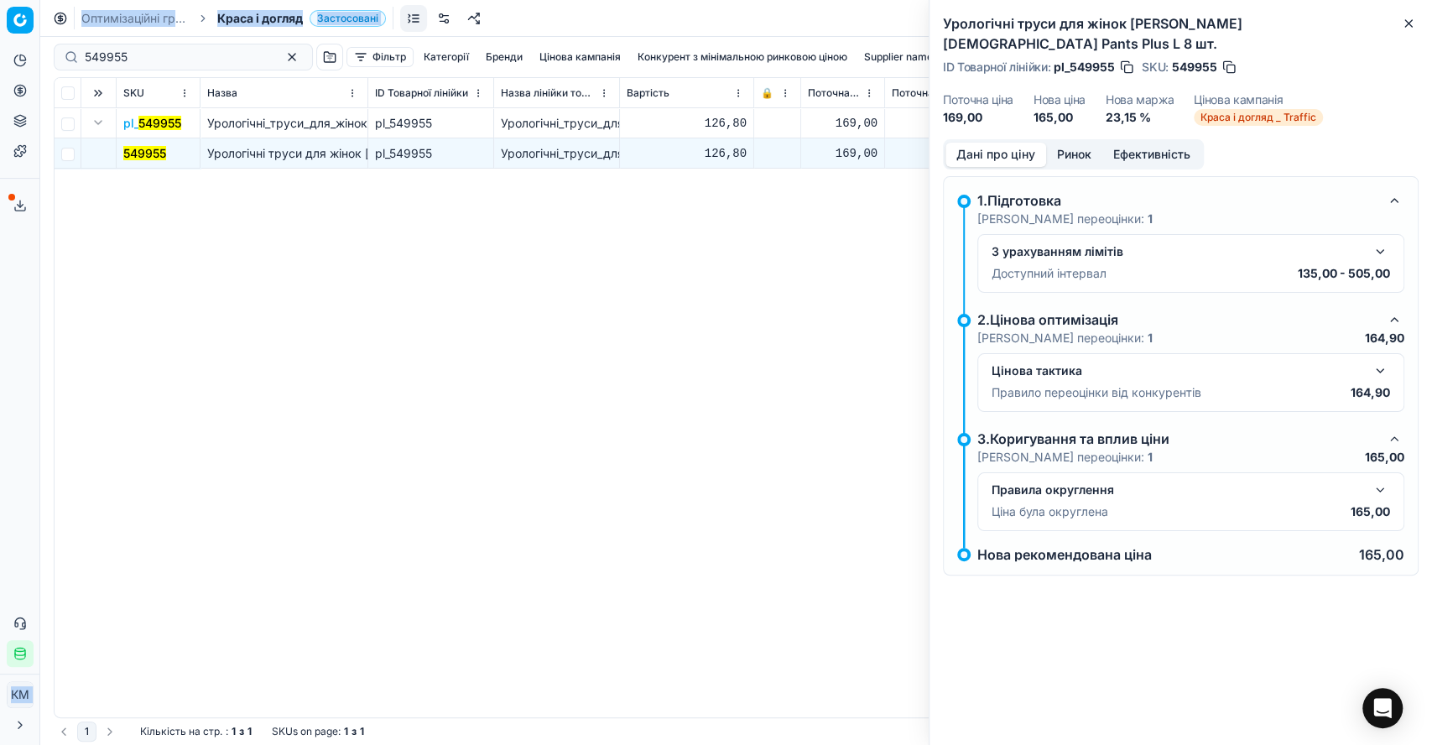
drag, startPoint x: 70, startPoint y: 54, endPoint x: 35, endPoint y: 52, distance: 34.4
click at [30, 54] on div "Pricing platform Аналітика Цінова оптимізація Асортимент продукції Шаблони Серв…" at bounding box center [716, 372] width 1432 height 745
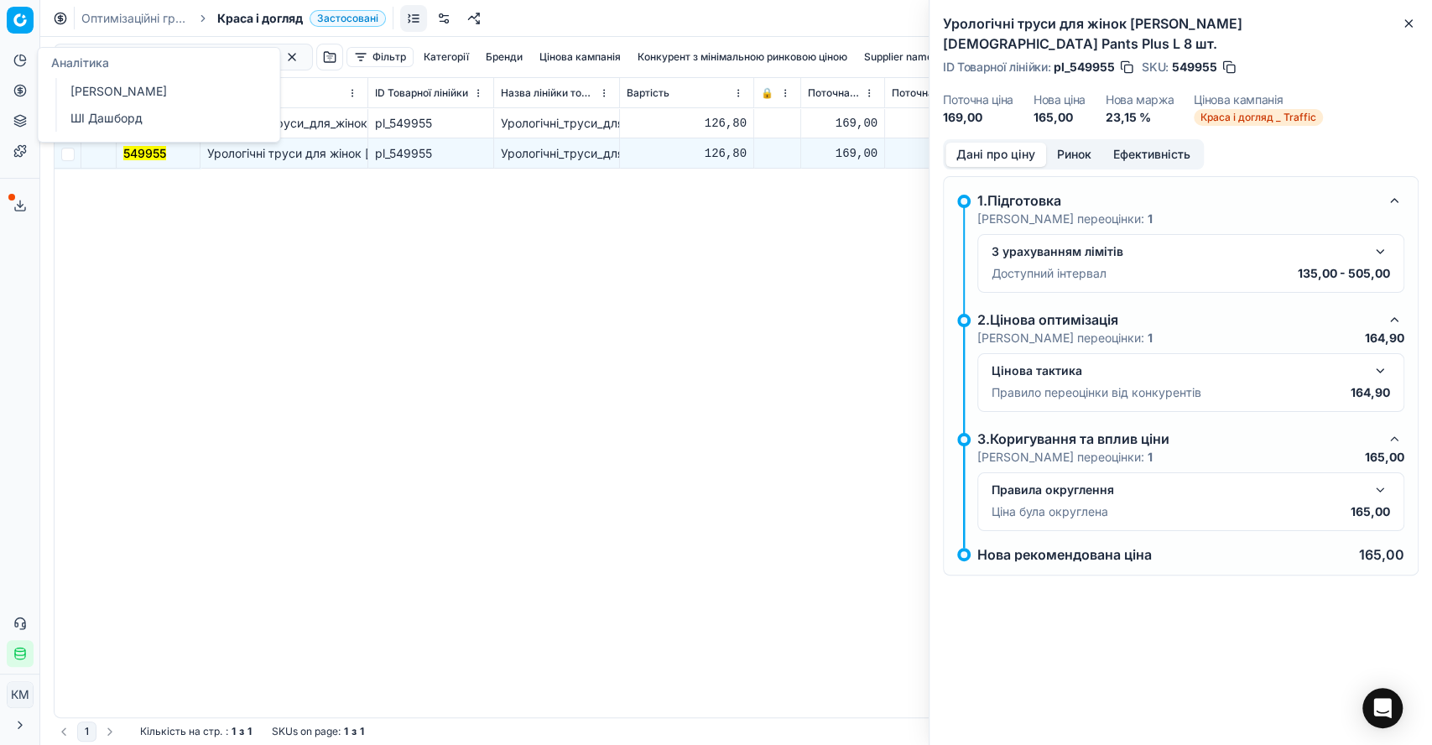
drag, startPoint x: 280, startPoint y: 332, endPoint x: 213, endPoint y: 159, distance: 185.4
click at [279, 316] on div "pl_ 549955 Урологічні_труси_для_жінок_Tena_[DEMOGRAPHIC_DATA]_Pants_Plus_L_8_шт…" at bounding box center [736, 412] width 1363 height 609
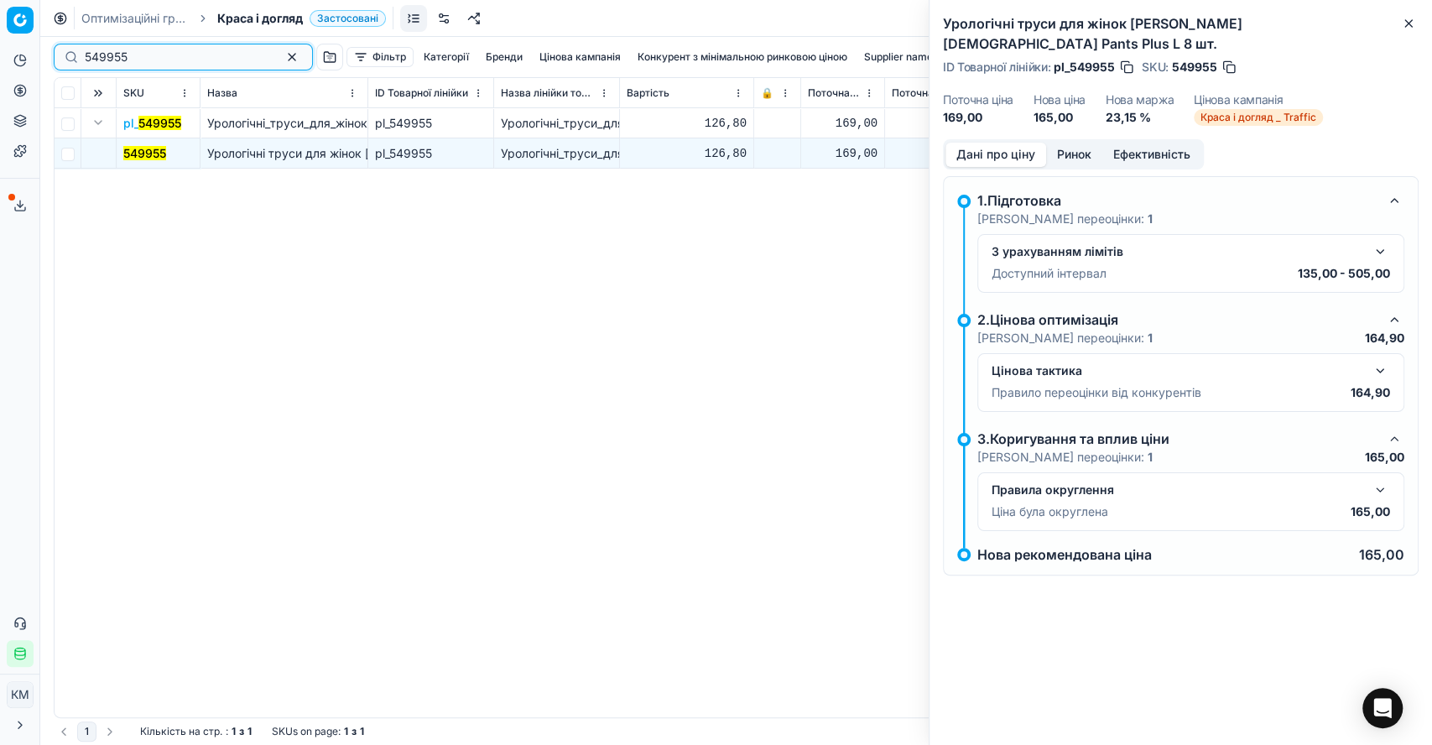
drag, startPoint x: 101, startPoint y: 61, endPoint x: 71, endPoint y: 56, distance: 29.8
click at [71, 56] on div "549955" at bounding box center [183, 57] width 259 height 27
paste input "418819"
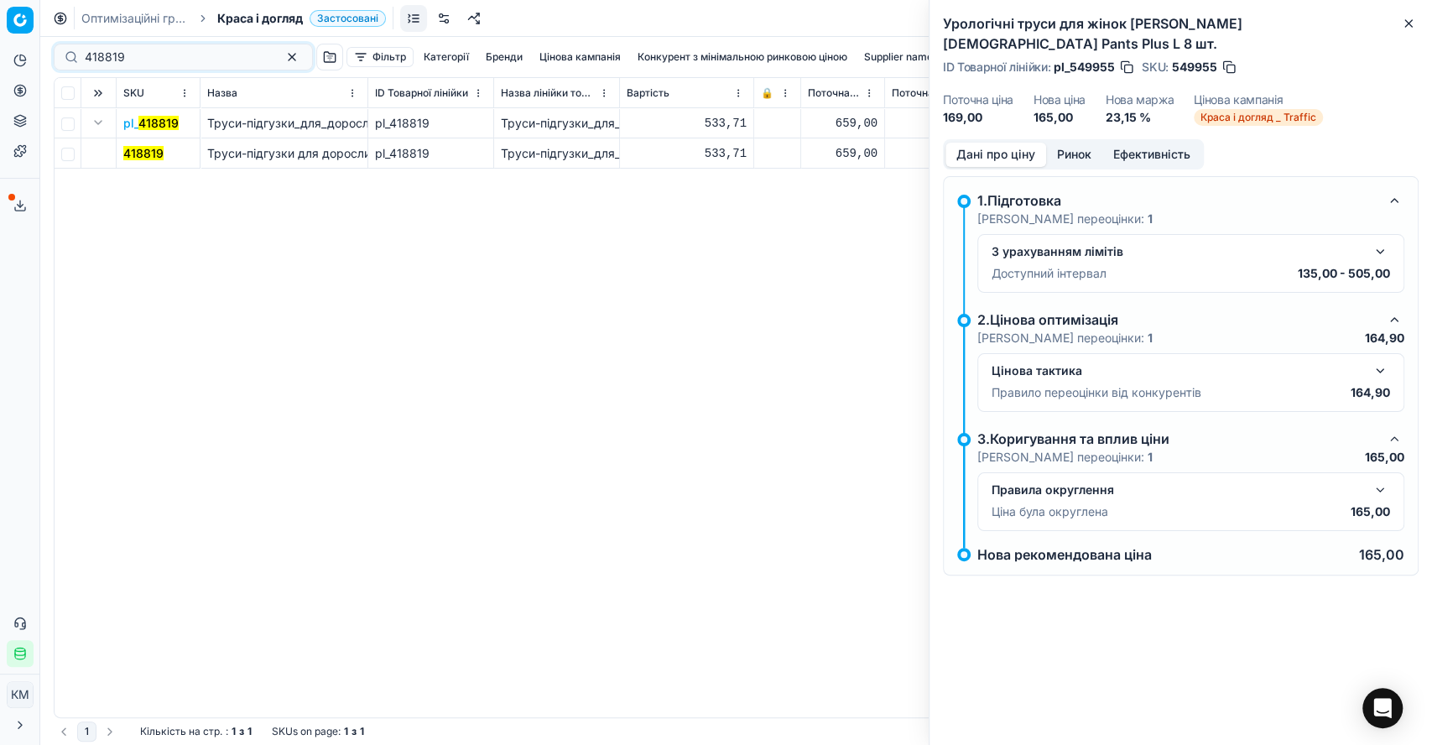
click at [159, 147] on mark "418819" at bounding box center [143, 153] width 40 height 14
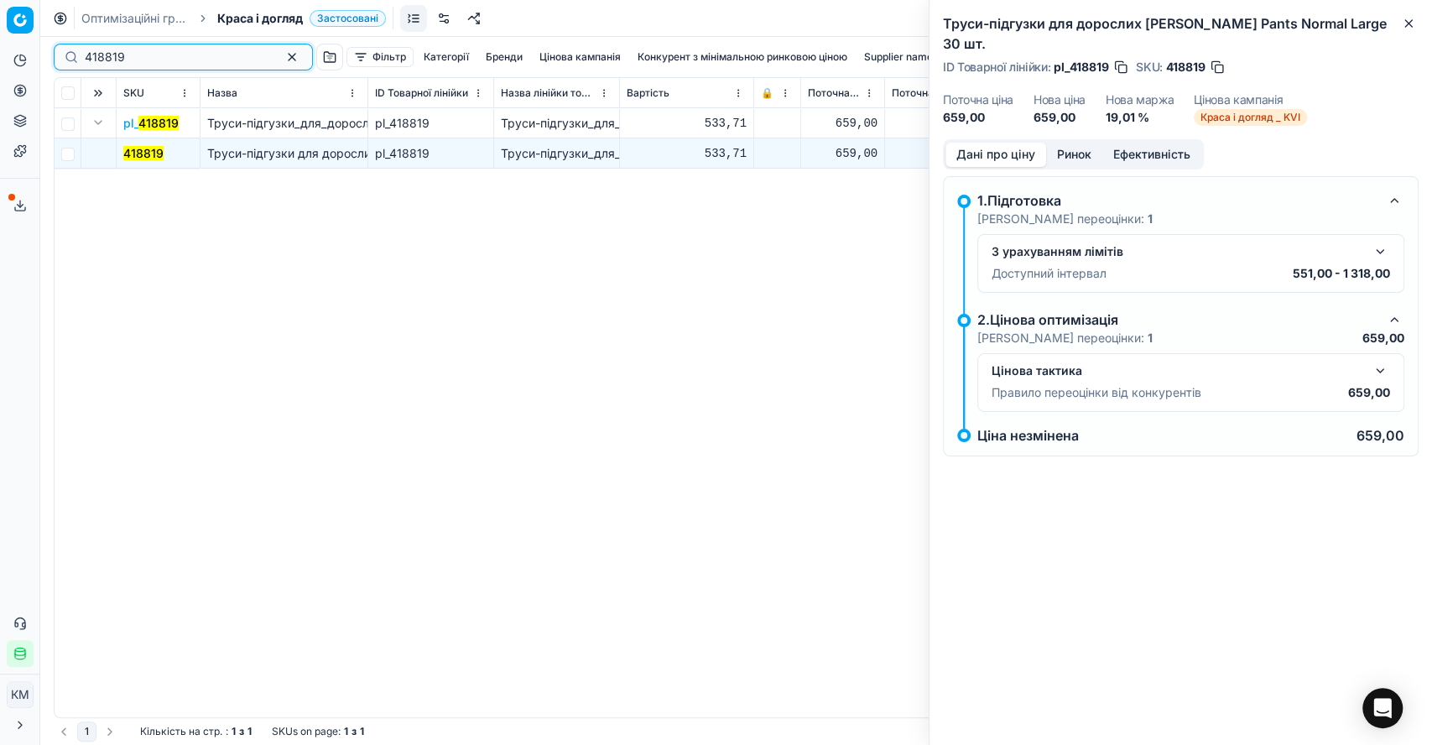
click at [67, 57] on div "418819" at bounding box center [183, 57] width 259 height 27
paste input "8"
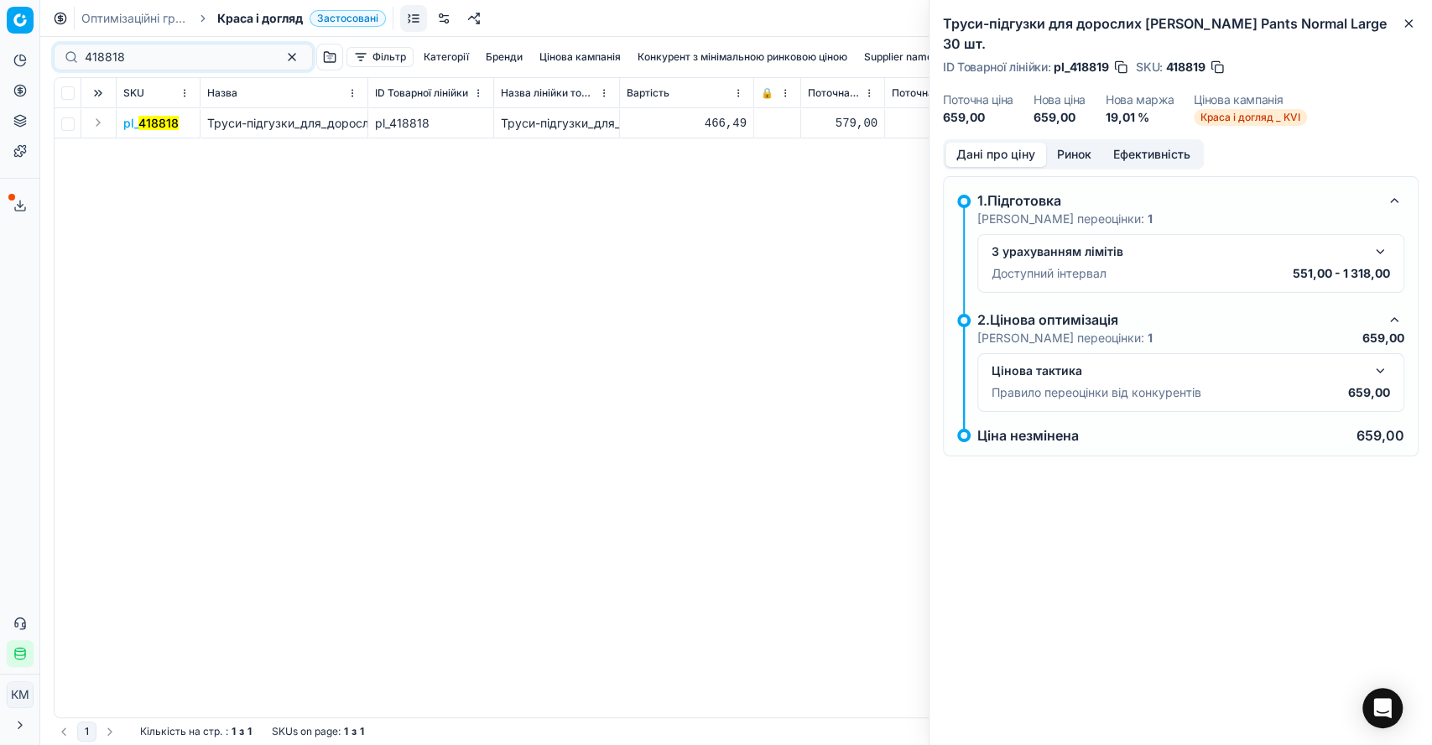
click at [102, 122] on button "Expand" at bounding box center [98, 122] width 20 height 20
click at [143, 147] on mark "418818" at bounding box center [143, 153] width 40 height 14
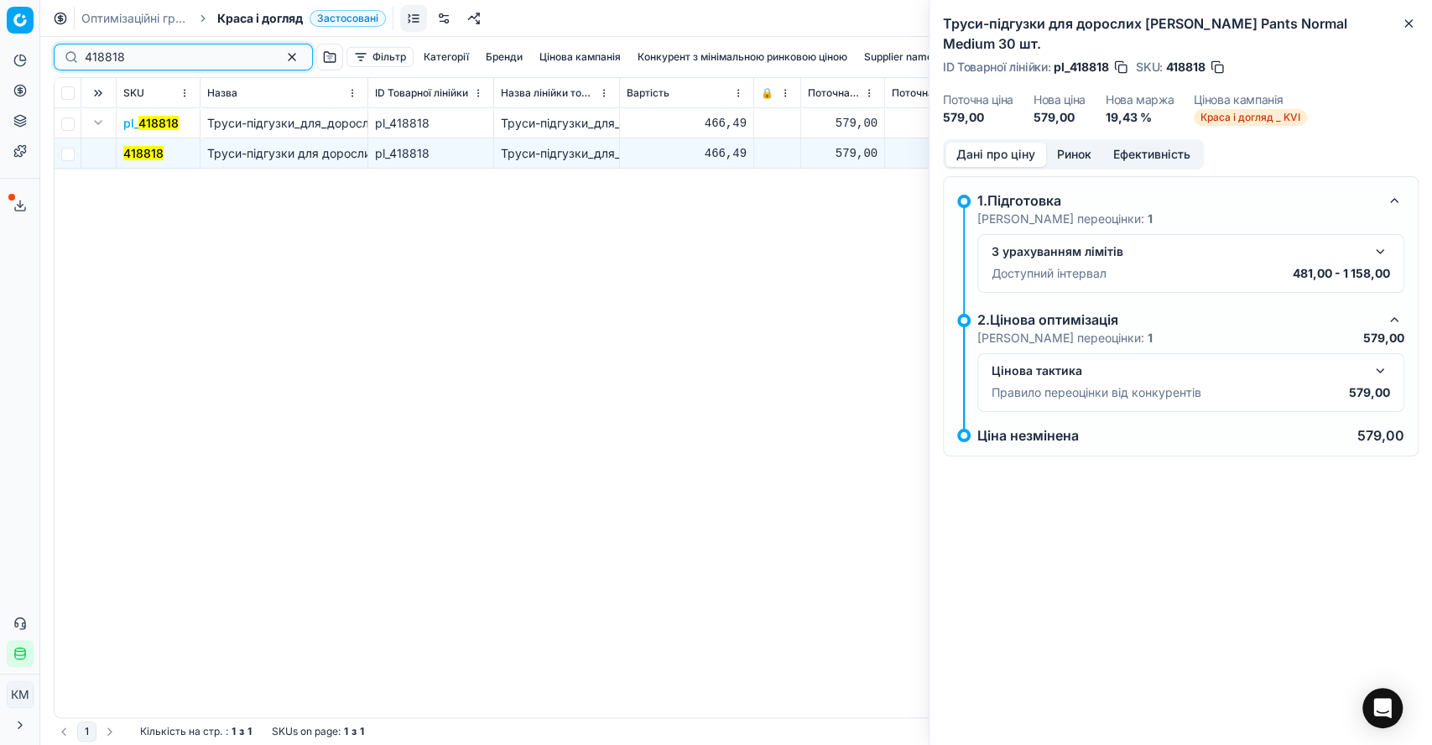
drag, startPoint x: 195, startPoint y: 50, endPoint x: 43, endPoint y: 53, distance: 151.9
click at [43, 53] on div "Pricing platform Аналітика Цінова оптимізація Асортимент продукції Шаблони Серв…" at bounding box center [716, 372] width 1432 height 745
paste input "534691"
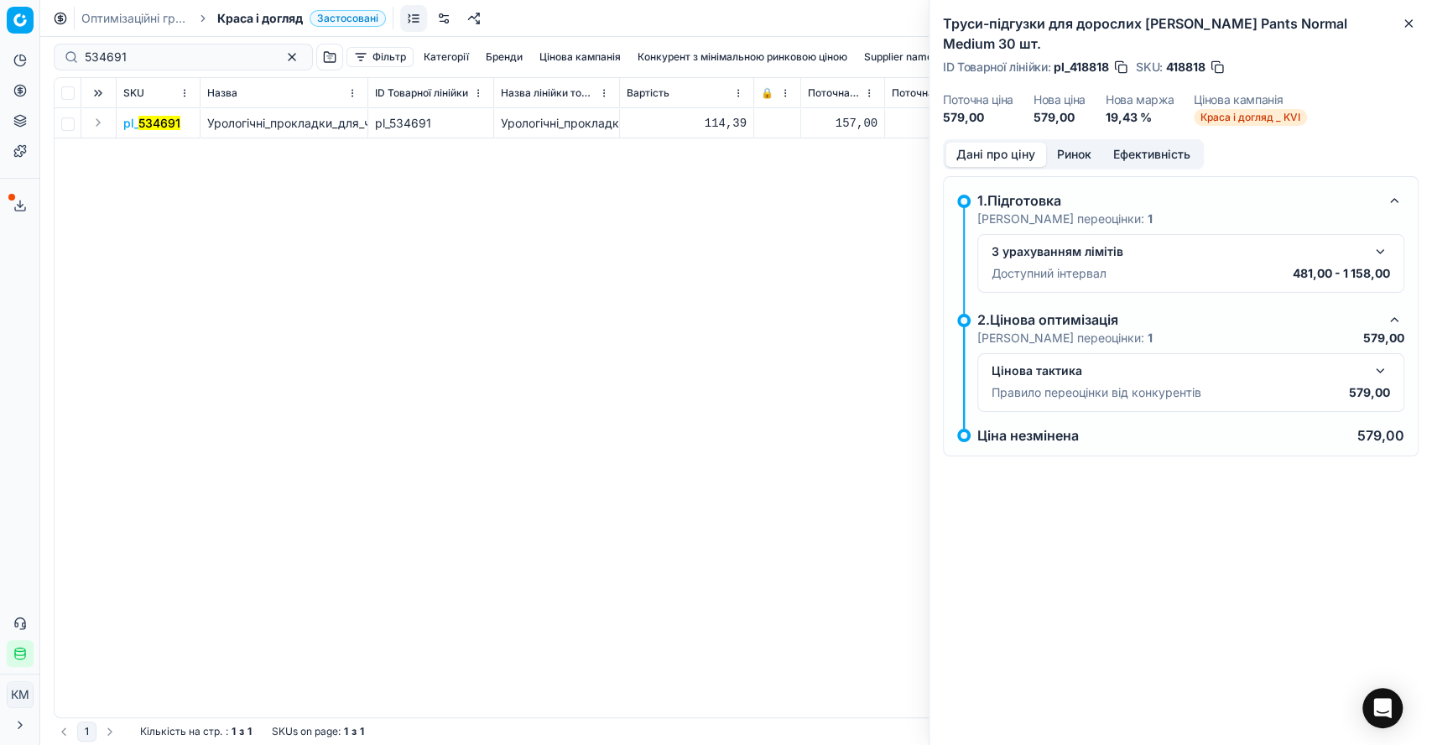
drag, startPoint x: 87, startPoint y: 124, endPoint x: 104, endPoint y: 129, distance: 17.5
click at [89, 124] on button "Expand" at bounding box center [98, 122] width 20 height 20
click at [136, 149] on mark "534691" at bounding box center [144, 153] width 42 height 14
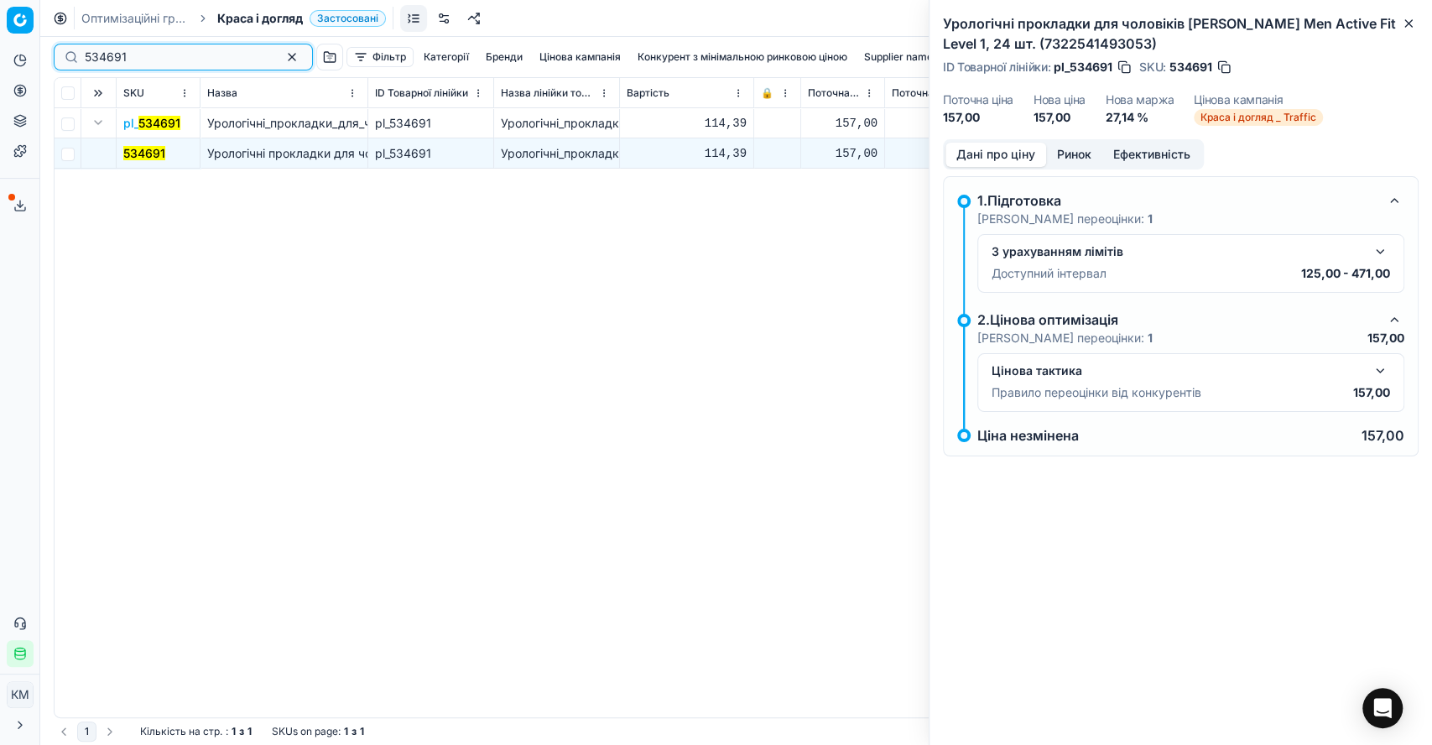
drag, startPoint x: 158, startPoint y: 60, endPoint x: 80, endPoint y: 50, distance: 78.7
click at [80, 50] on div "534691" at bounding box center [183, 57] width 259 height 27
paste input "007"
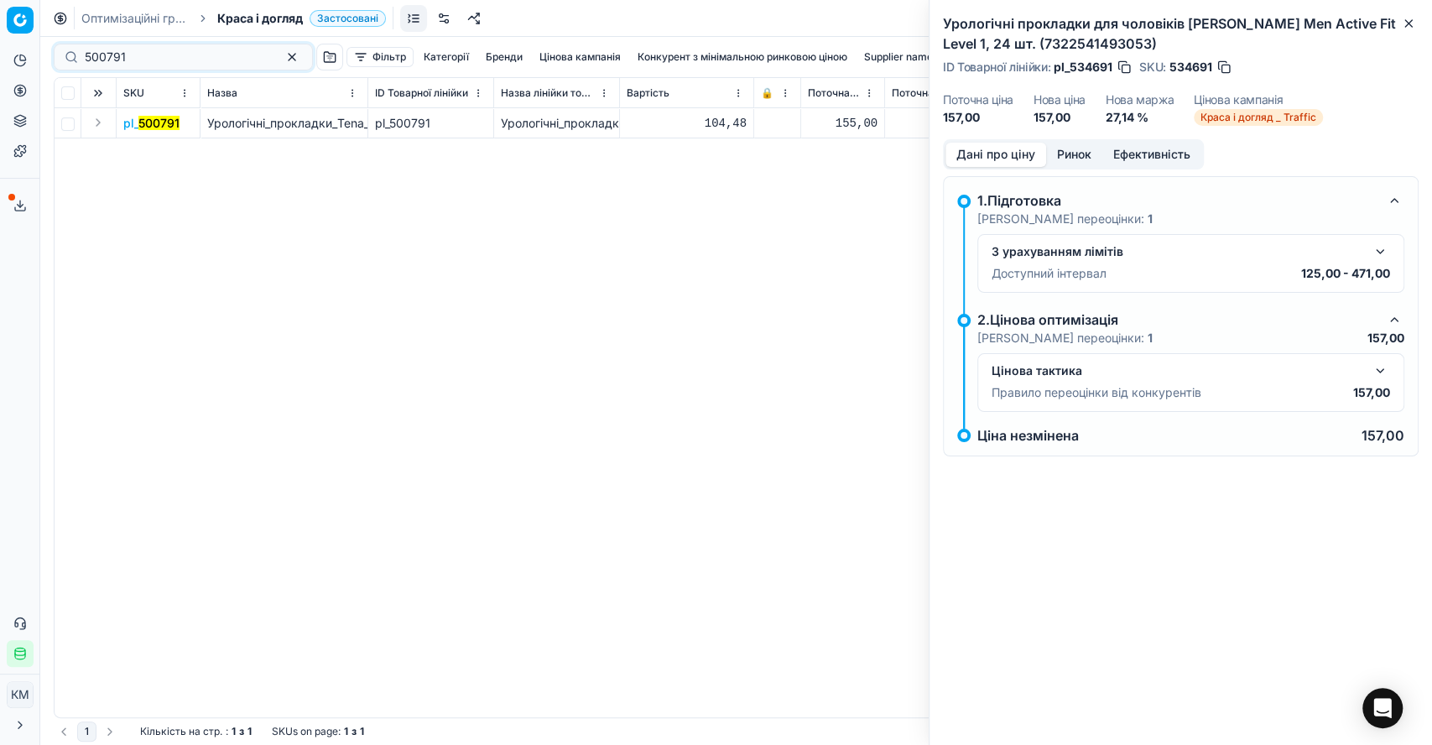
click at [100, 119] on button "Expand" at bounding box center [98, 122] width 20 height 20
click at [146, 149] on mark "500791" at bounding box center [143, 153] width 41 height 14
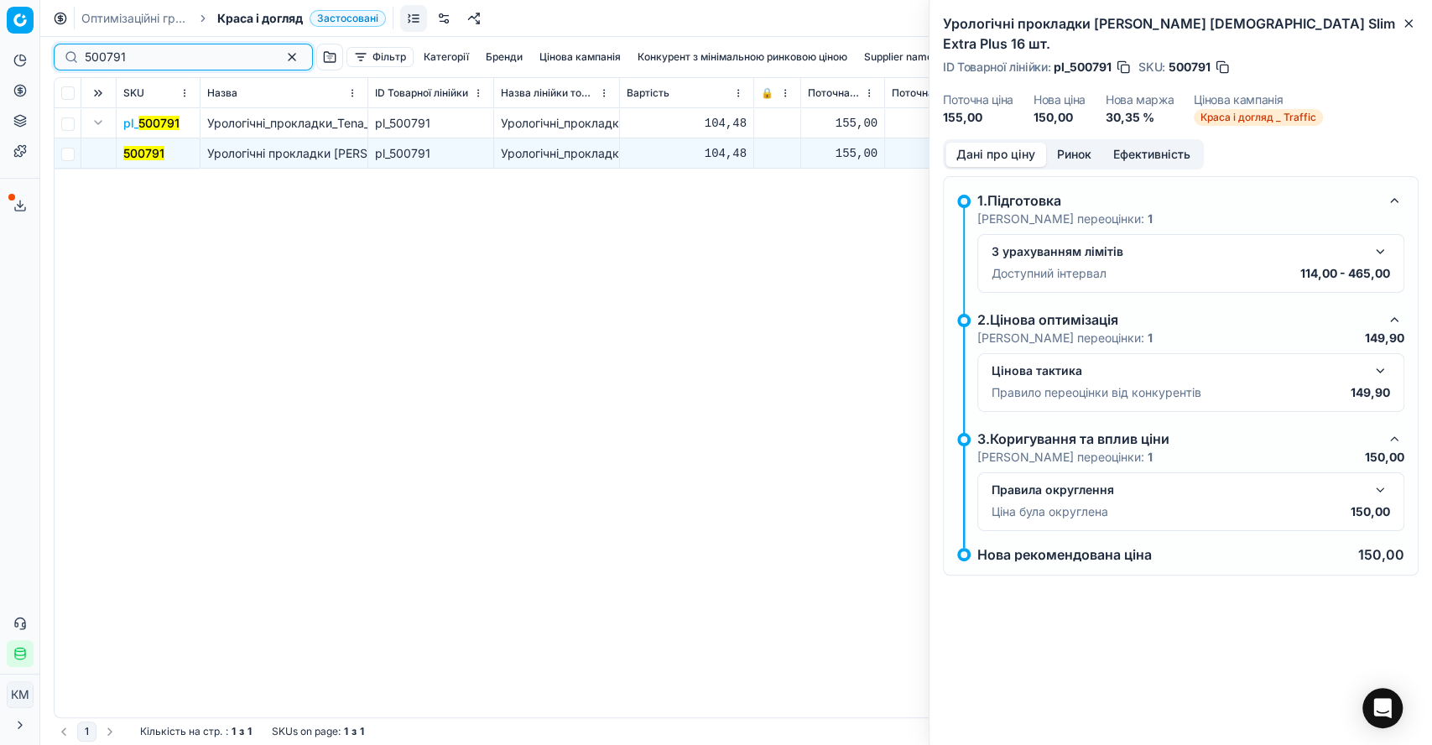
click at [58, 58] on div "500791" at bounding box center [183, 57] width 259 height 27
paste input "0"
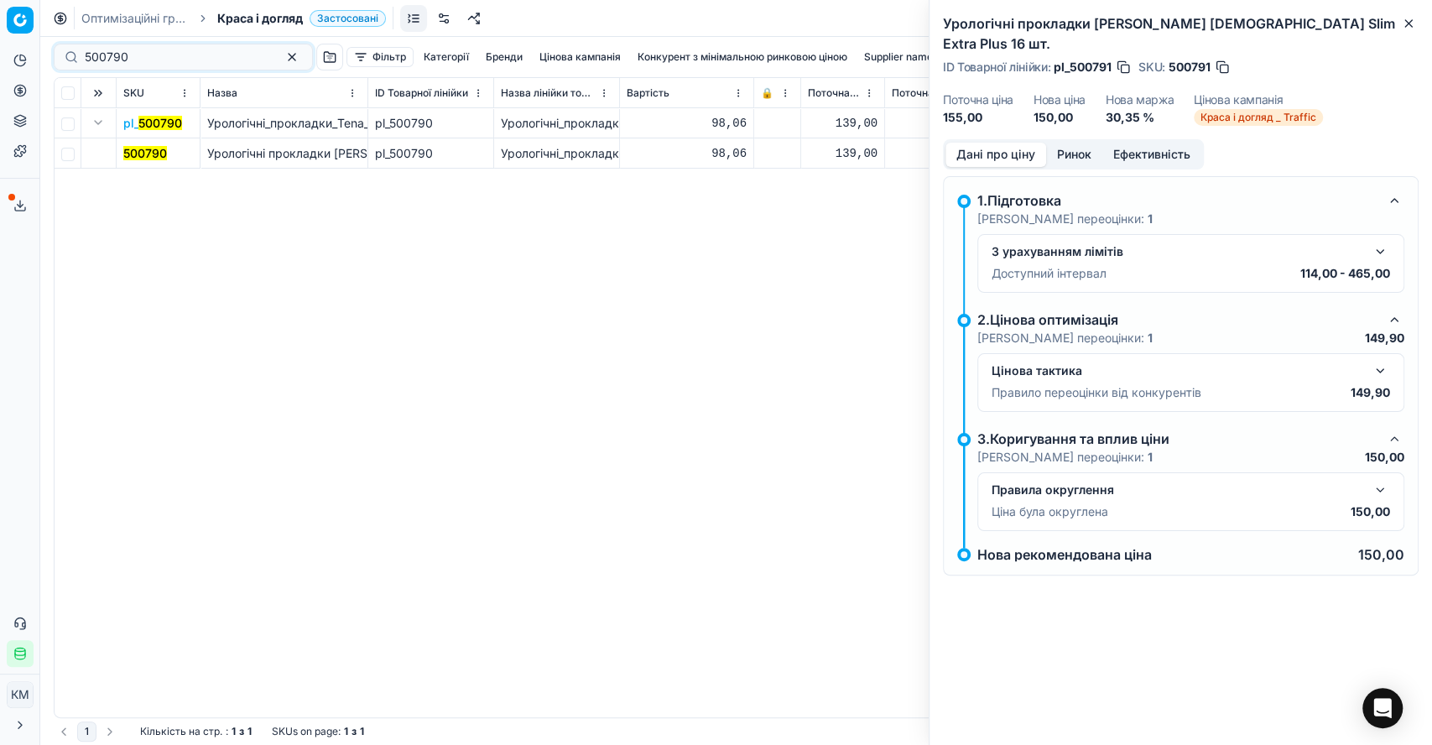
click at [138, 154] on mark "500790" at bounding box center [145, 153] width 44 height 14
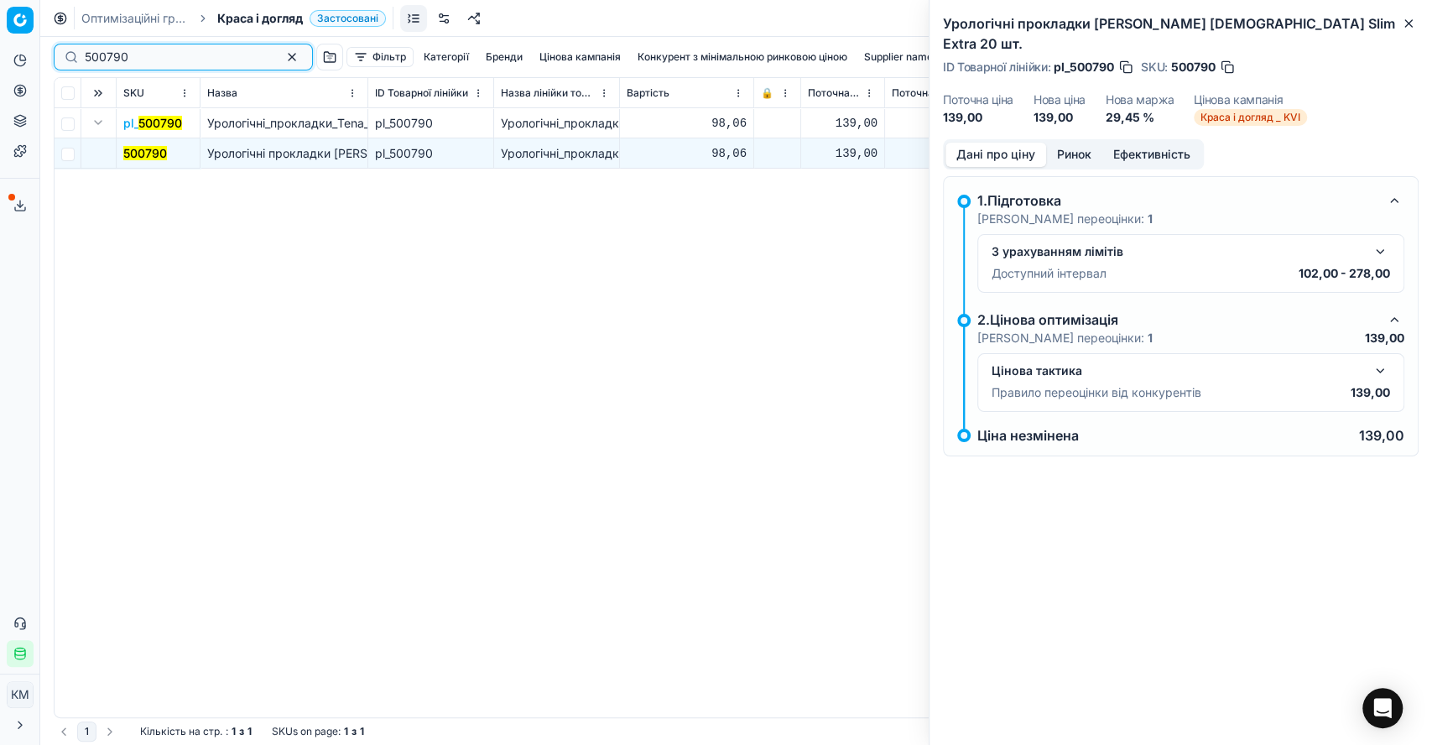
drag, startPoint x: 107, startPoint y: 55, endPoint x: 69, endPoint y: 58, distance: 38.7
click at [69, 58] on div "500790" at bounding box center [183, 57] width 259 height 27
paste input "761673"
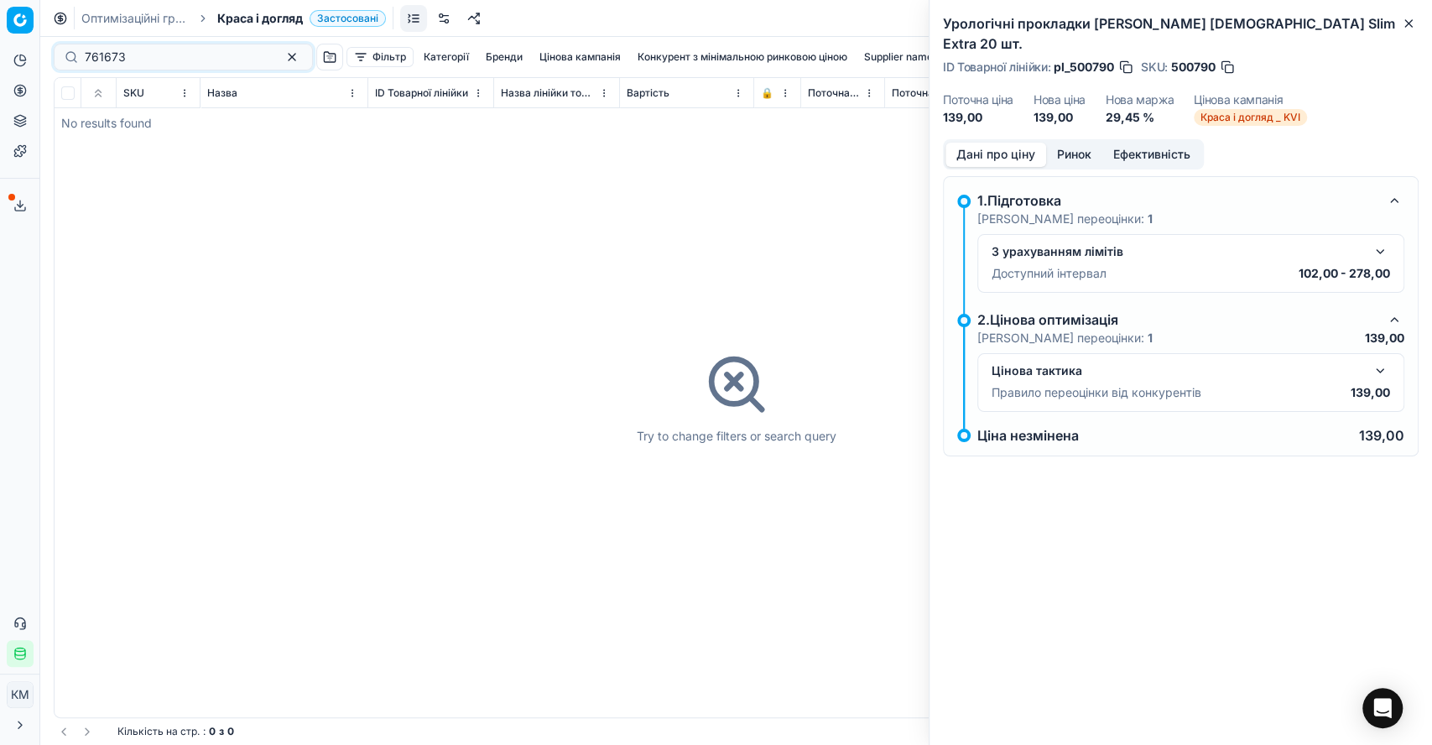
click at [81, 60] on div "761673" at bounding box center [183, 57] width 259 height 27
drag, startPoint x: 101, startPoint y: 51, endPoint x: 80, endPoint y: 51, distance: 21.0
click at [81, 51] on div "761673" at bounding box center [183, 57] width 259 height 27
paste input "500791"
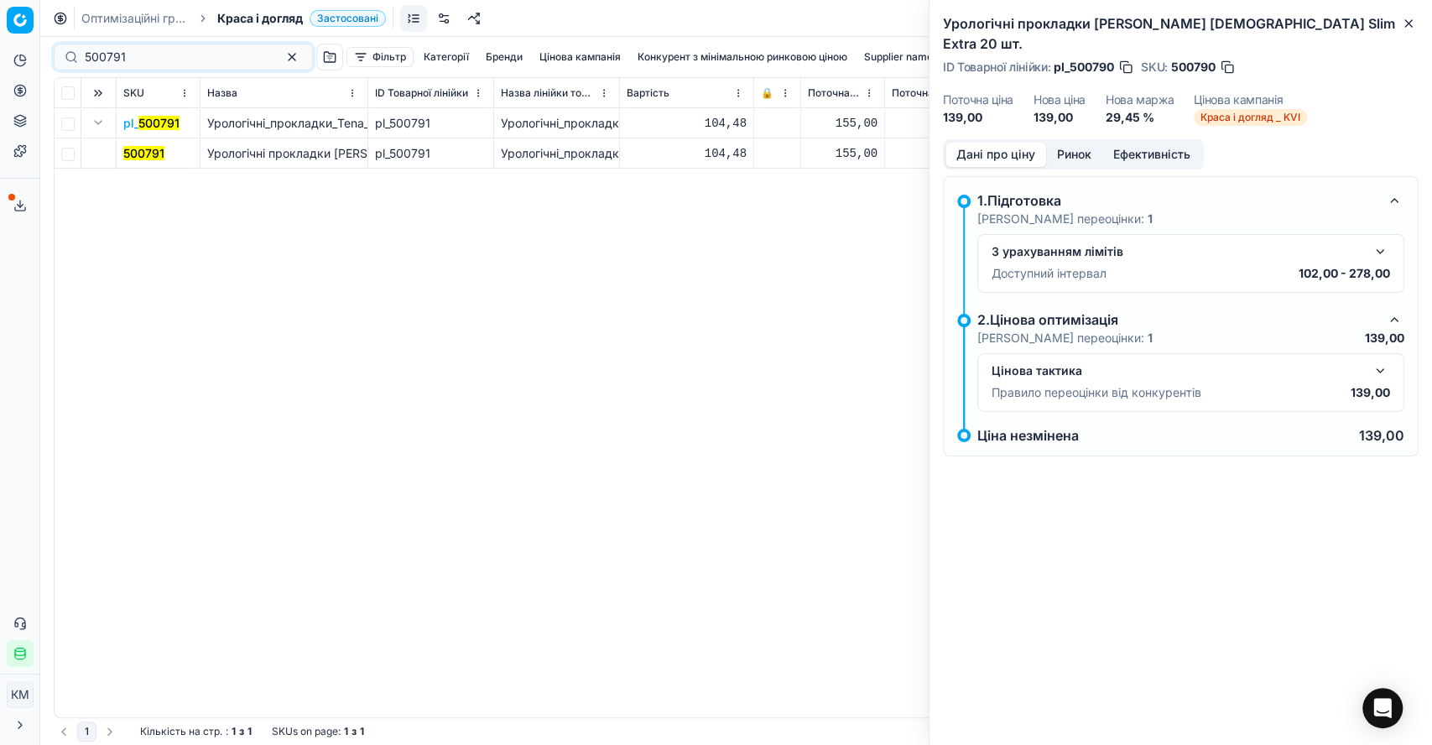
click at [143, 147] on mark "500791" at bounding box center [143, 153] width 41 height 14
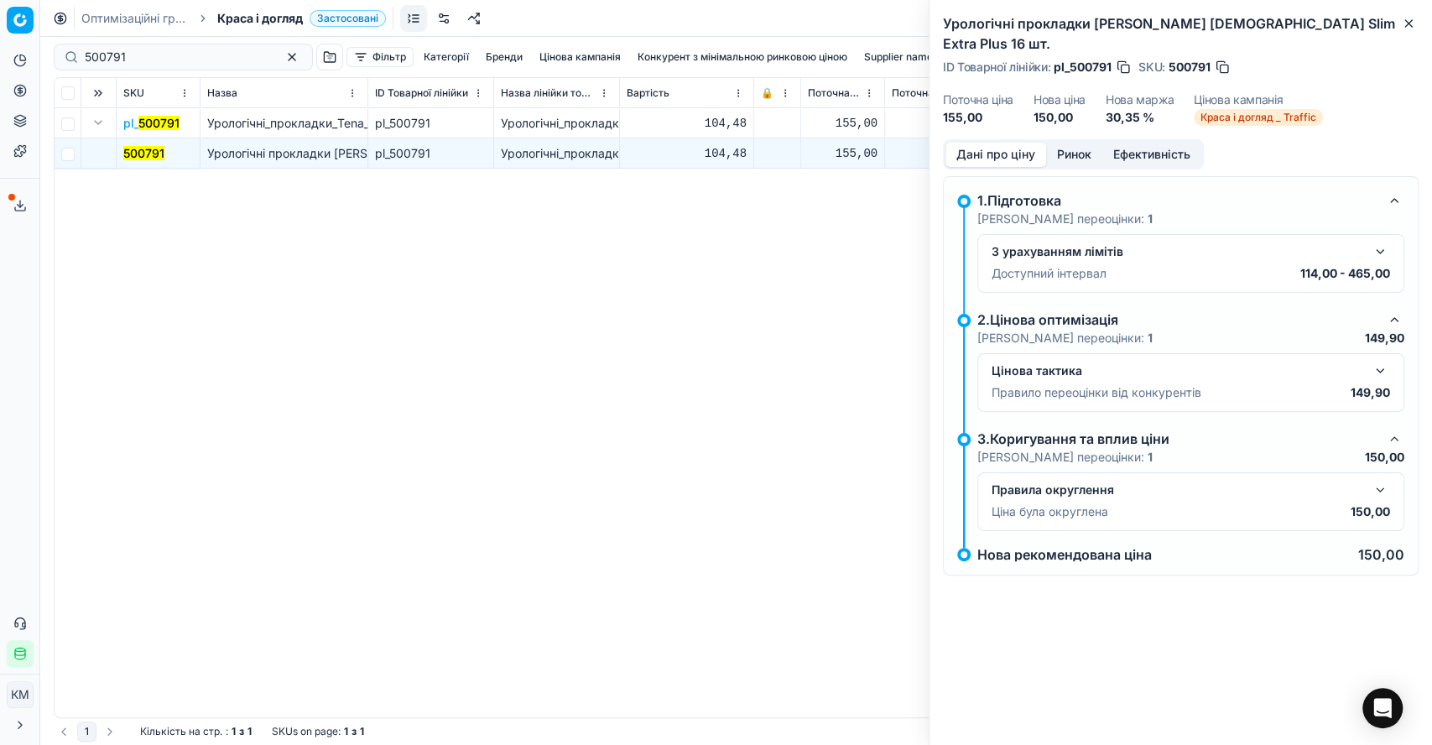
drag, startPoint x: 140, startPoint y: 47, endPoint x: 59, endPoint y: 49, distance: 81.4
click at [59, 49] on div "500791" at bounding box center [183, 57] width 259 height 27
paste input "619084"
drag, startPoint x: 181, startPoint y: 53, endPoint x: 56, endPoint y: 56, distance: 125.1
click at [56, 56] on div "500791619084" at bounding box center [183, 57] width 259 height 27
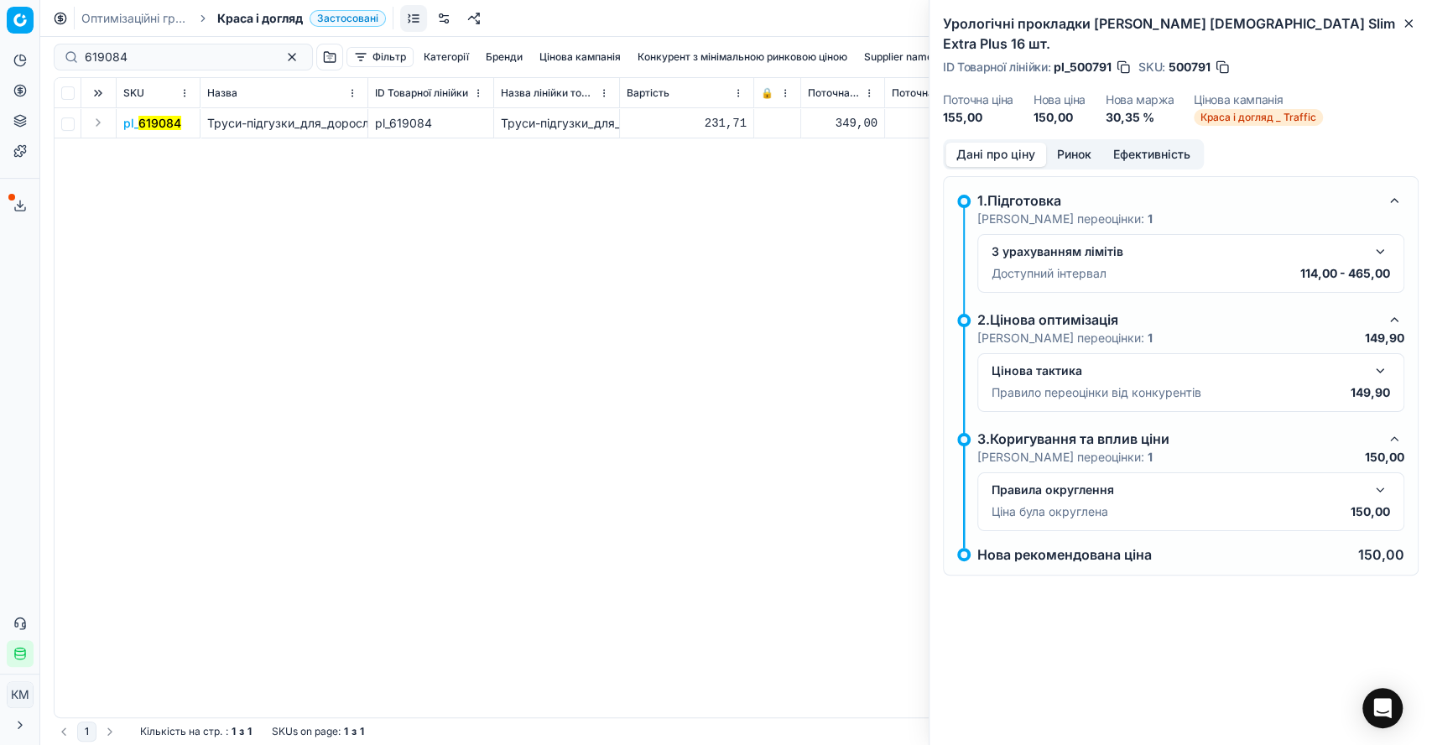
drag, startPoint x: 87, startPoint y: 130, endPoint x: 101, endPoint y: 129, distance: 13.5
click at [88, 129] on button "Expand" at bounding box center [98, 122] width 20 height 20
click at [128, 150] on mark "619084" at bounding box center [144, 153] width 43 height 14
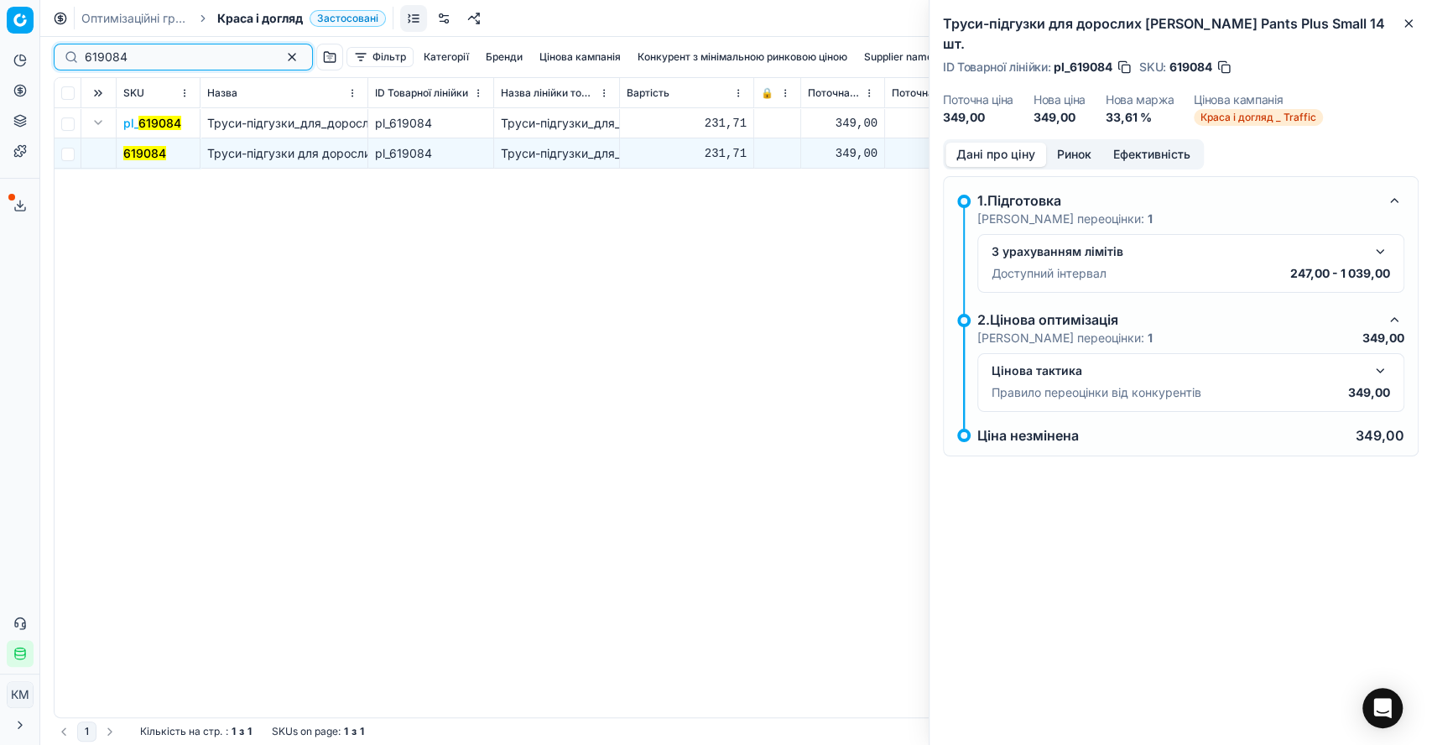
drag, startPoint x: 79, startPoint y: 60, endPoint x: 60, endPoint y: 61, distance: 19.3
click at [60, 61] on div "619084" at bounding box center [183, 57] width 259 height 27
paste input "418809"
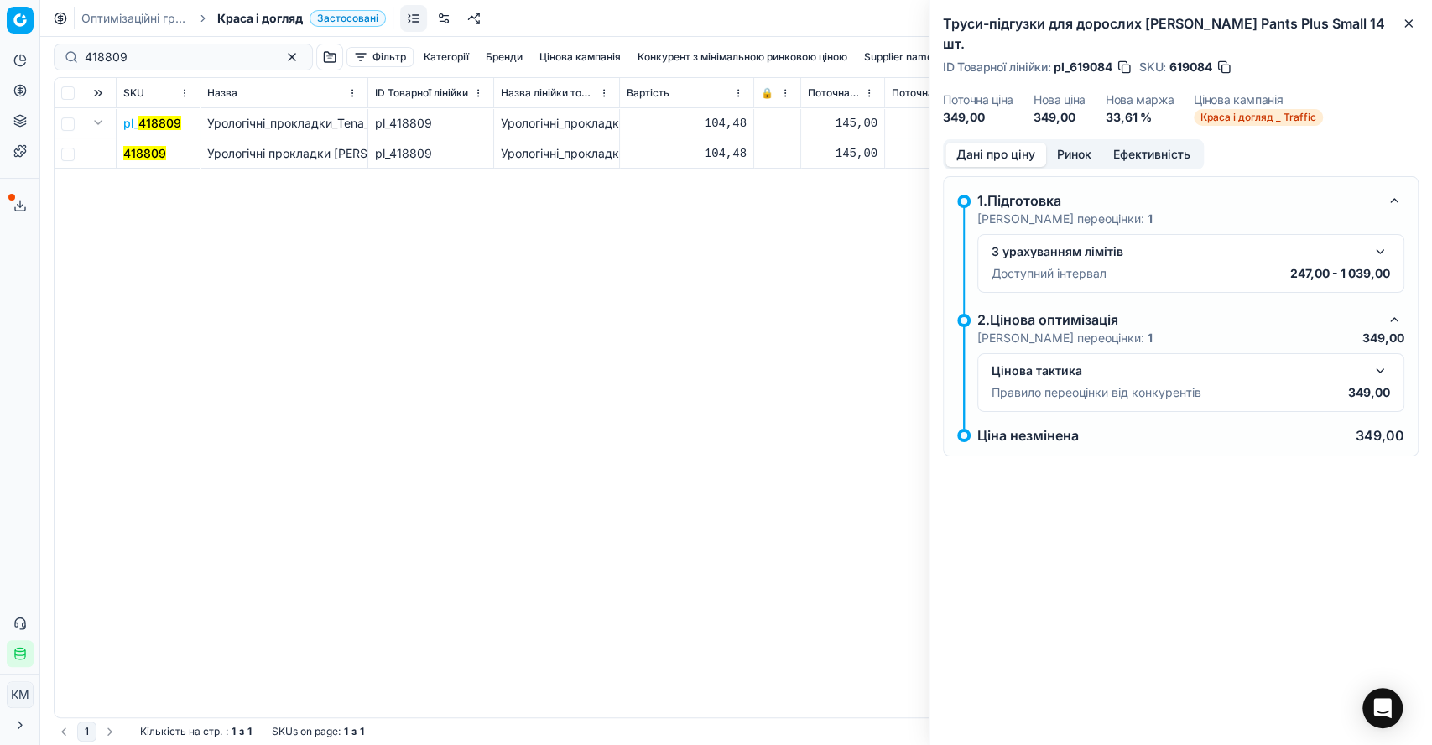
click at [135, 148] on mark "418809" at bounding box center [144, 153] width 43 height 14
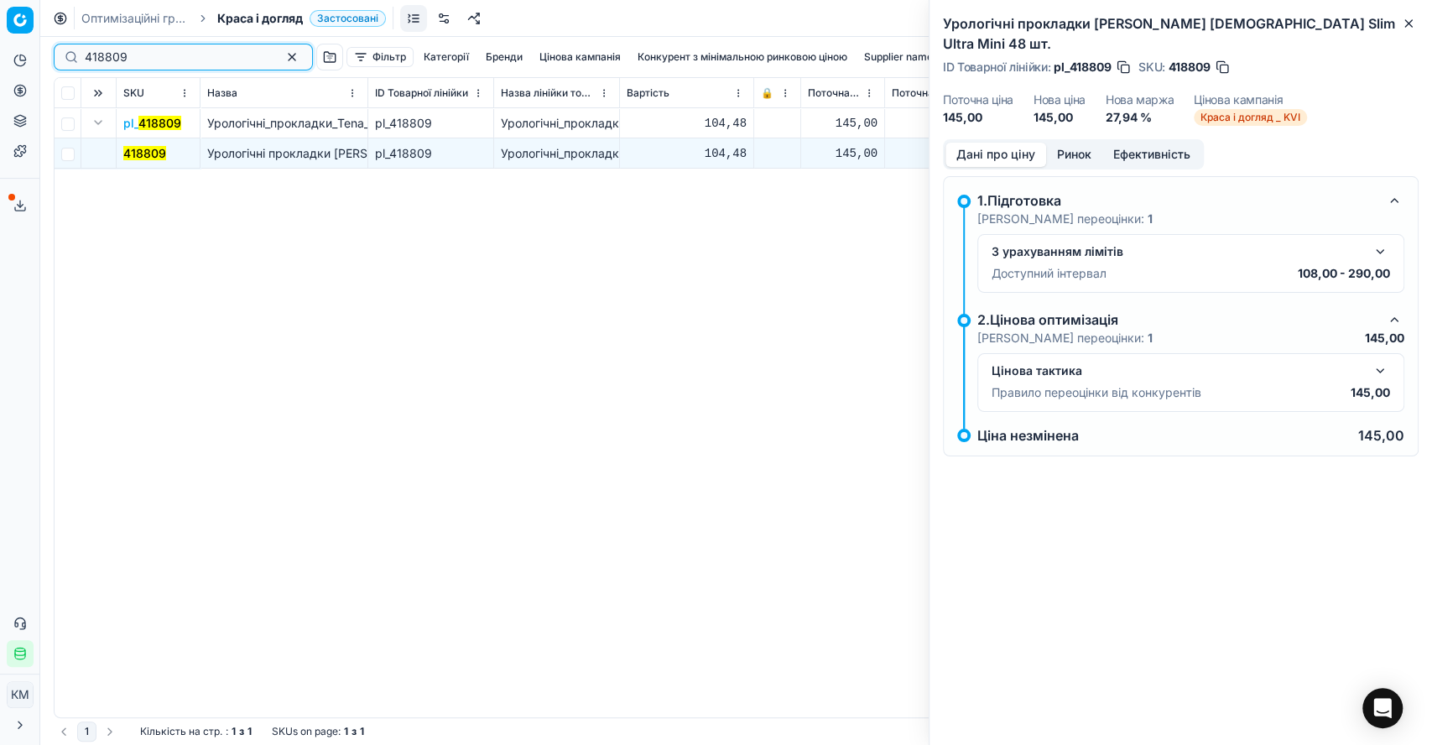
drag, startPoint x: 134, startPoint y: 56, endPoint x: 67, endPoint y: 55, distance: 67.1
click at [67, 55] on div "418809" at bounding box center [183, 57] width 259 height 27
paste input "619087"
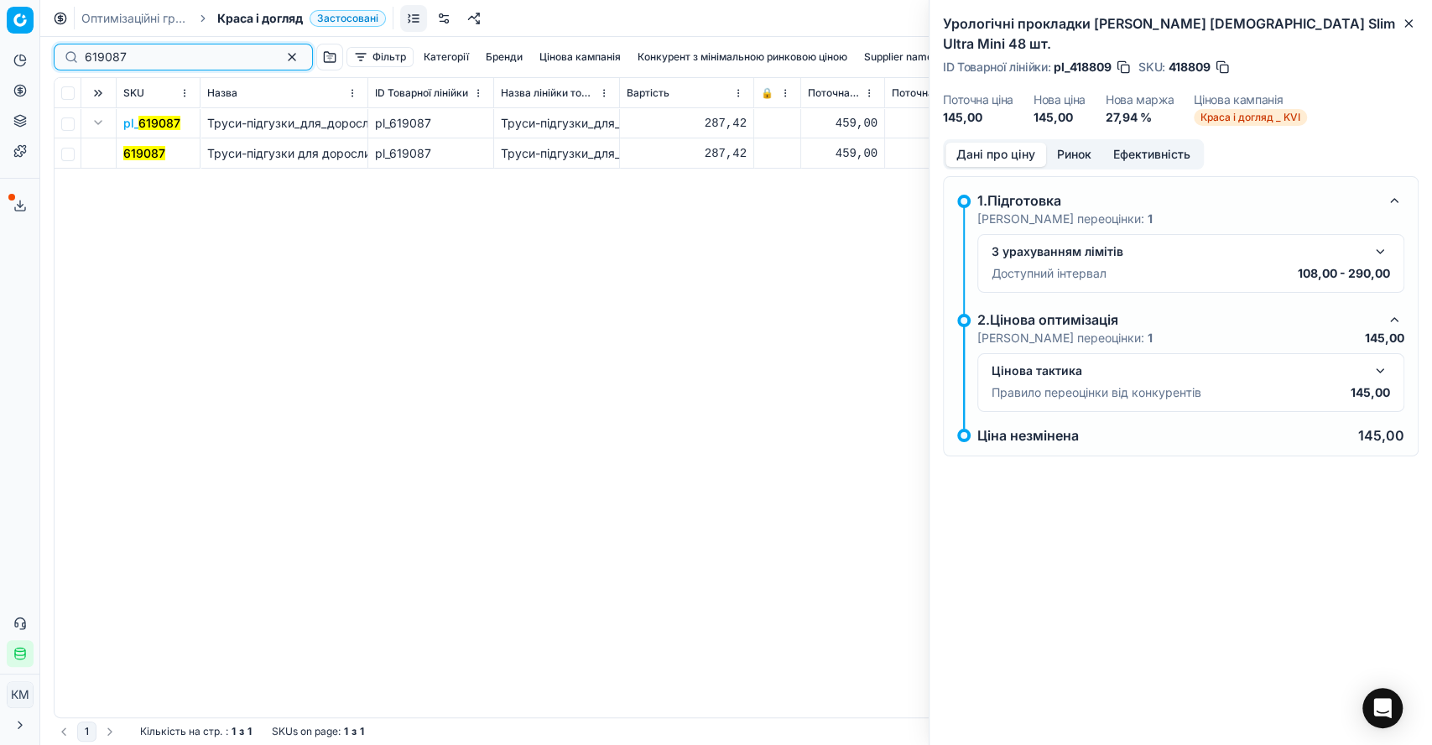
type input "619087"
click at [142, 155] on mark "619087" at bounding box center [144, 153] width 42 height 14
